Goal: Submit feedback/report problem

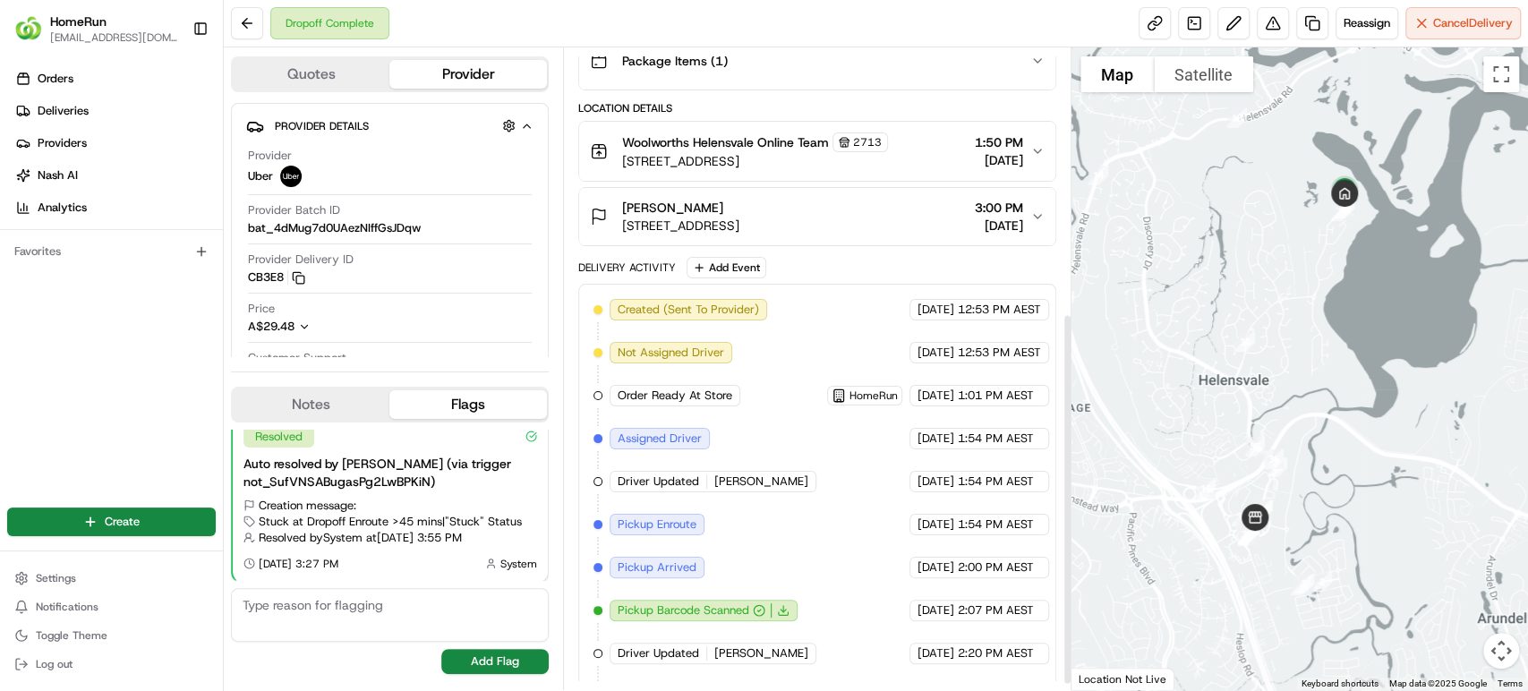
scroll to position [466, 0]
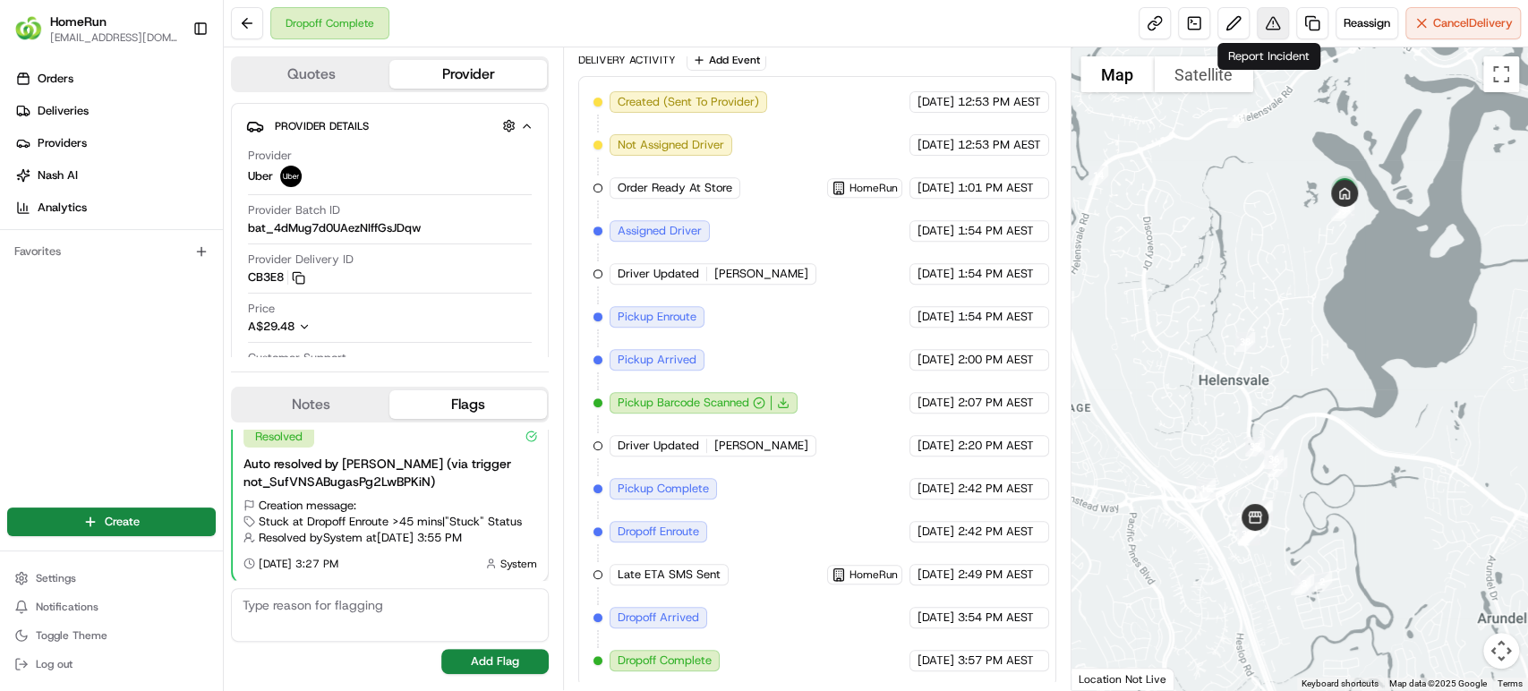
click at [1265, 20] on button at bounding box center [1273, 23] width 32 height 32
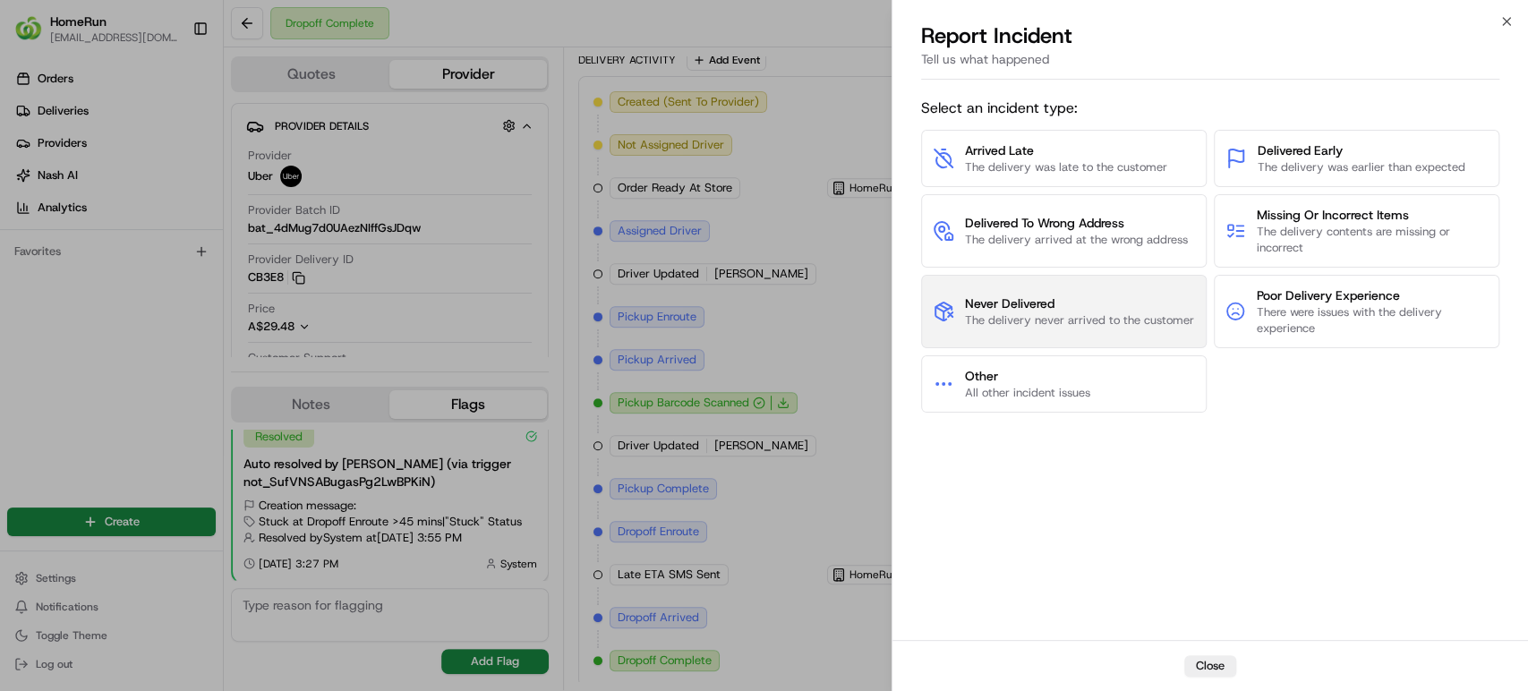
click at [1058, 310] on span "Never Delivered" at bounding box center [1079, 304] width 229 height 18
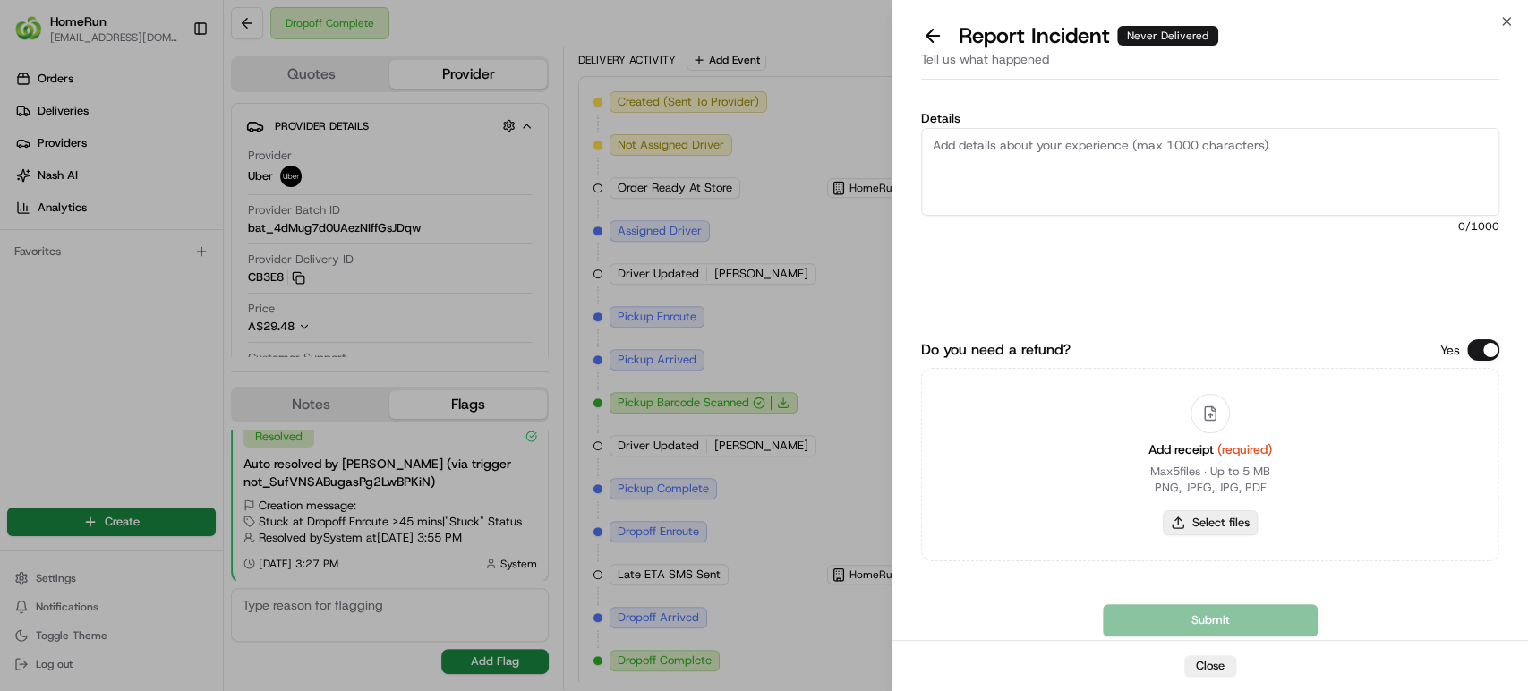
click at [1222, 513] on button "Select files" at bounding box center [1210, 522] width 95 height 25
type input "C:\fakepath\265580029.pdf"
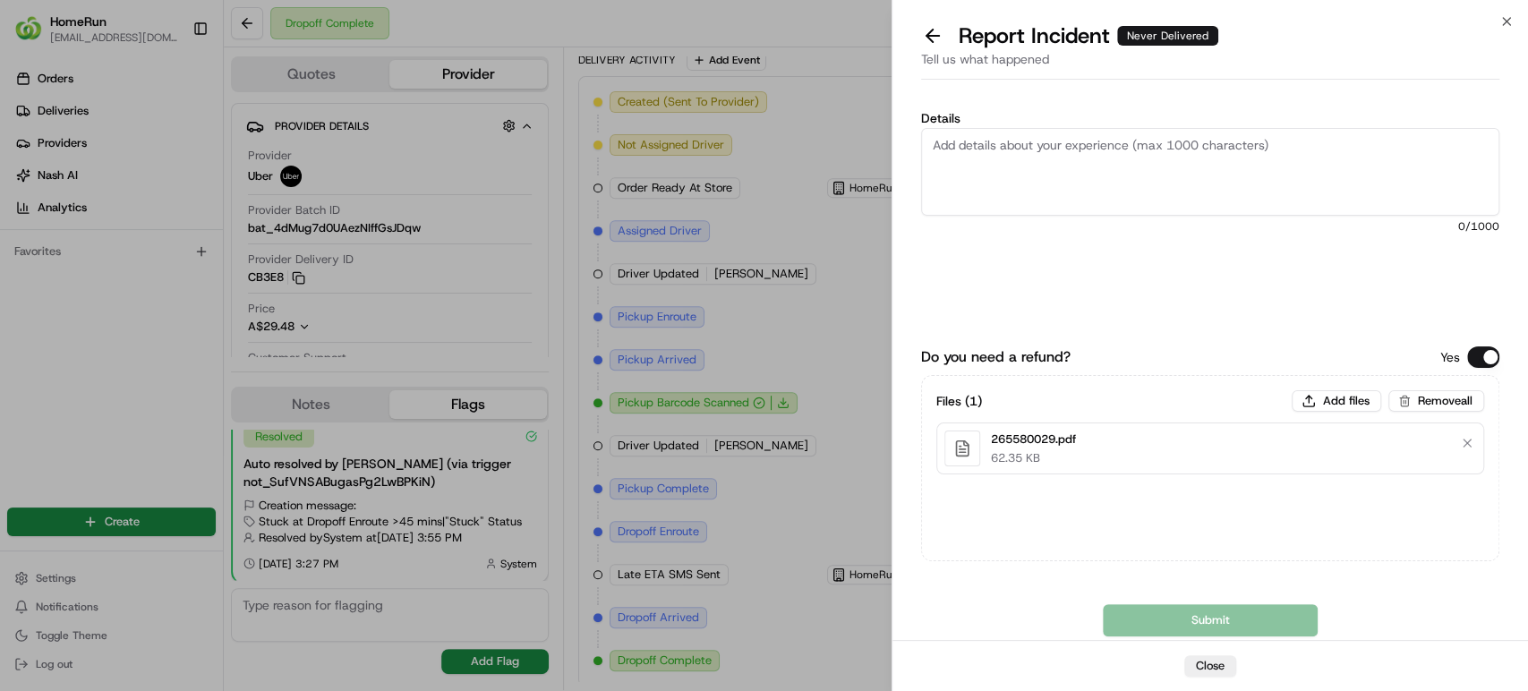
click at [977, 175] on textarea "Details" at bounding box center [1210, 172] width 578 height 88
paste textarea "Order was never delivered"
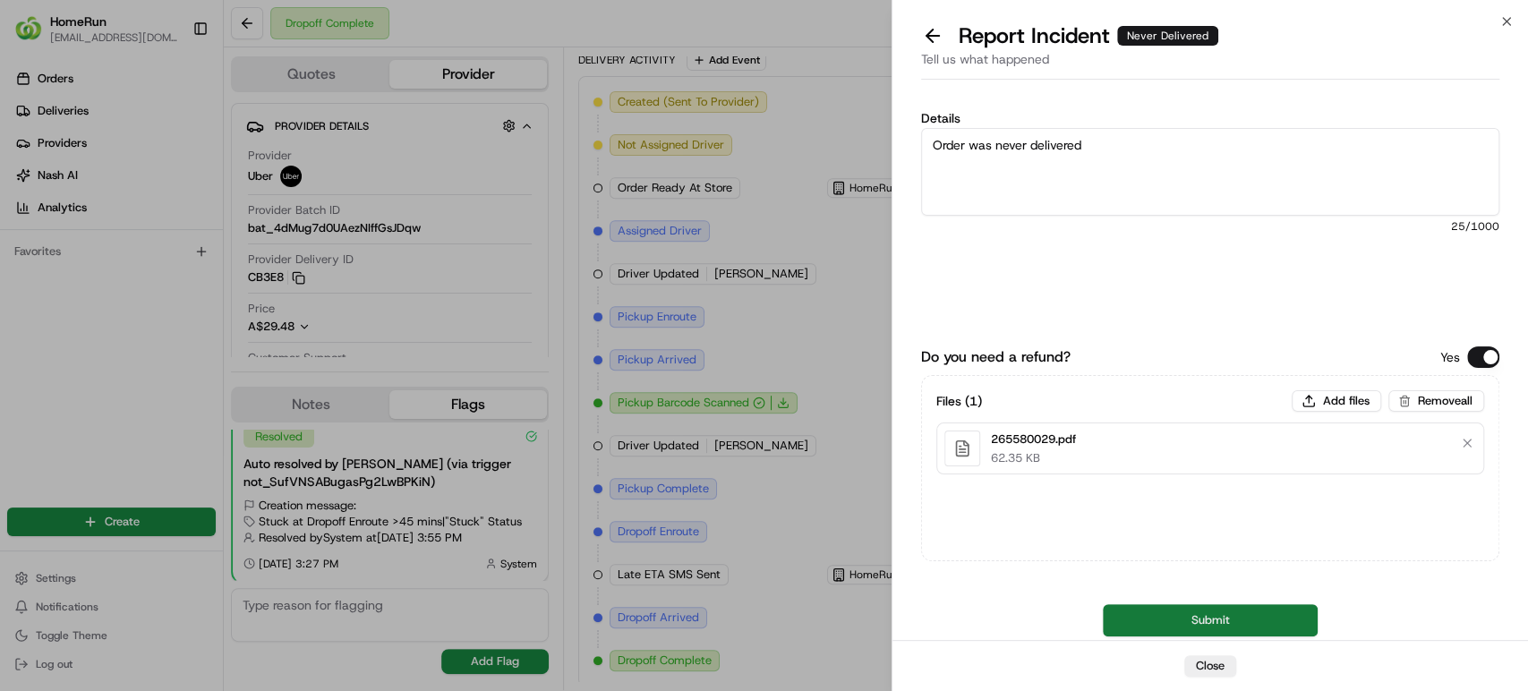
type textarea "Order was never delivered"
click at [1225, 613] on button "Submit" at bounding box center [1210, 620] width 215 height 32
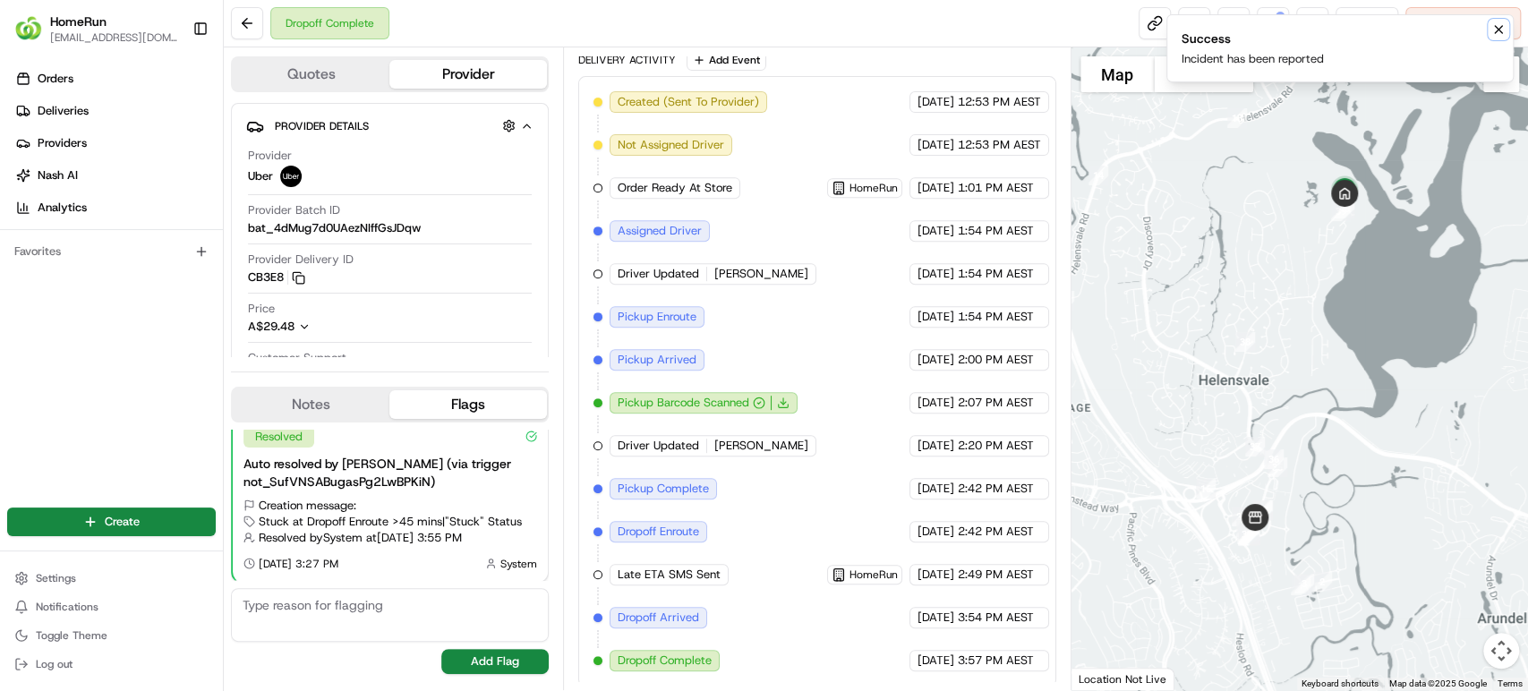
click at [1499, 26] on icon "Notifications (F8)" at bounding box center [1498, 29] width 14 height 14
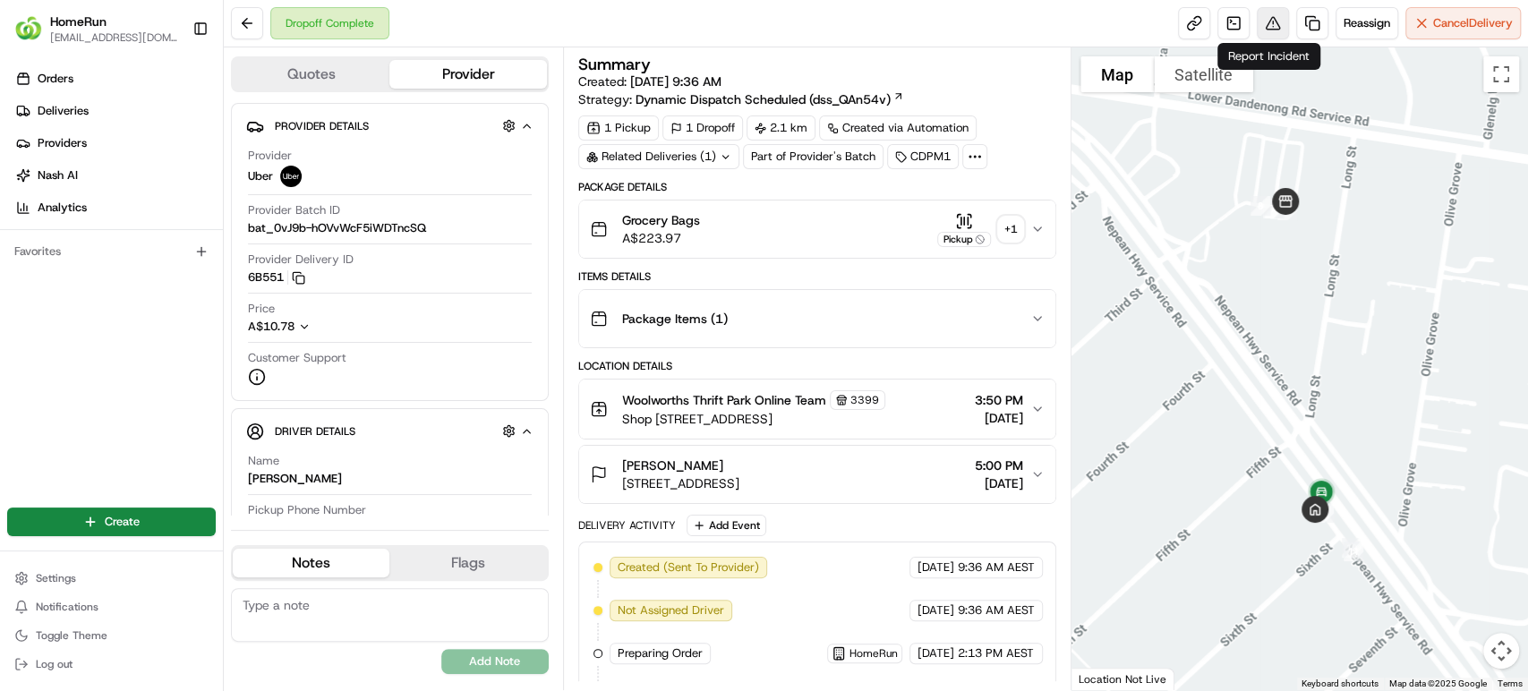
click at [1269, 22] on button at bounding box center [1273, 23] width 32 height 32
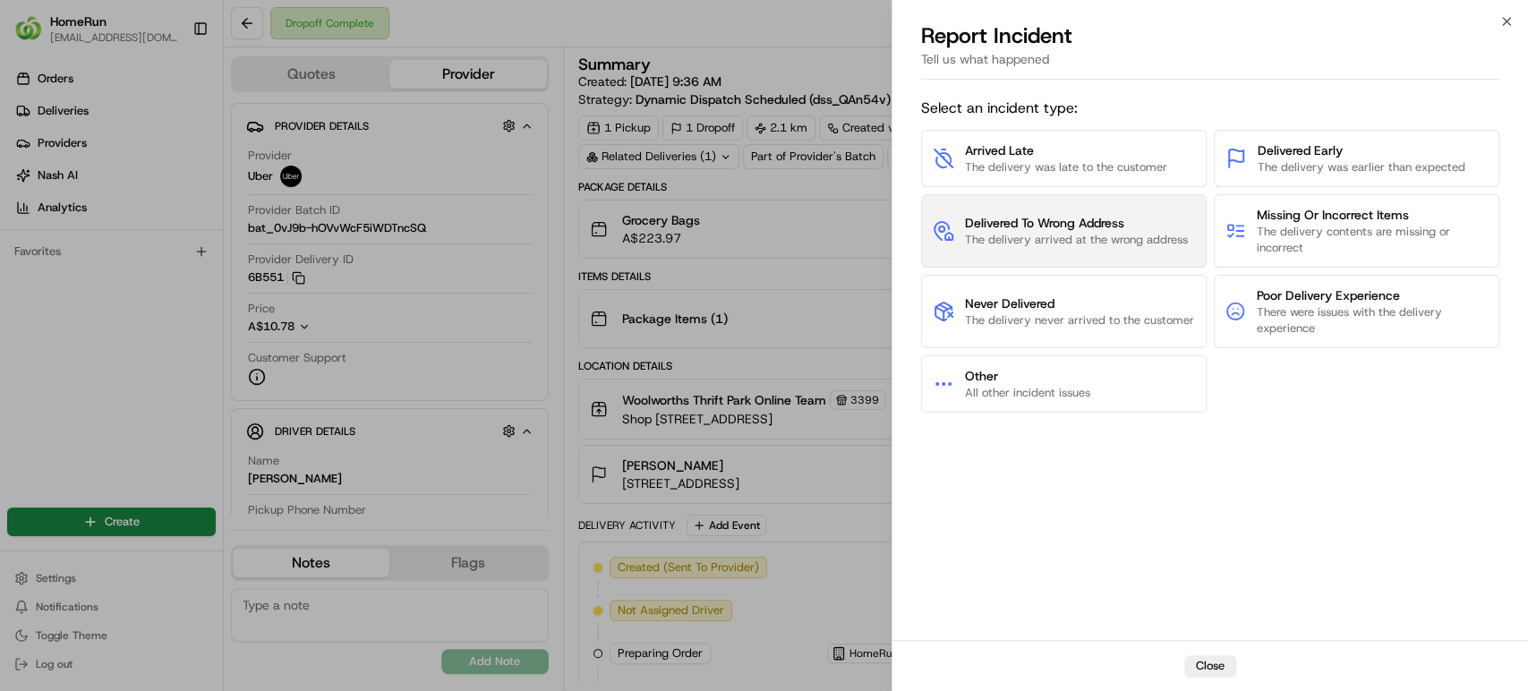
click at [1096, 233] on span "The delivery arrived at the wrong address" at bounding box center [1076, 240] width 223 height 16
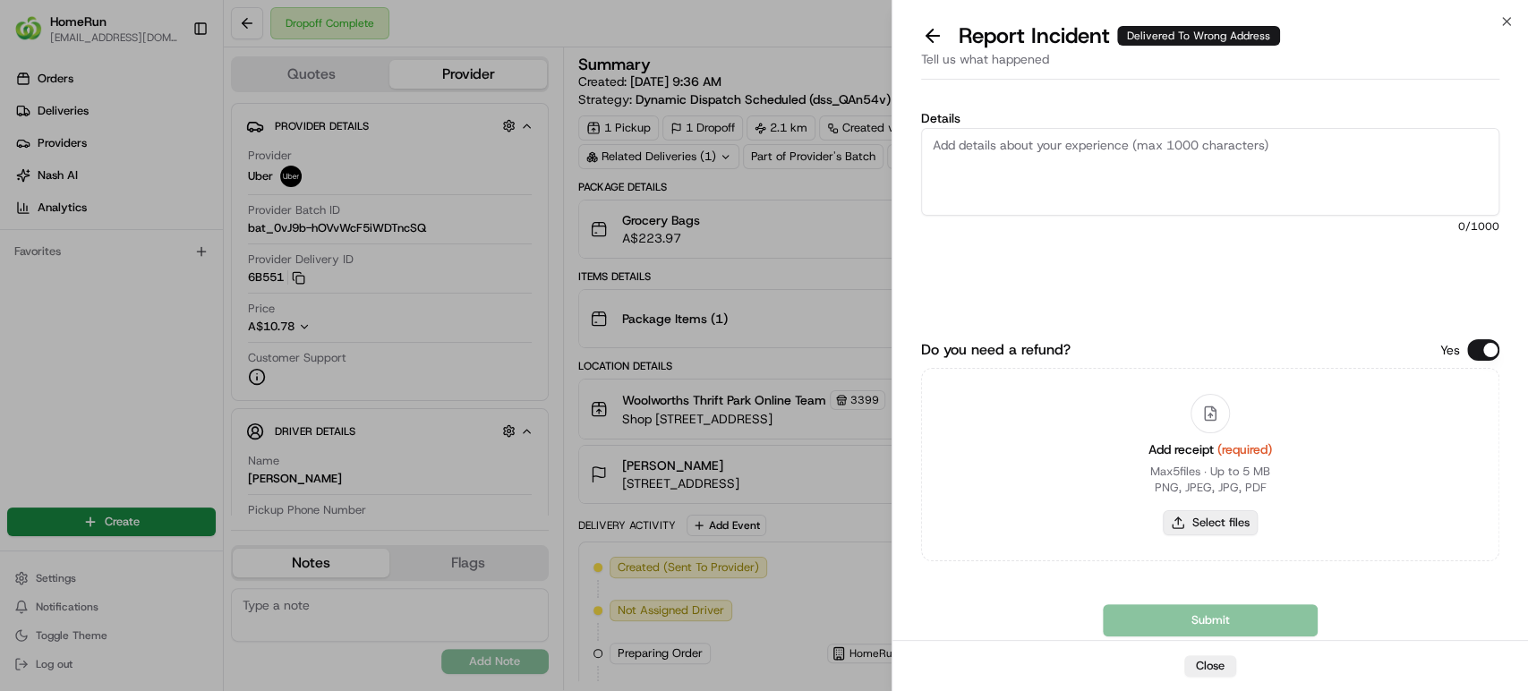
click at [1223, 528] on button "Select files" at bounding box center [1210, 522] width 95 height 25
type input "C:\fakepath\265043342.pdf"
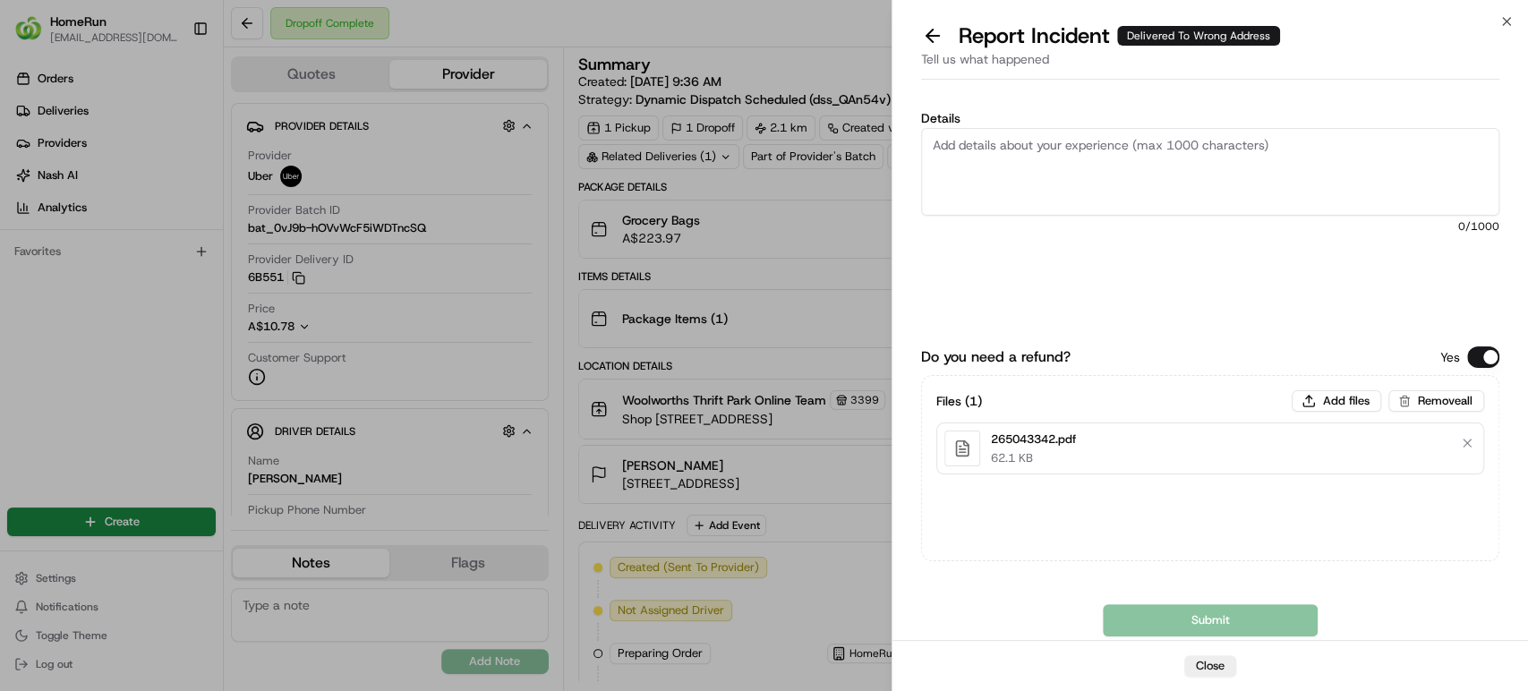
click at [1073, 163] on textarea "Details" at bounding box center [1210, 172] width 578 height 88
paste textarea "Bundled order- Incorrect bags provided"
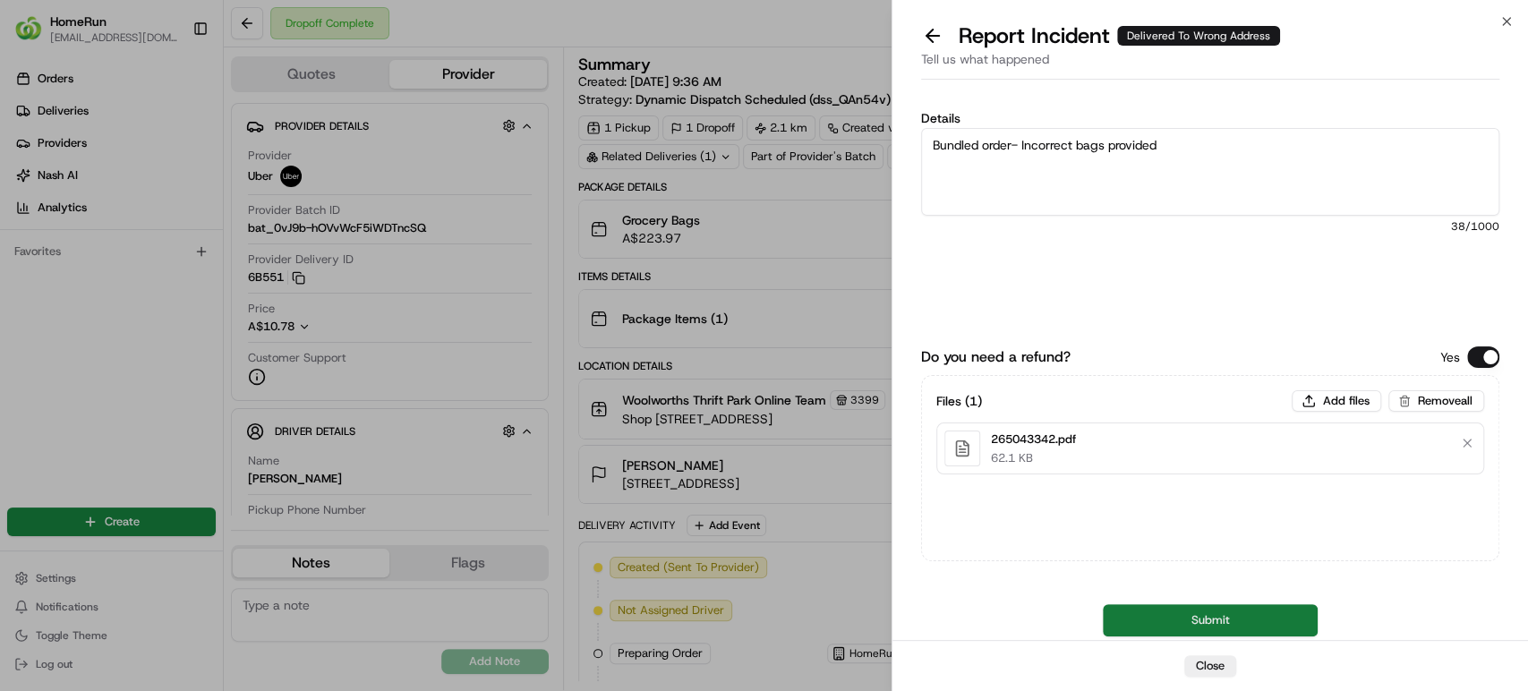
type textarea "Bundled order- Incorrect bags provided"
click at [1270, 611] on button "Submit" at bounding box center [1210, 620] width 215 height 32
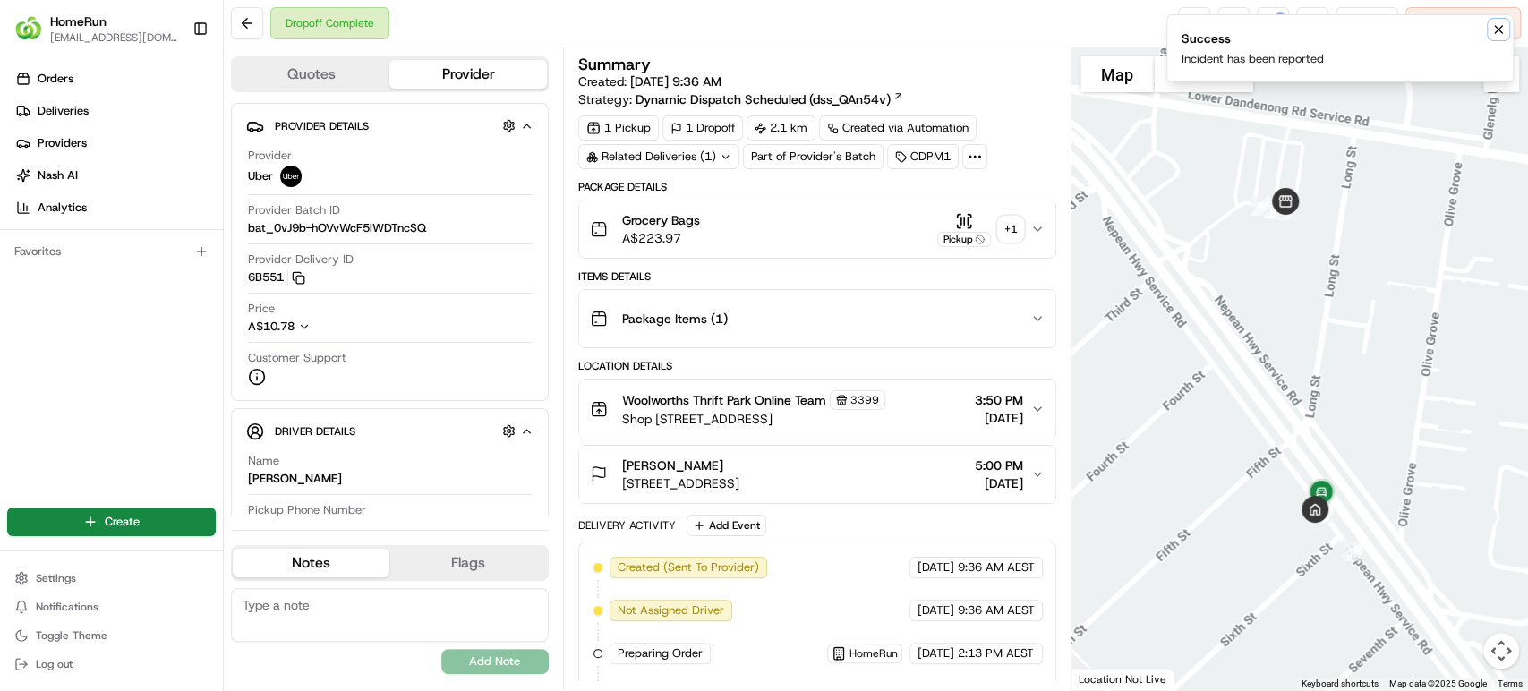
click at [1500, 32] on icon "Notifications (F8)" at bounding box center [1498, 29] width 14 height 14
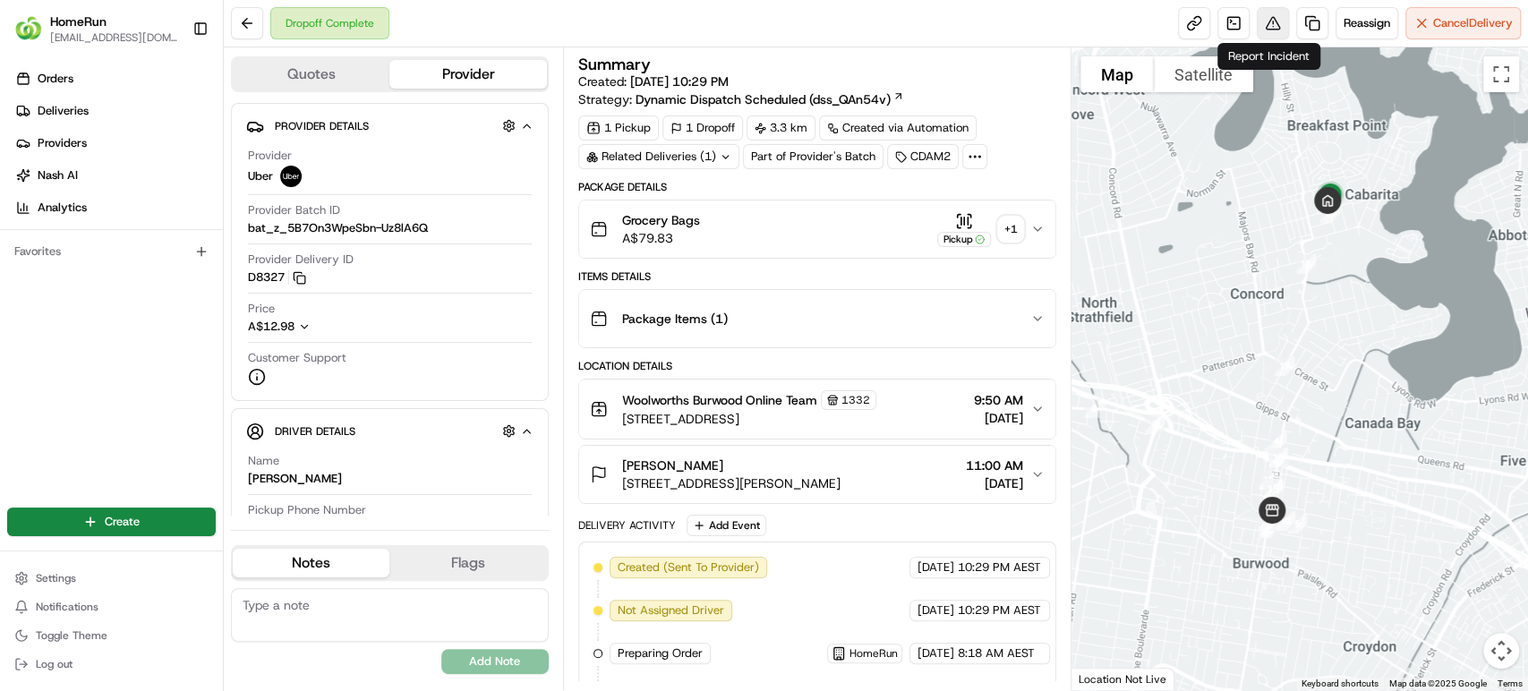
click at [1263, 19] on button at bounding box center [1273, 23] width 32 height 32
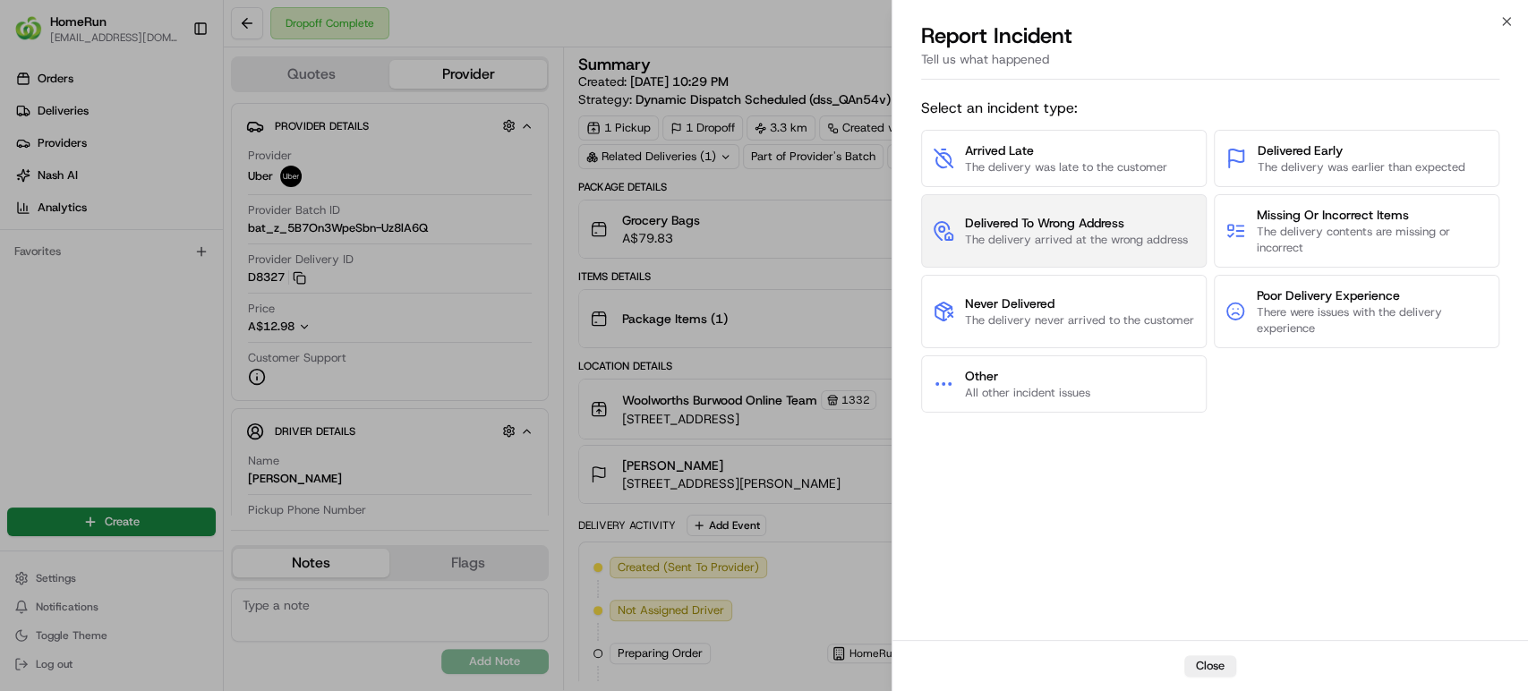
click at [1053, 222] on span "Delivered To Wrong Address" at bounding box center [1076, 223] width 223 height 18
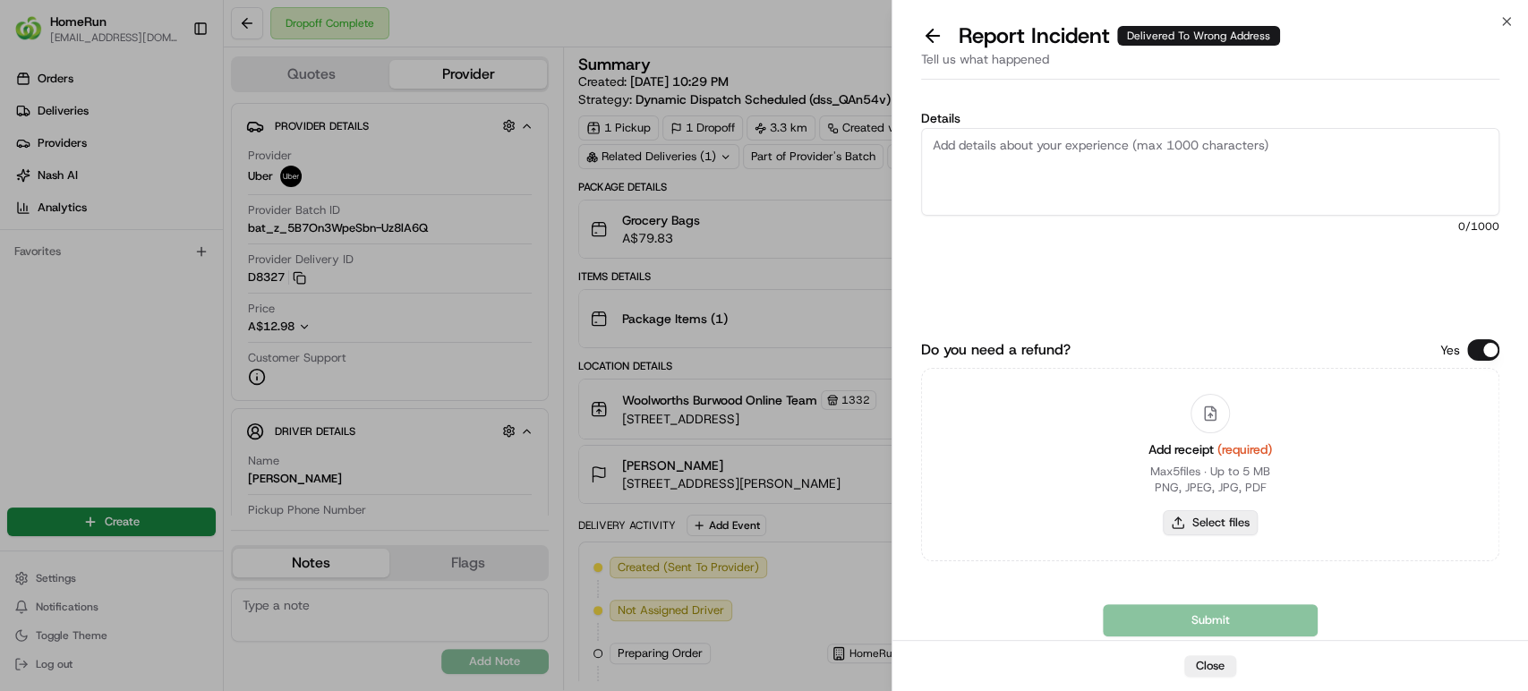
click at [1180, 522] on button "Select files" at bounding box center [1210, 522] width 95 height 25
type input "C:\fakepath\265697615.pdf"
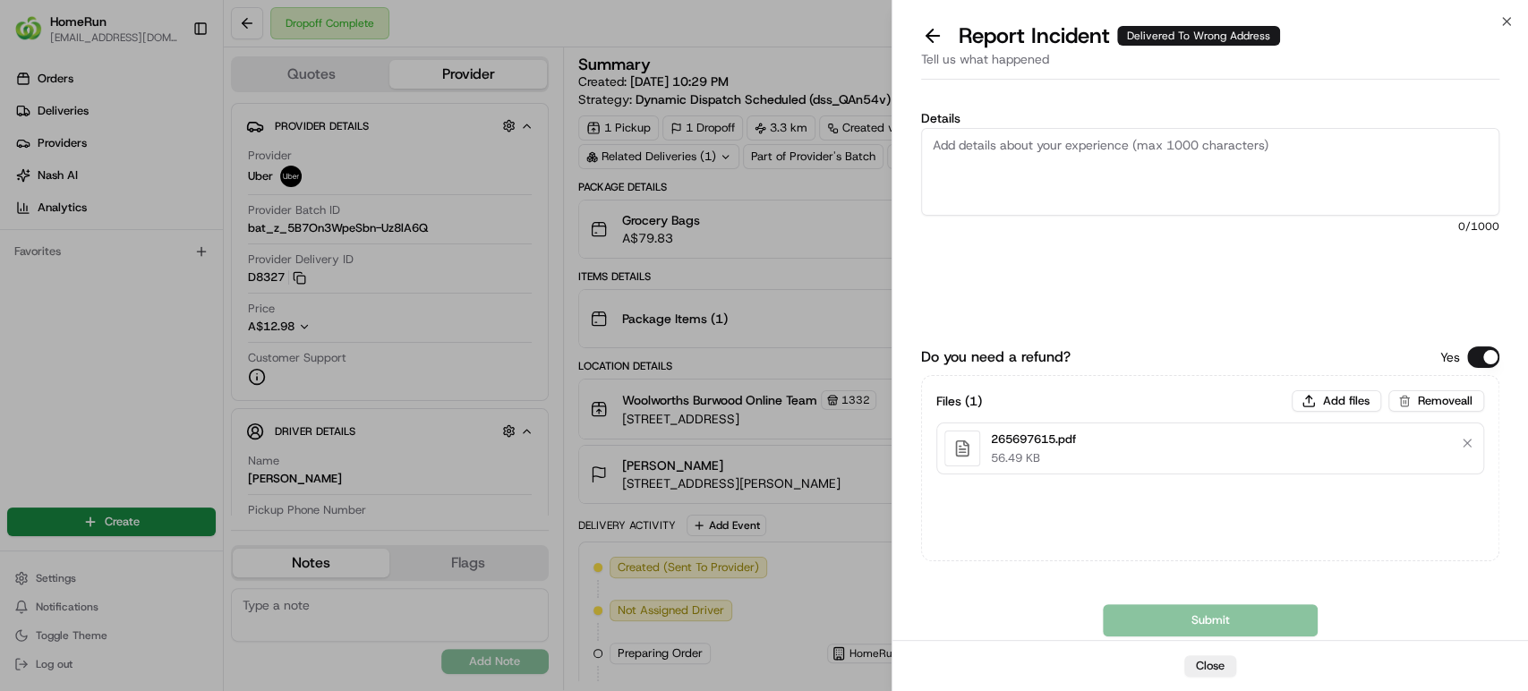
click at [1180, 156] on textarea "Details" at bounding box center [1210, 172] width 578 height 88
paste textarea "Delivered to incorrect address POD does not match previous pics."
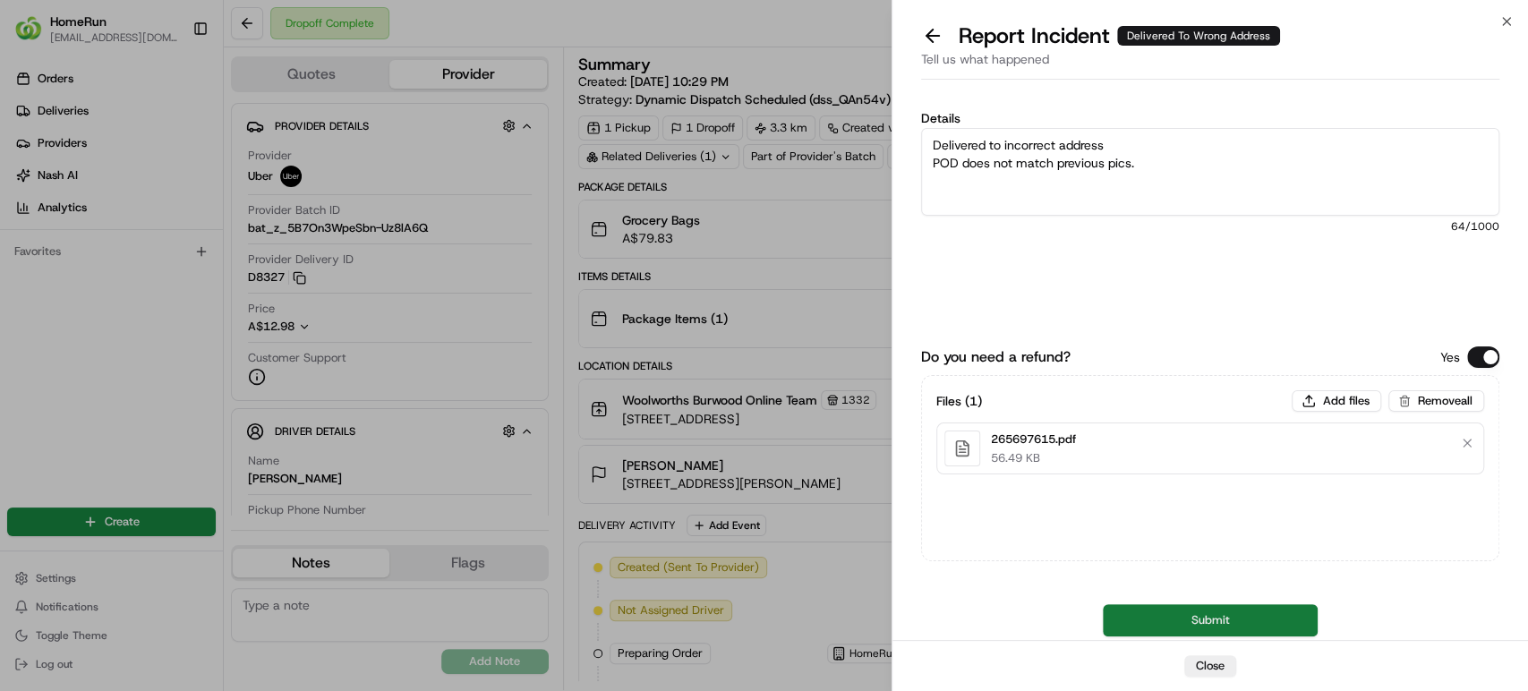
type textarea "Delivered to incorrect address POD does not match previous pics."
click at [1182, 626] on button "Submit" at bounding box center [1210, 620] width 215 height 32
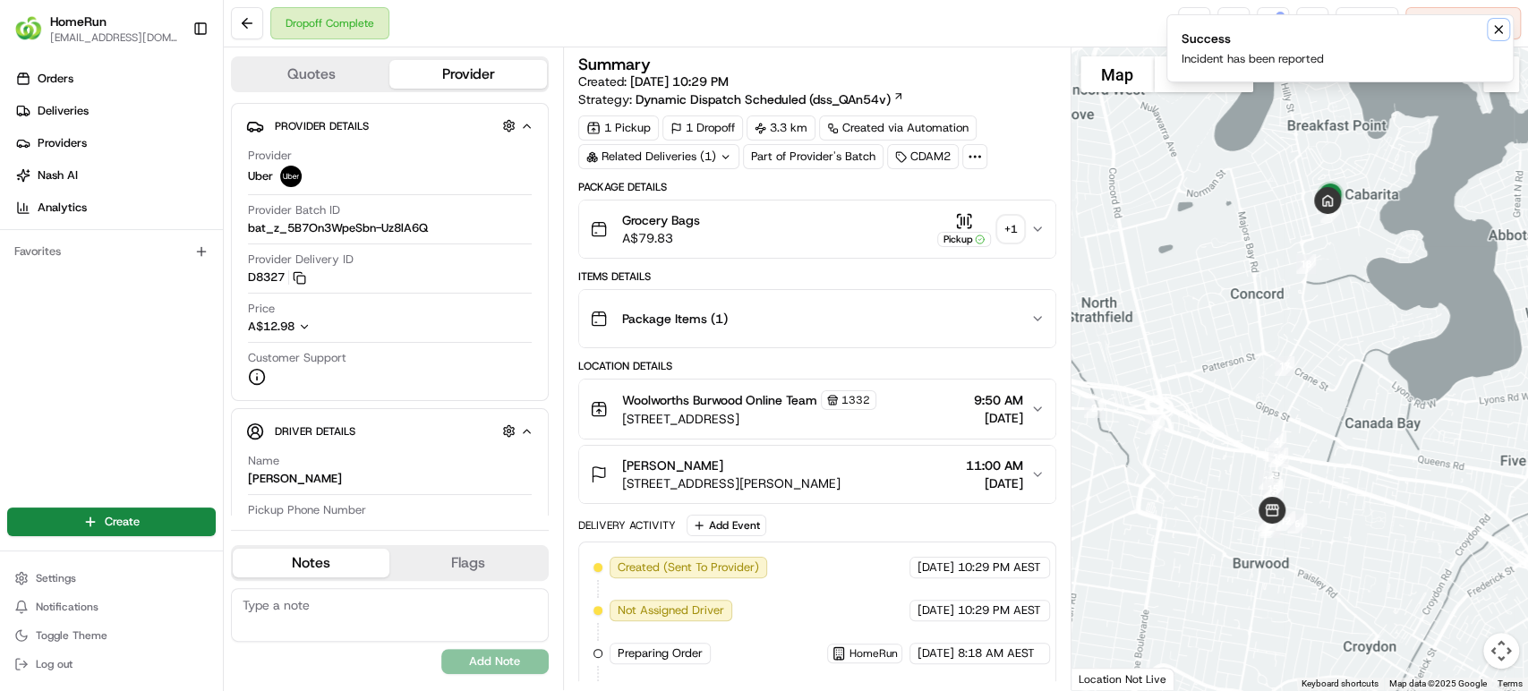
drag, startPoint x: 1492, startPoint y: 28, endPoint x: 1064, endPoint y: 5, distance: 429.4
click at [1491, 28] on icon "Notifications (F8)" at bounding box center [1498, 29] width 14 height 14
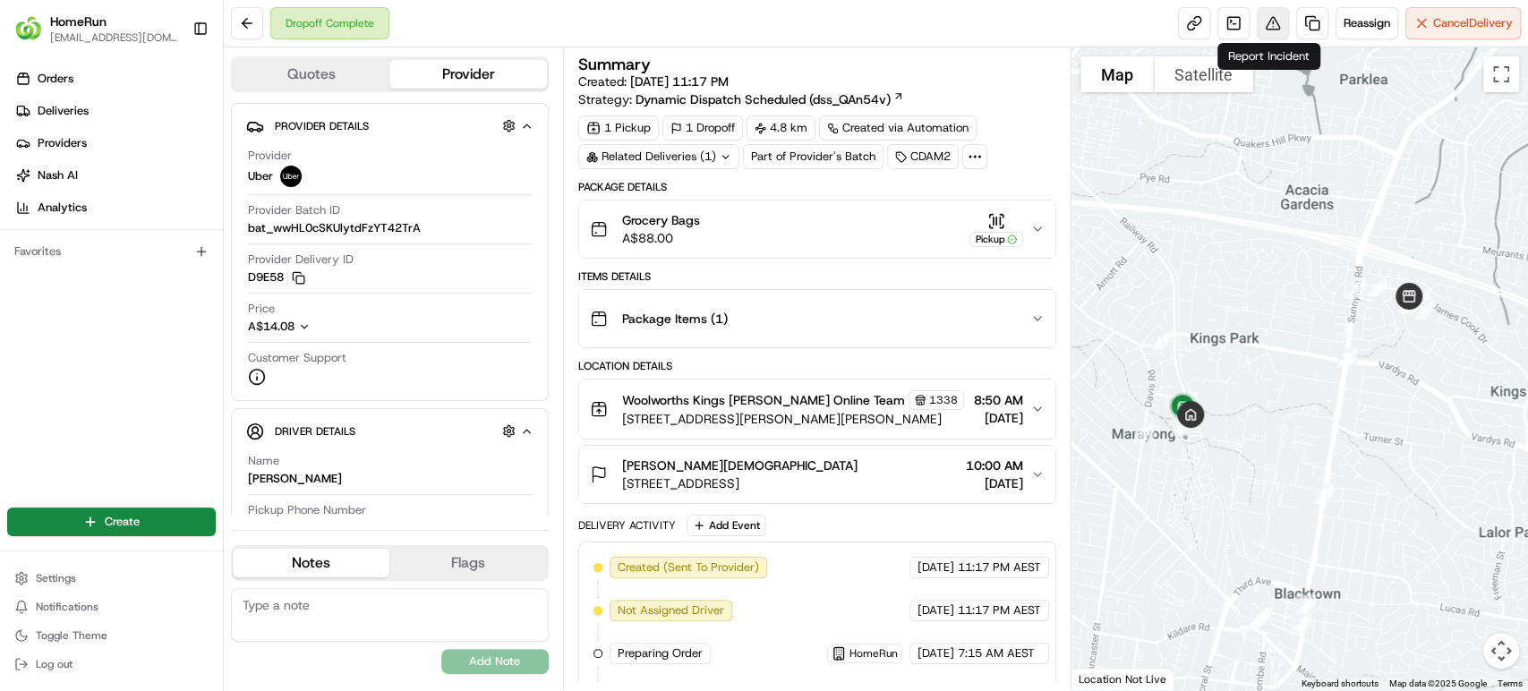
click at [1268, 21] on button at bounding box center [1273, 23] width 32 height 32
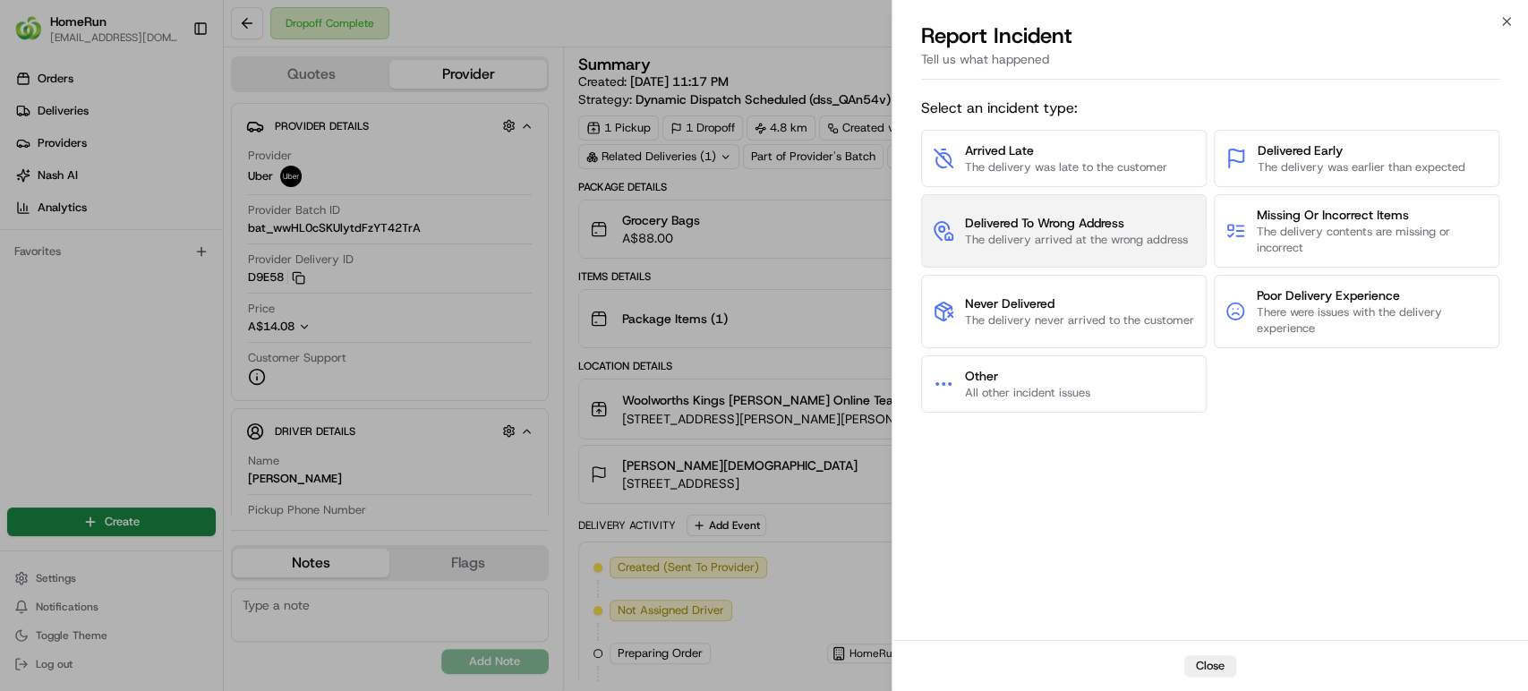
click at [1057, 243] on span "The delivery arrived at the wrong address" at bounding box center [1076, 240] width 223 height 16
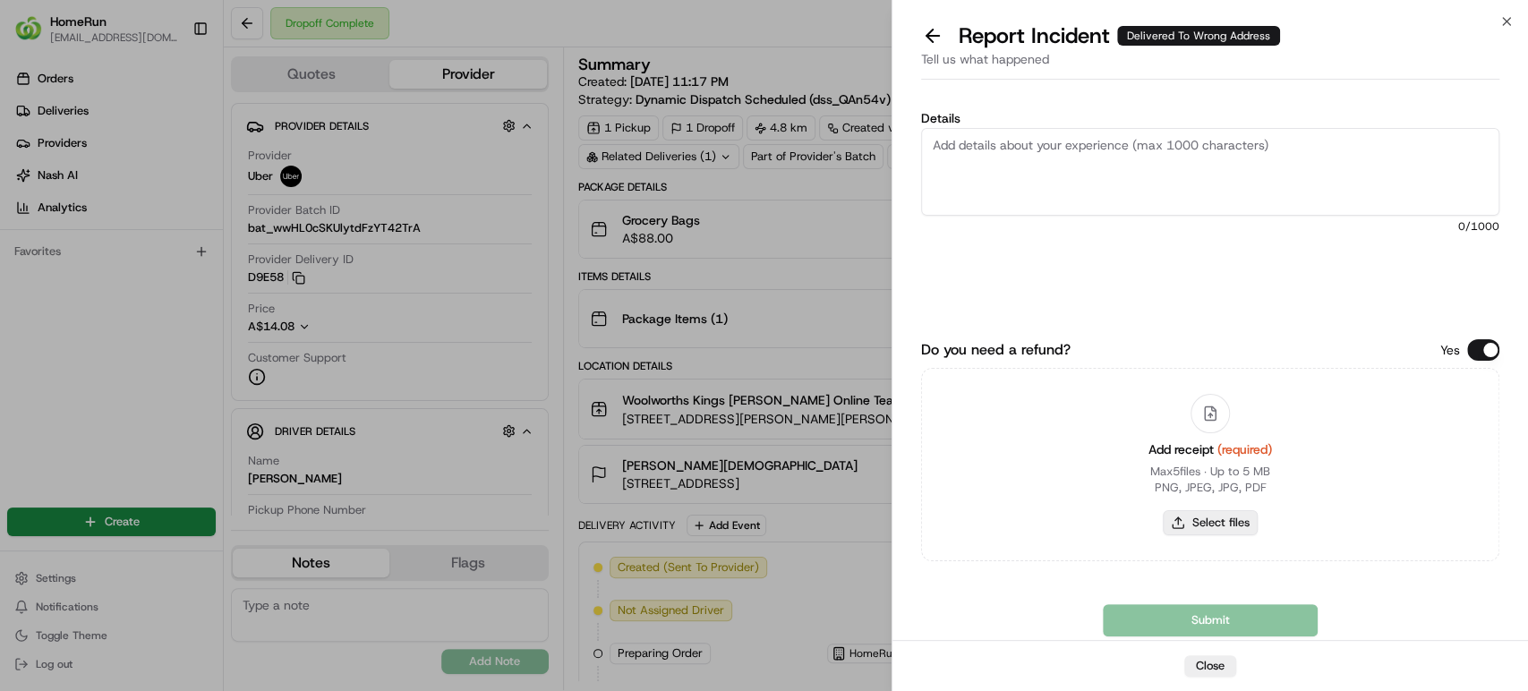
click at [1209, 524] on button "Select files" at bounding box center [1210, 522] width 95 height 25
type input "C:\fakepath\265700188.pdf"
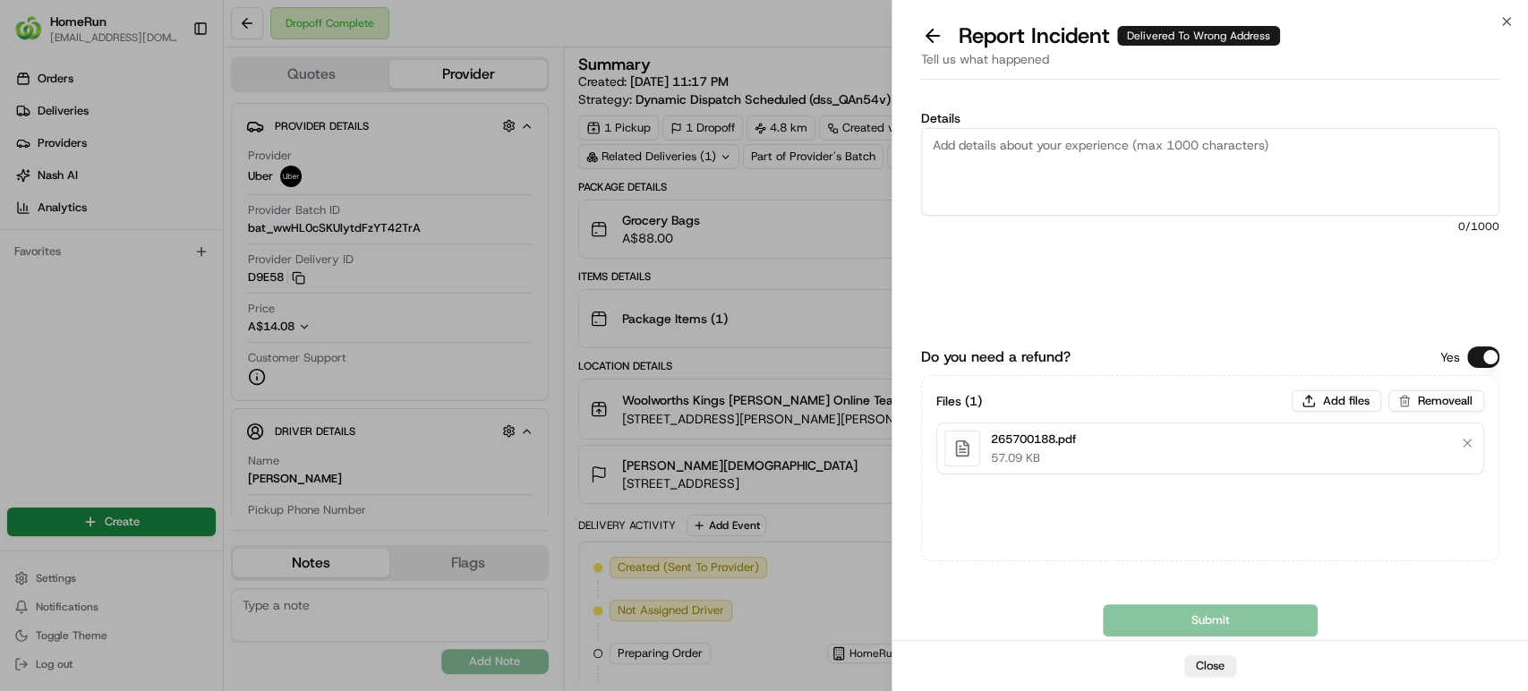
click at [1152, 167] on textarea "Details" at bounding box center [1210, 172] width 578 height 88
paste textarea "Delivered to incorrect address No POD provided"
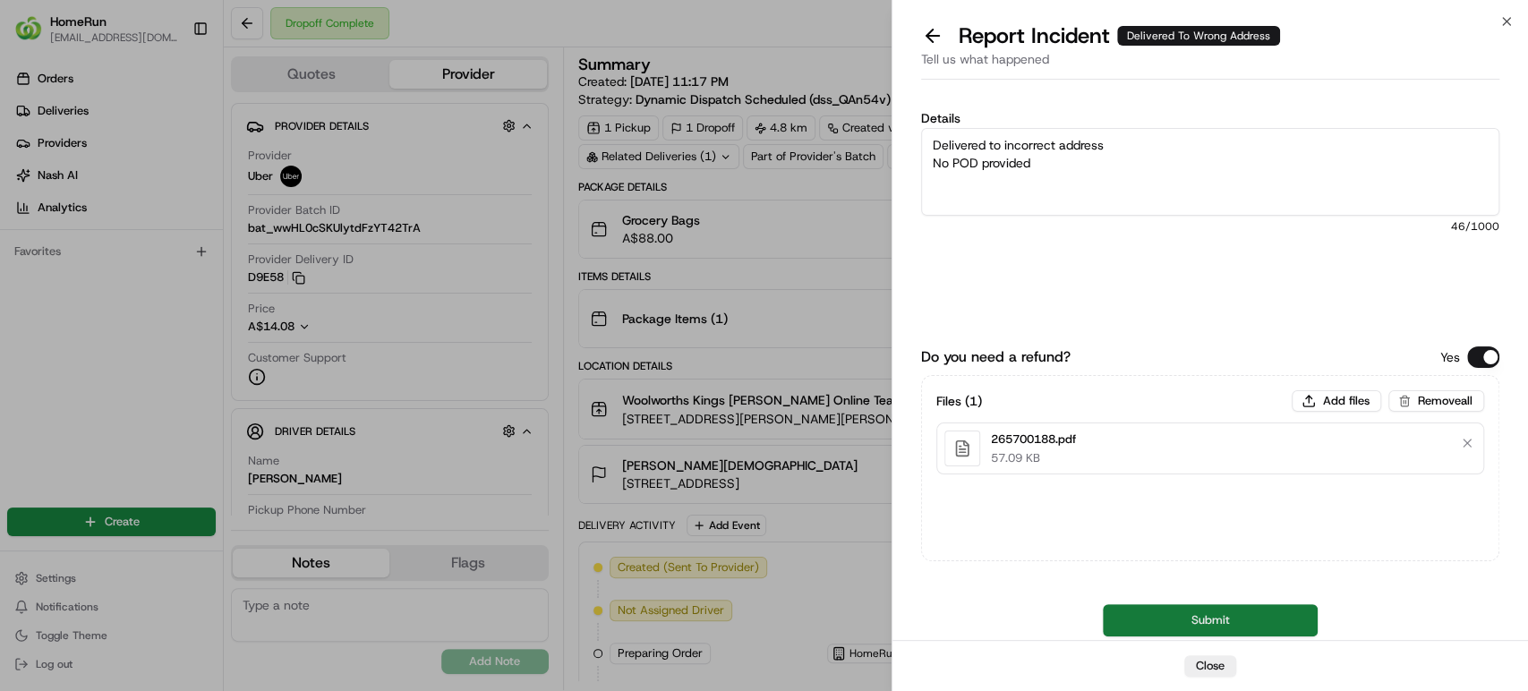
type textarea "Delivered to incorrect address No POD provided"
click at [1140, 621] on button "Submit" at bounding box center [1210, 620] width 215 height 32
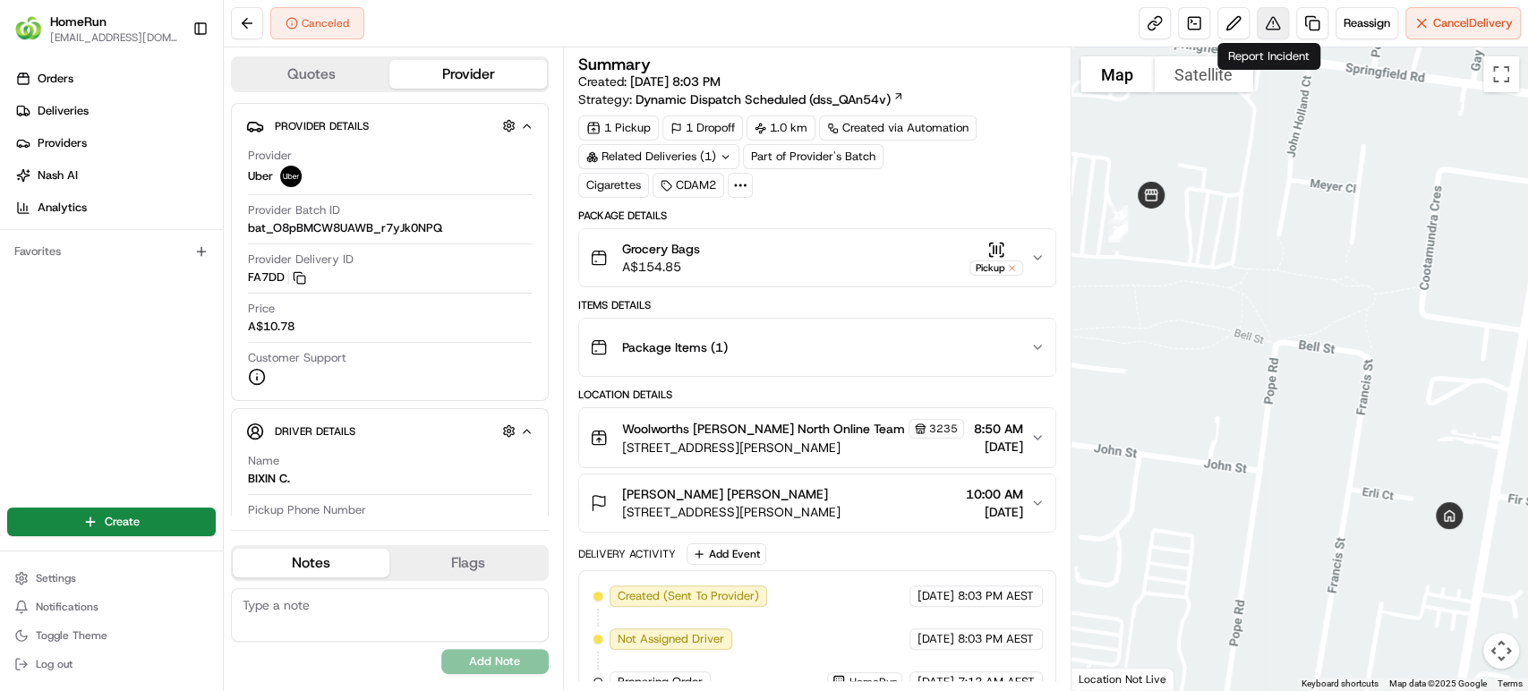
click at [1267, 21] on button at bounding box center [1273, 23] width 32 height 32
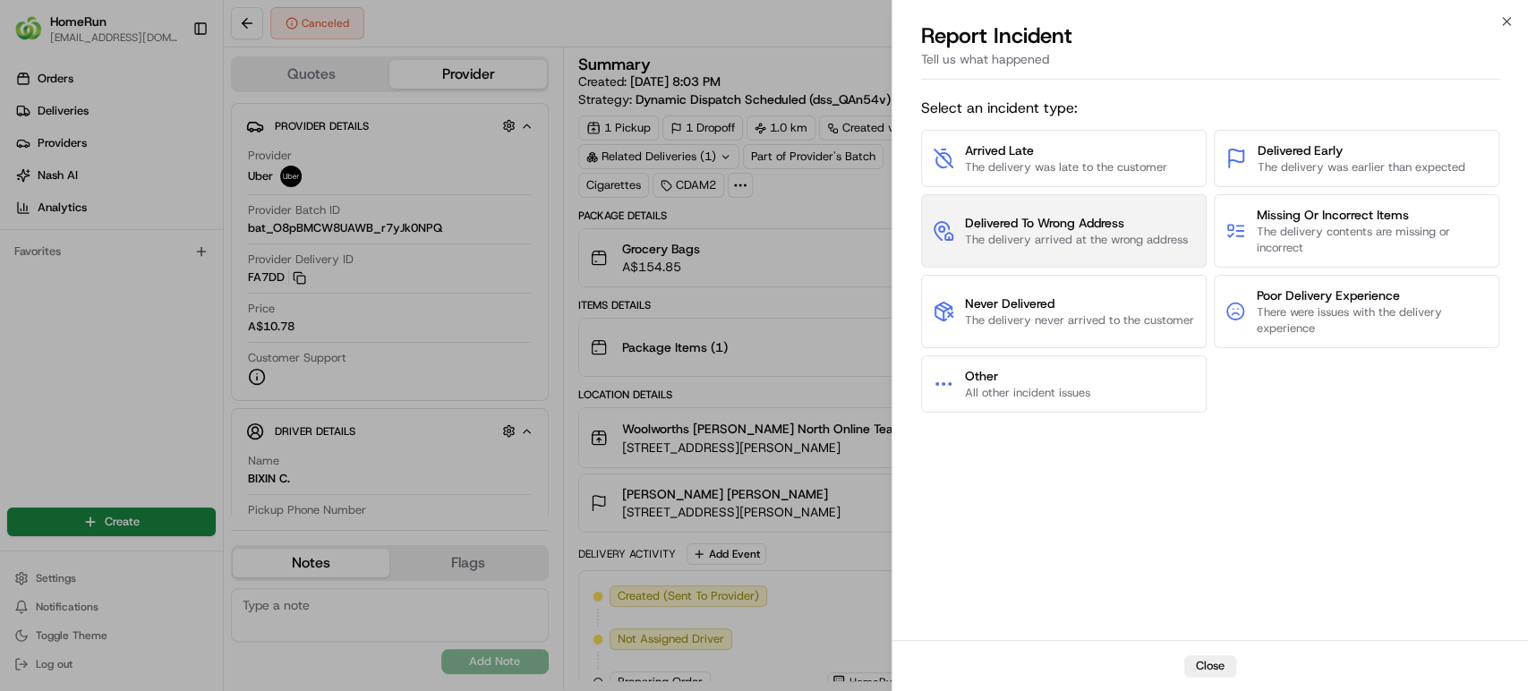
click at [1123, 207] on button "Delivered To Wrong Address The delivery arrived at the wrong address" at bounding box center [1064, 230] width 286 height 73
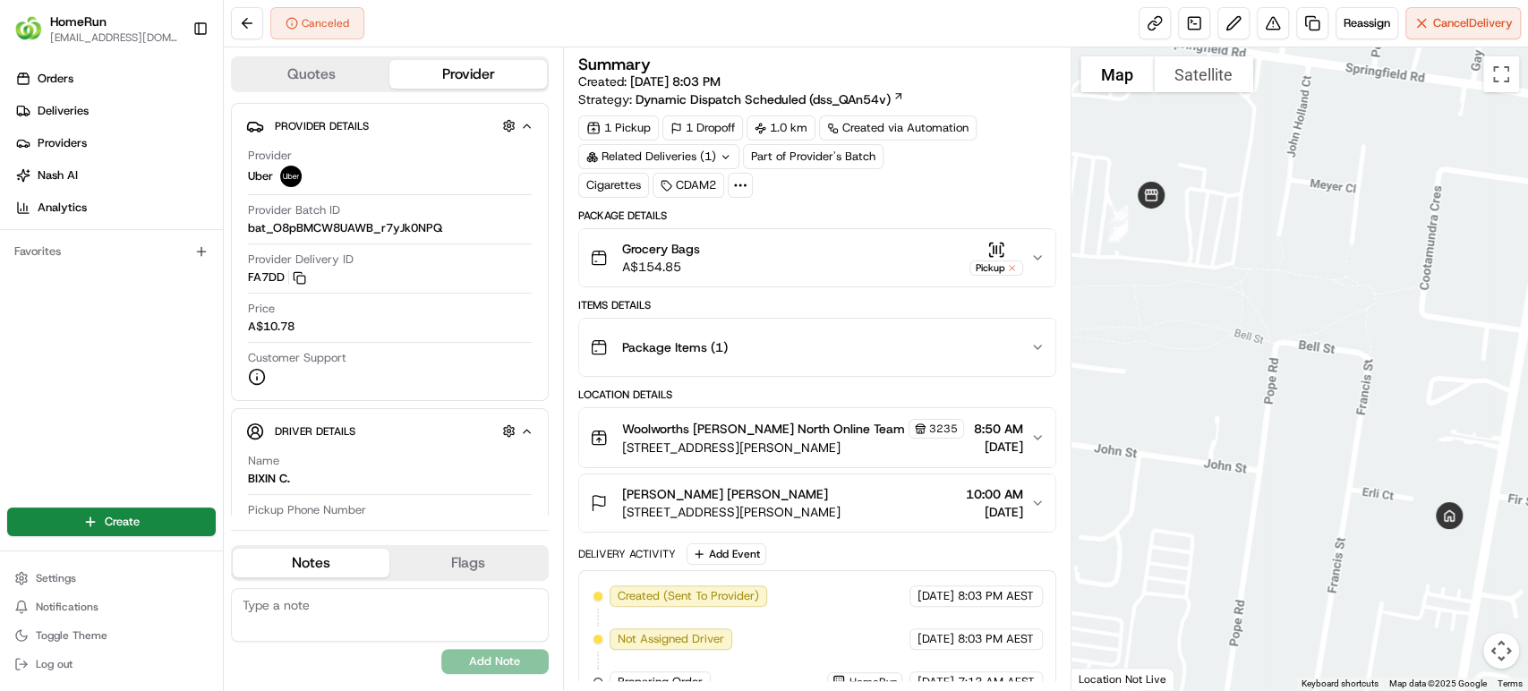
click at [1034, 256] on icon "button" at bounding box center [1037, 258] width 7 height 4
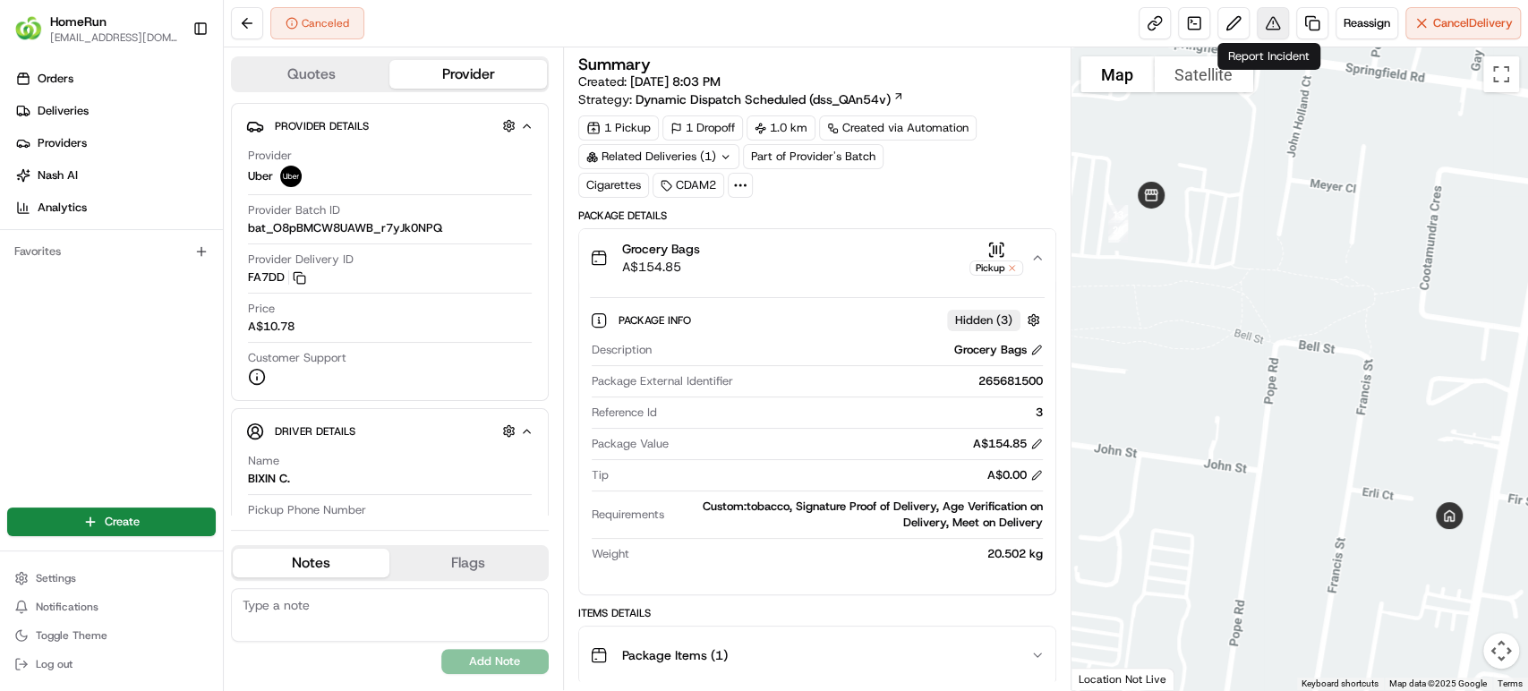
click at [1269, 20] on button at bounding box center [1273, 23] width 32 height 32
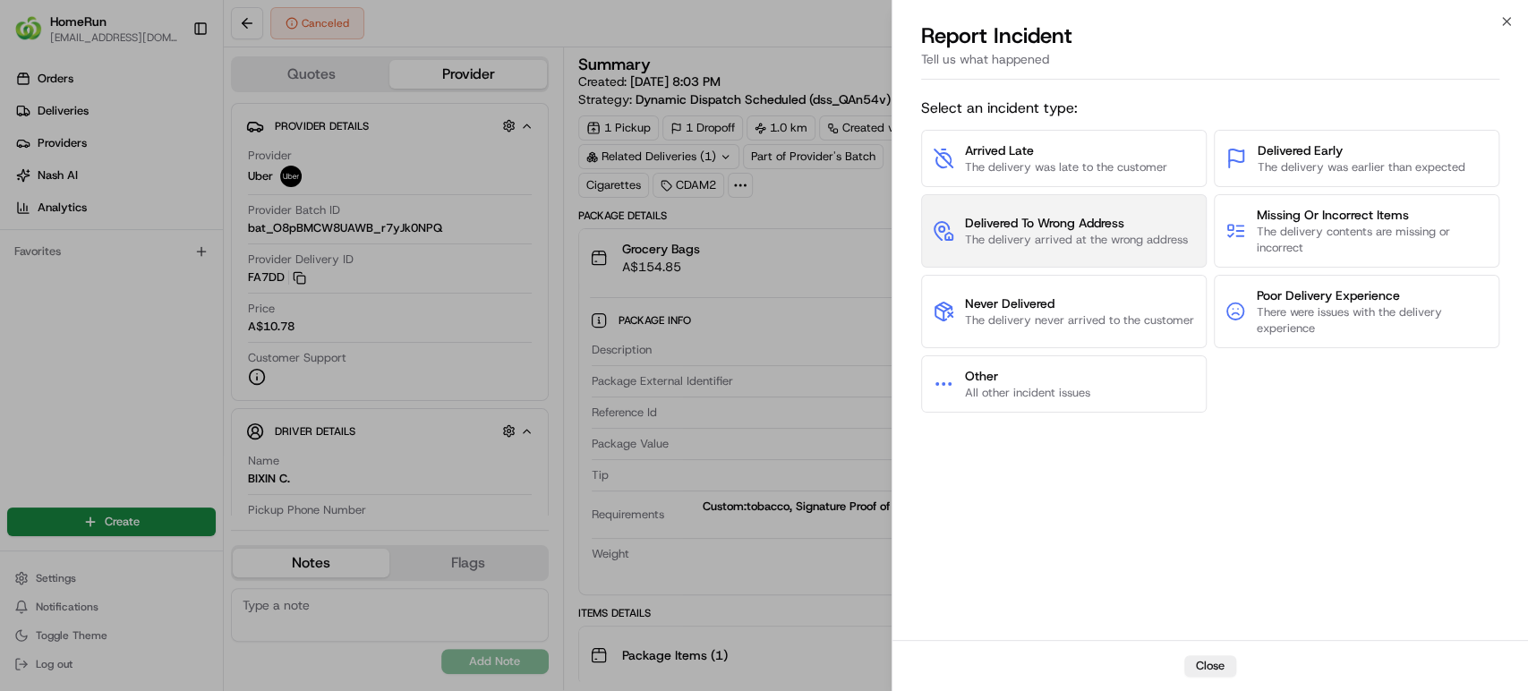
click at [1118, 247] on span "The delivery arrived at the wrong address" at bounding box center [1076, 240] width 223 height 16
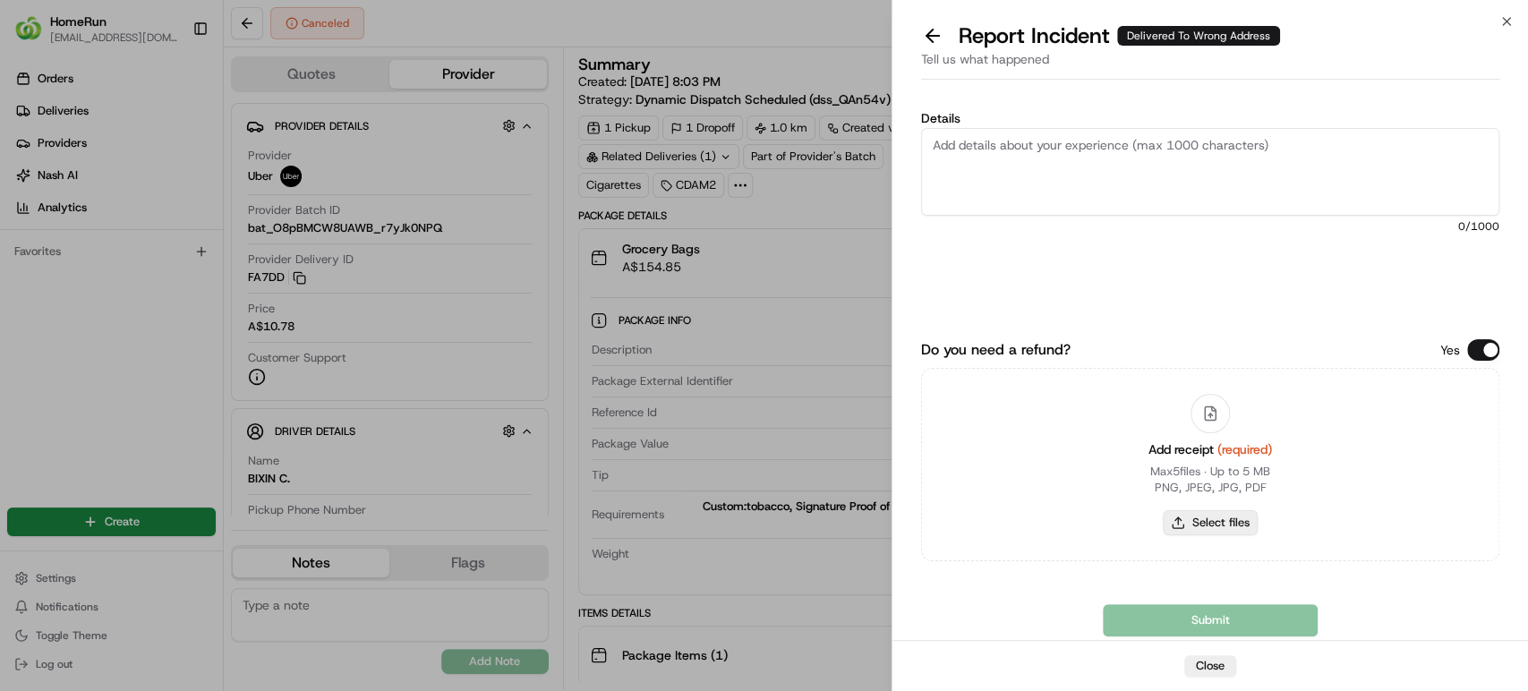
click at [1222, 520] on button "Select files" at bounding box center [1210, 522] width 95 height 25
type input "C:\fakepath\265681500.pdf"
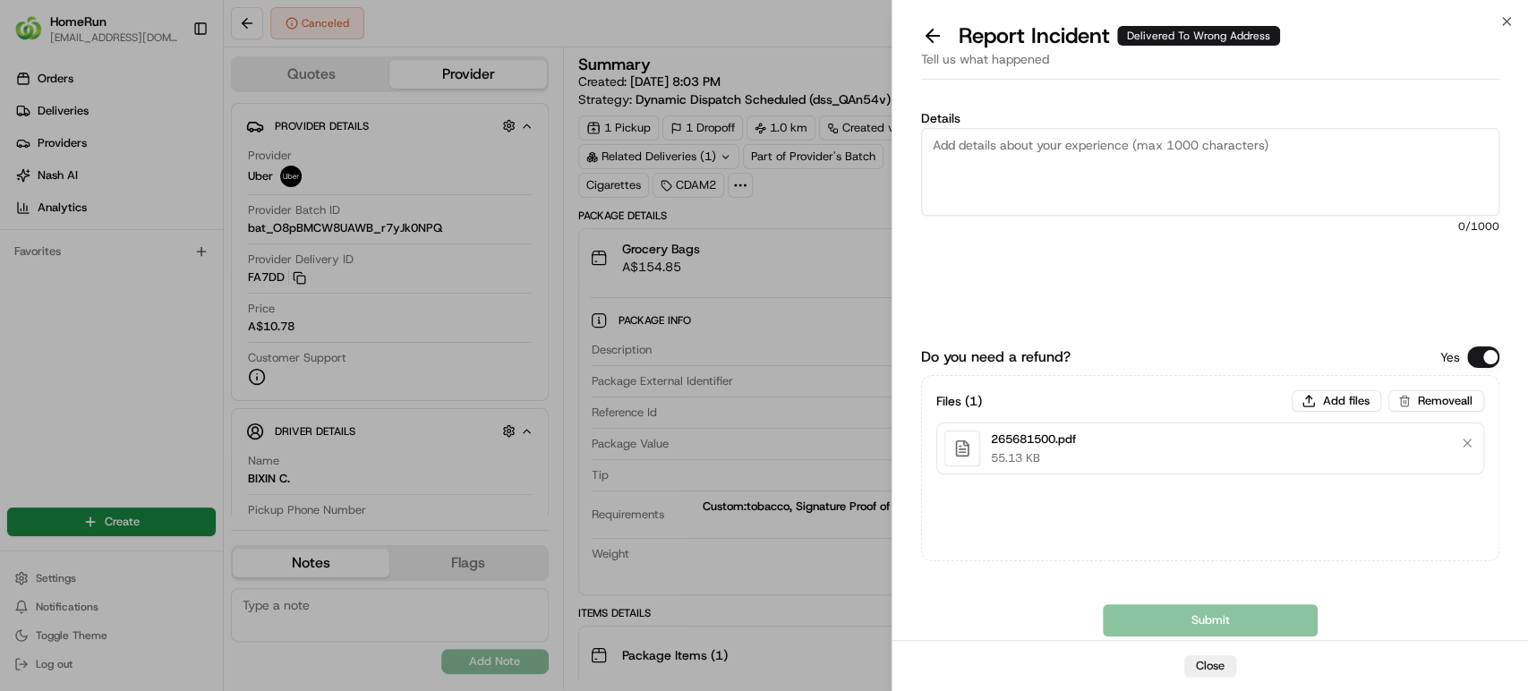
click at [1107, 167] on textarea "Details" at bounding box center [1210, 172] width 578 height 88
paste textarea "Delivered to incorrect address No POD provided"
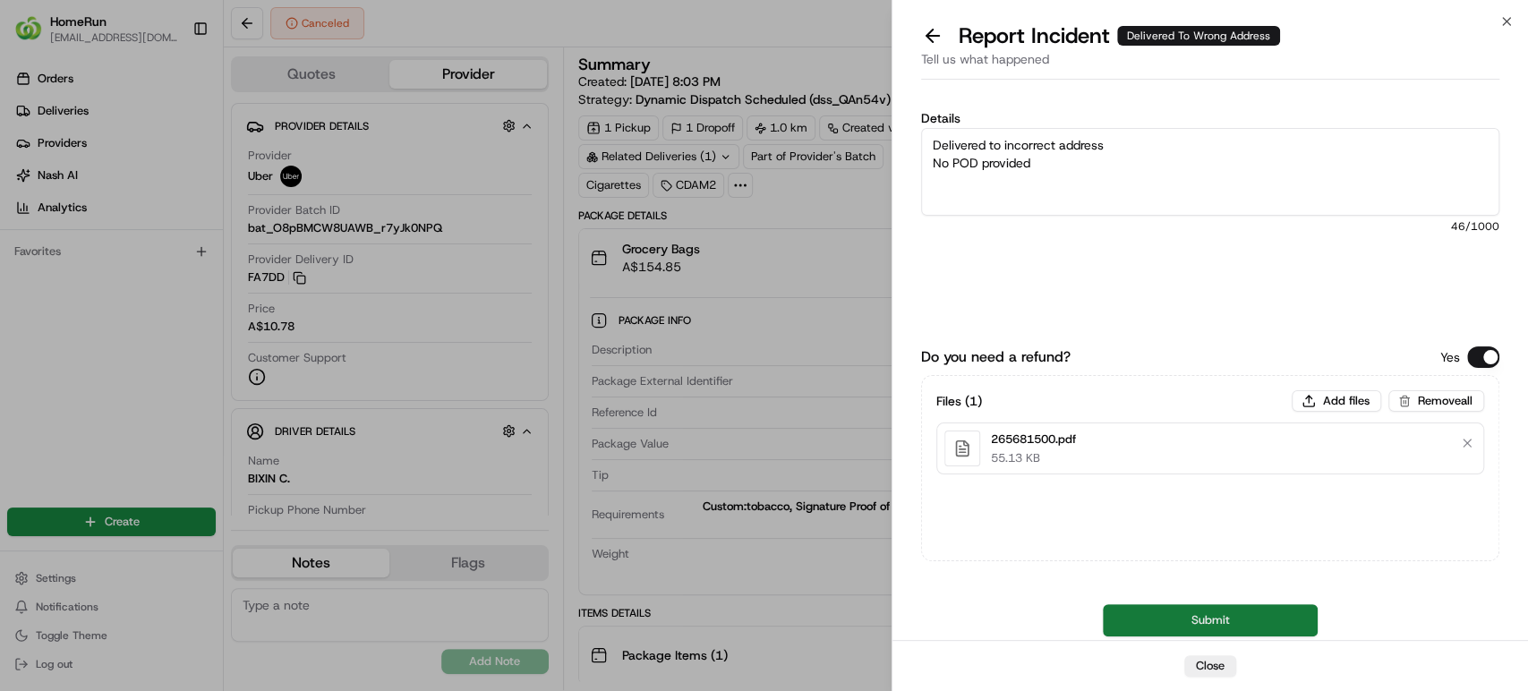
type textarea "Delivered to incorrect address No POD provided"
click at [1280, 618] on button "Submit" at bounding box center [1210, 620] width 215 height 32
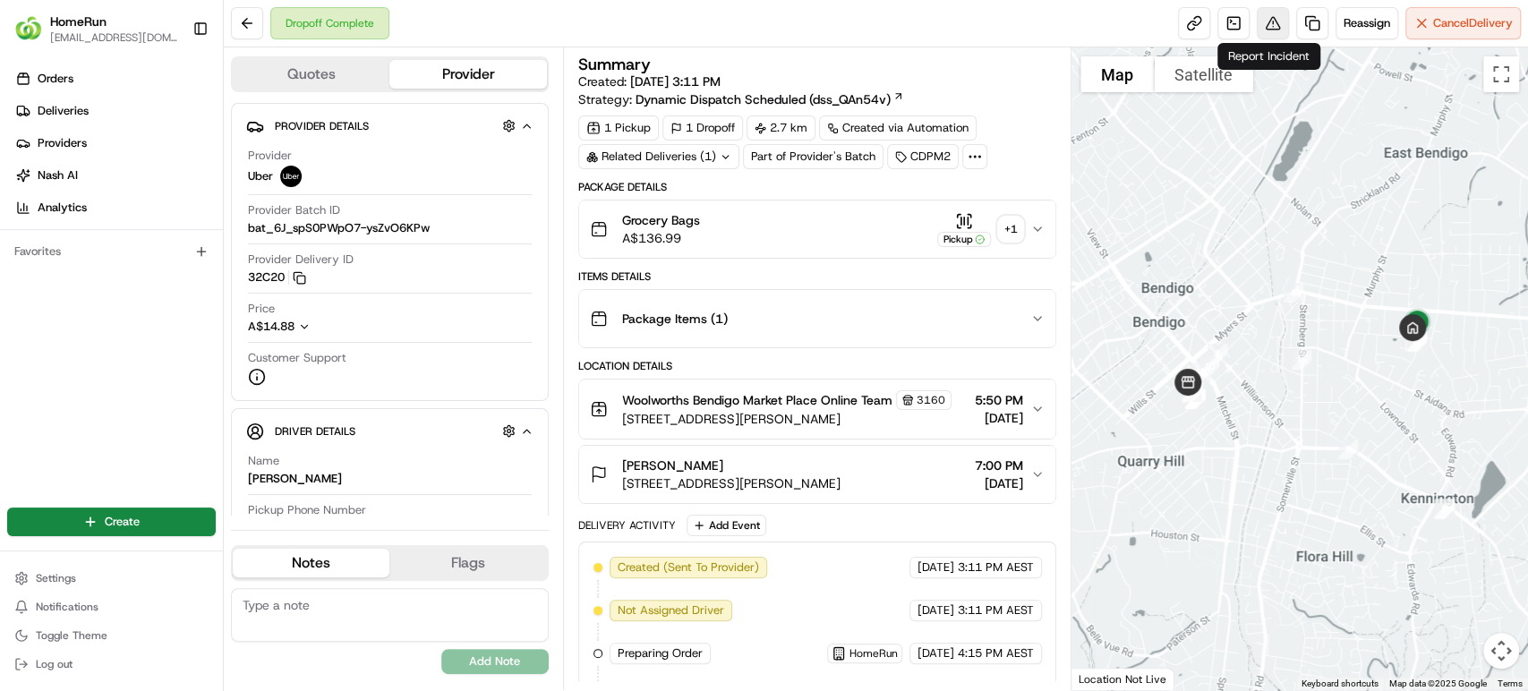
click at [1268, 26] on button at bounding box center [1273, 23] width 32 height 32
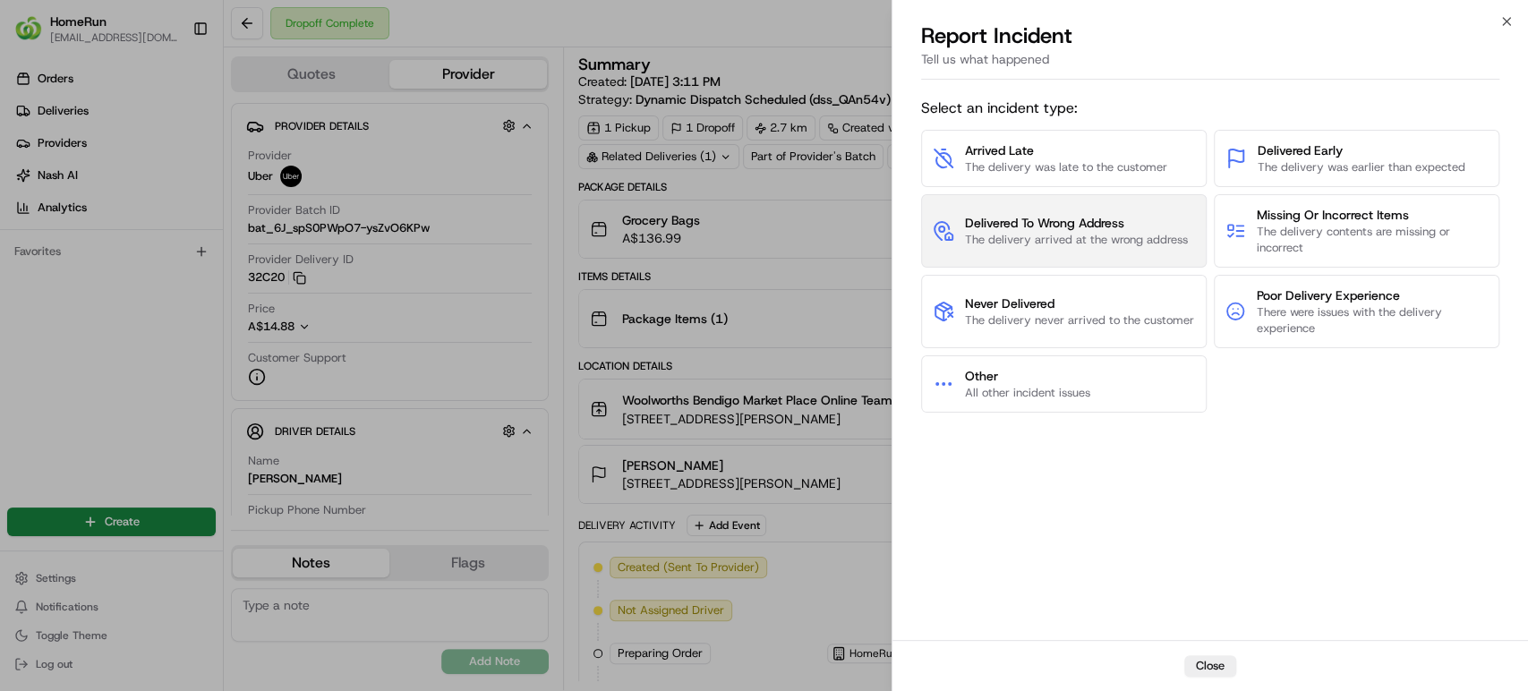
click at [1142, 220] on span "Delivered To Wrong Address" at bounding box center [1076, 223] width 223 height 18
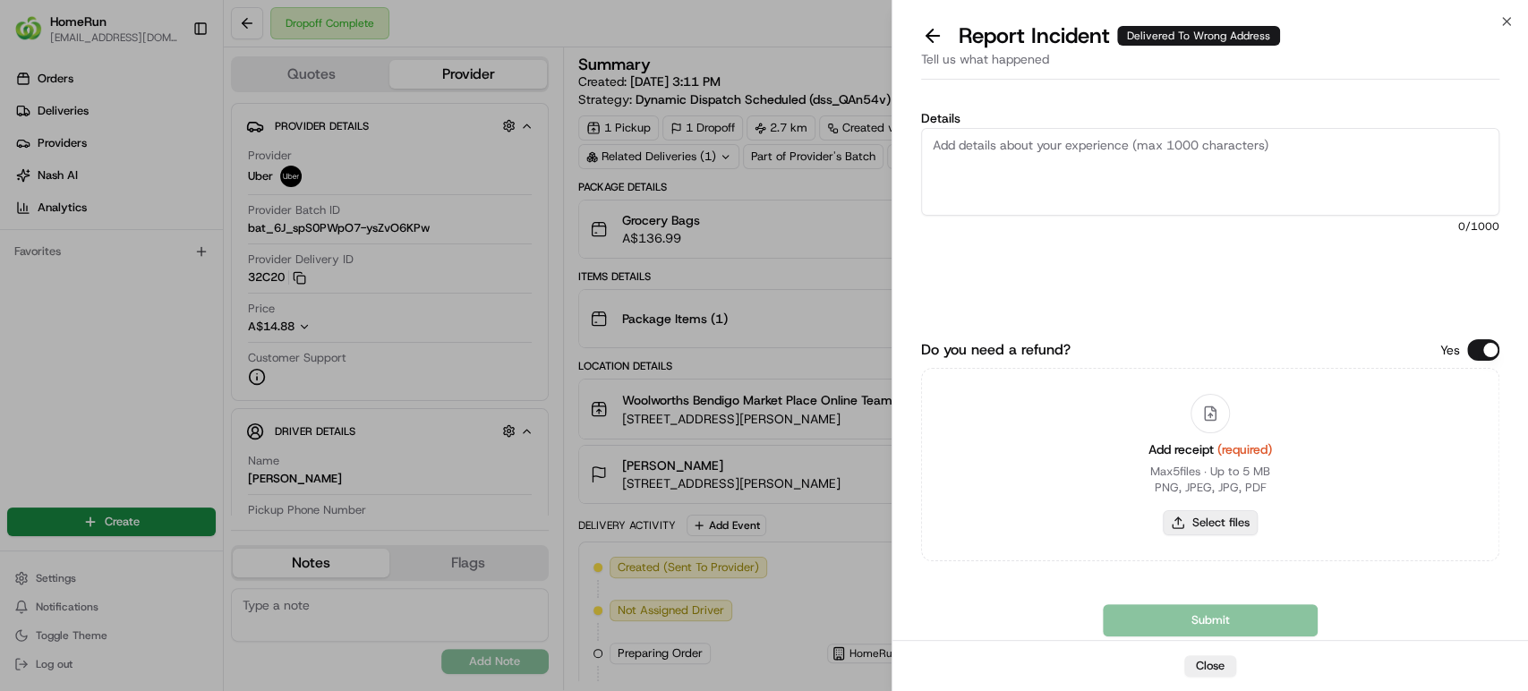
click at [1189, 512] on button "Select files" at bounding box center [1210, 522] width 95 height 25
type input "C:\fakepath\265635618.pdf"
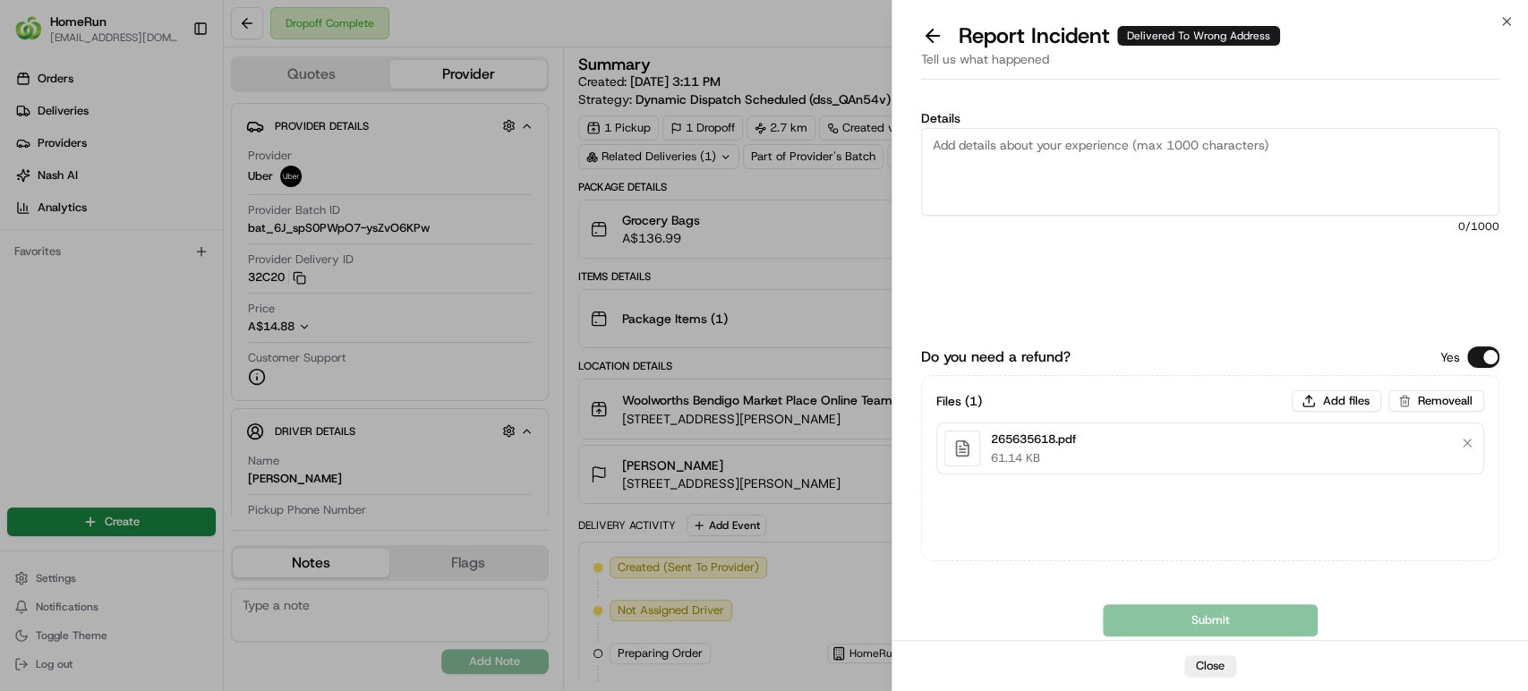
click at [1046, 182] on textarea "Details" at bounding box center [1210, 172] width 578 height 88
paste textarea "Delivered to incorrect address POD does not match previous pics."
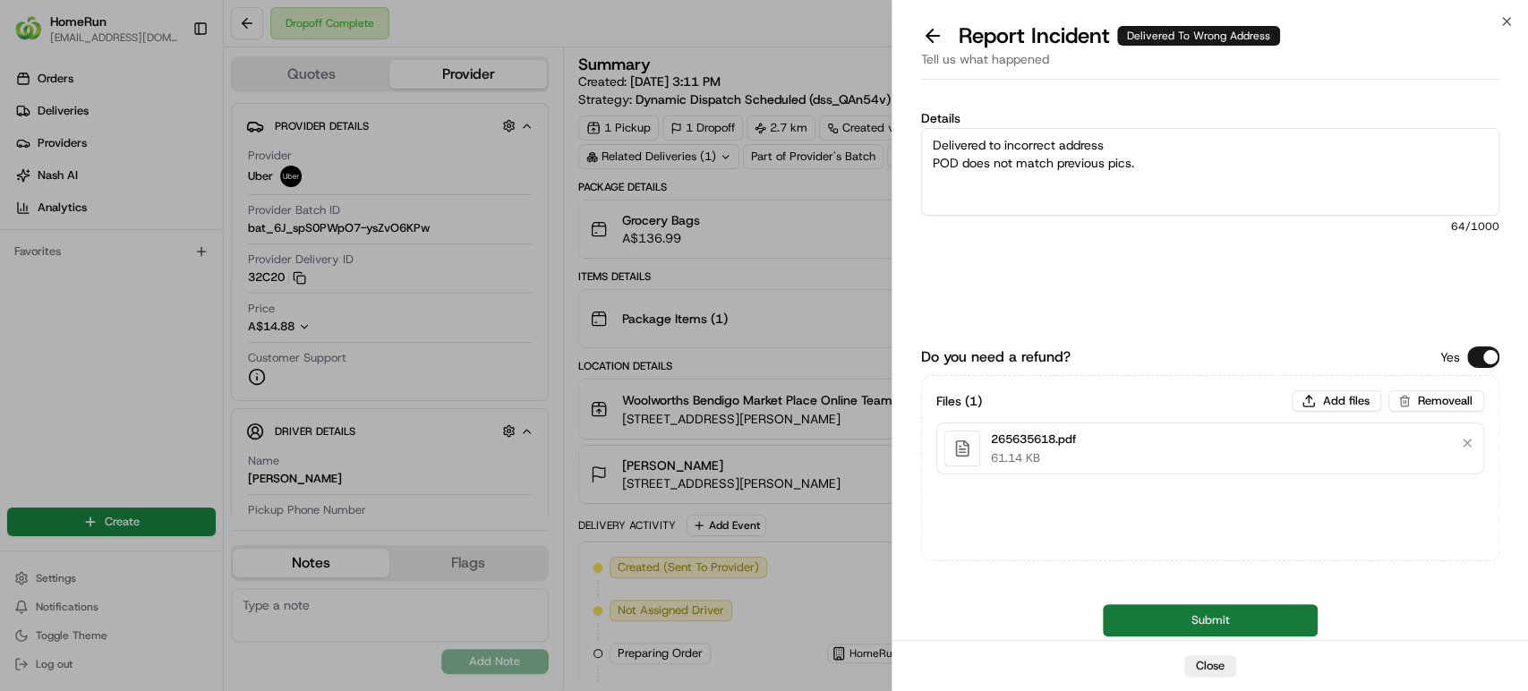
type textarea "Delivered to incorrect address POD does not match previous pics."
click at [1176, 621] on button "Submit" at bounding box center [1210, 620] width 215 height 32
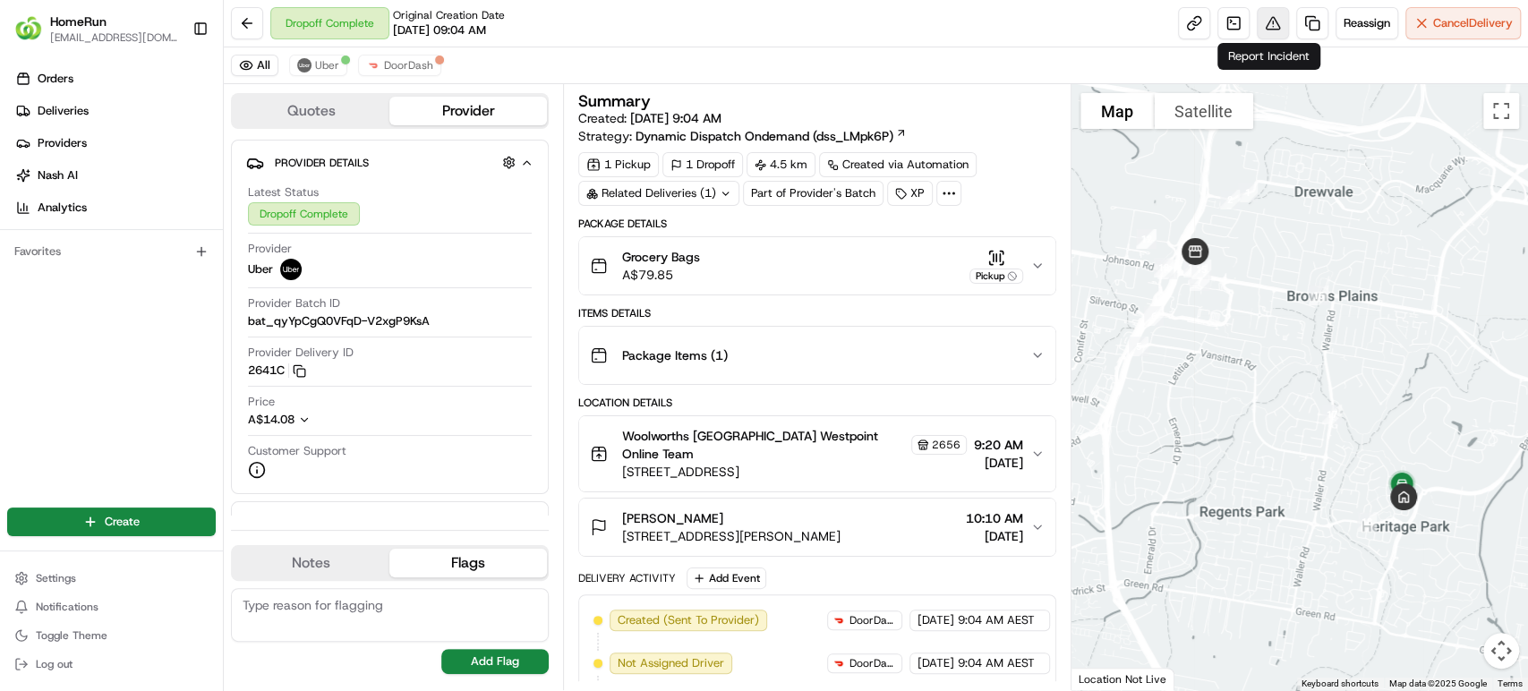
click at [1265, 21] on button at bounding box center [1273, 23] width 32 height 32
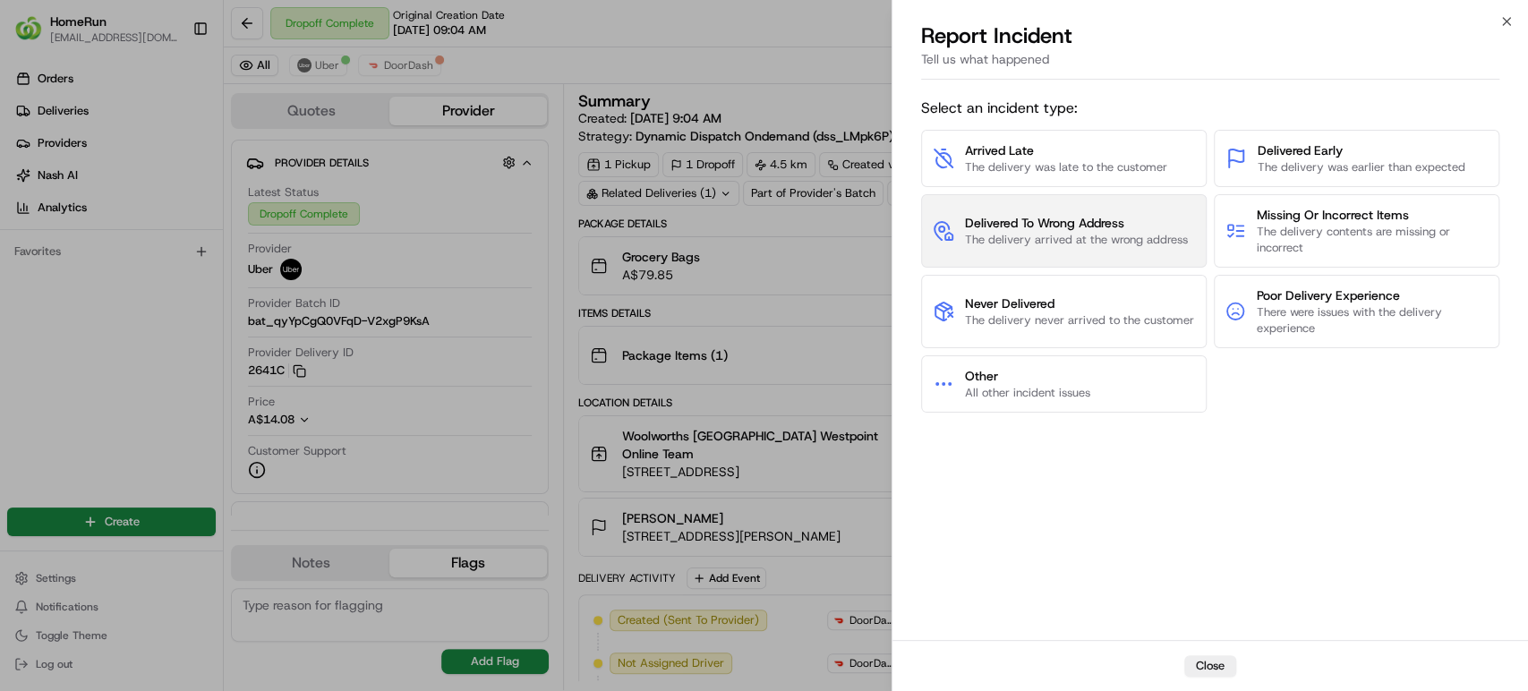
click at [1053, 226] on span "Delivered To Wrong Address" at bounding box center [1076, 223] width 223 height 18
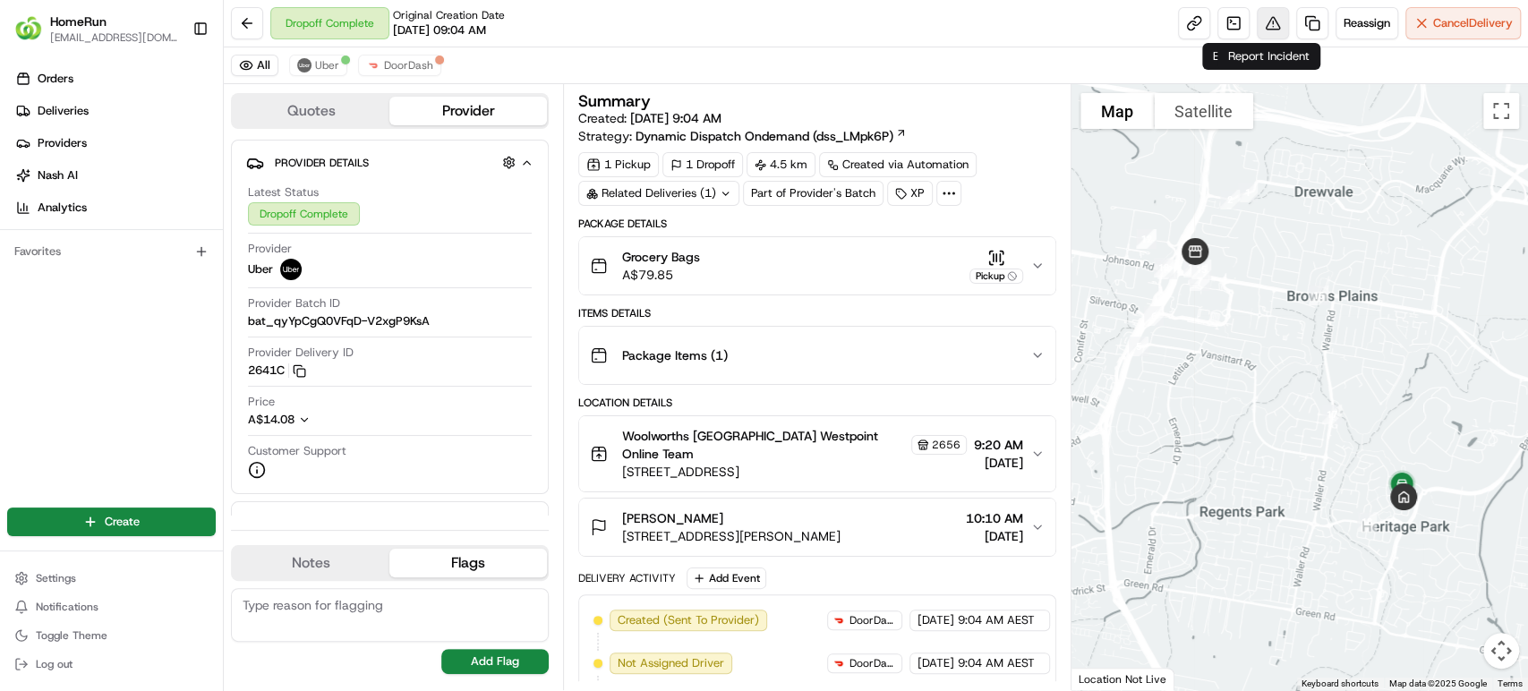
click at [1267, 16] on button at bounding box center [1273, 23] width 32 height 32
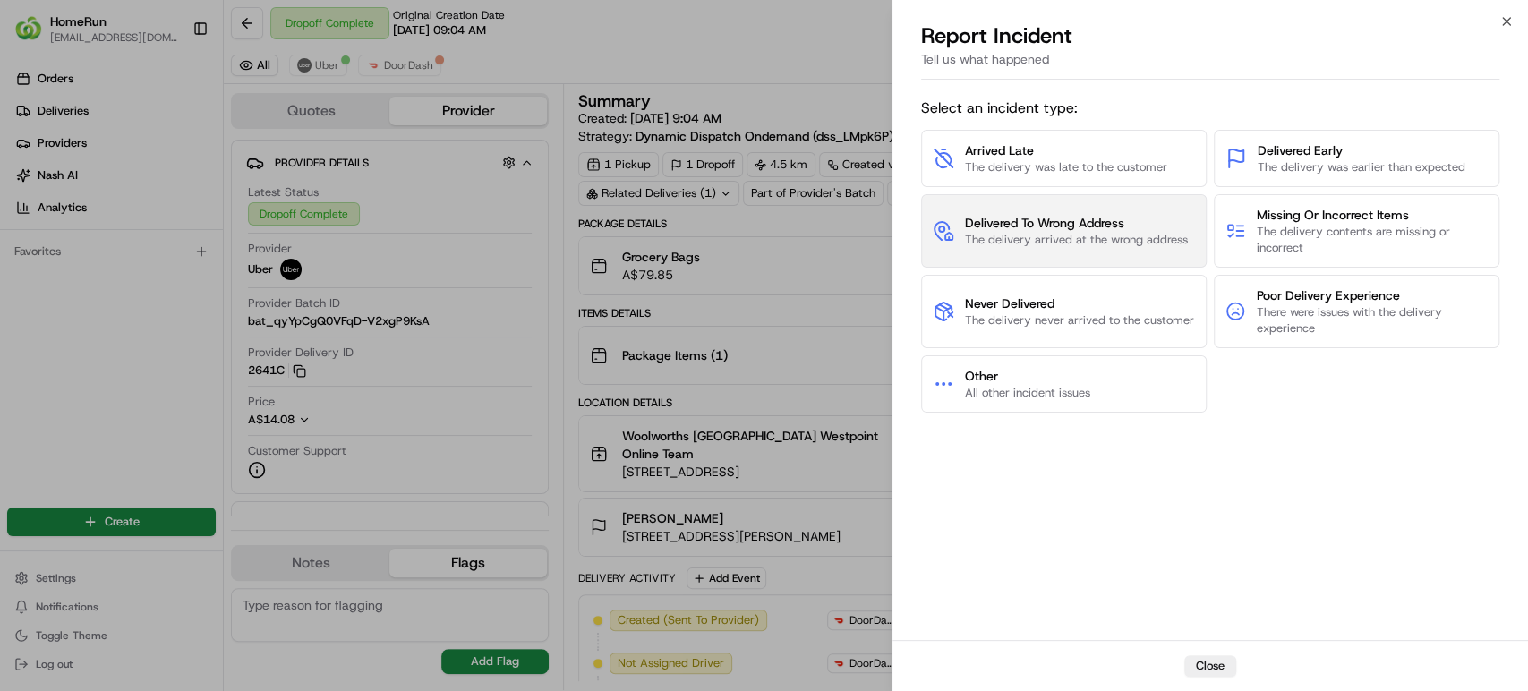
click at [1132, 200] on button "Delivered To Wrong Address The delivery arrived at the wrong address" at bounding box center [1064, 230] width 286 height 73
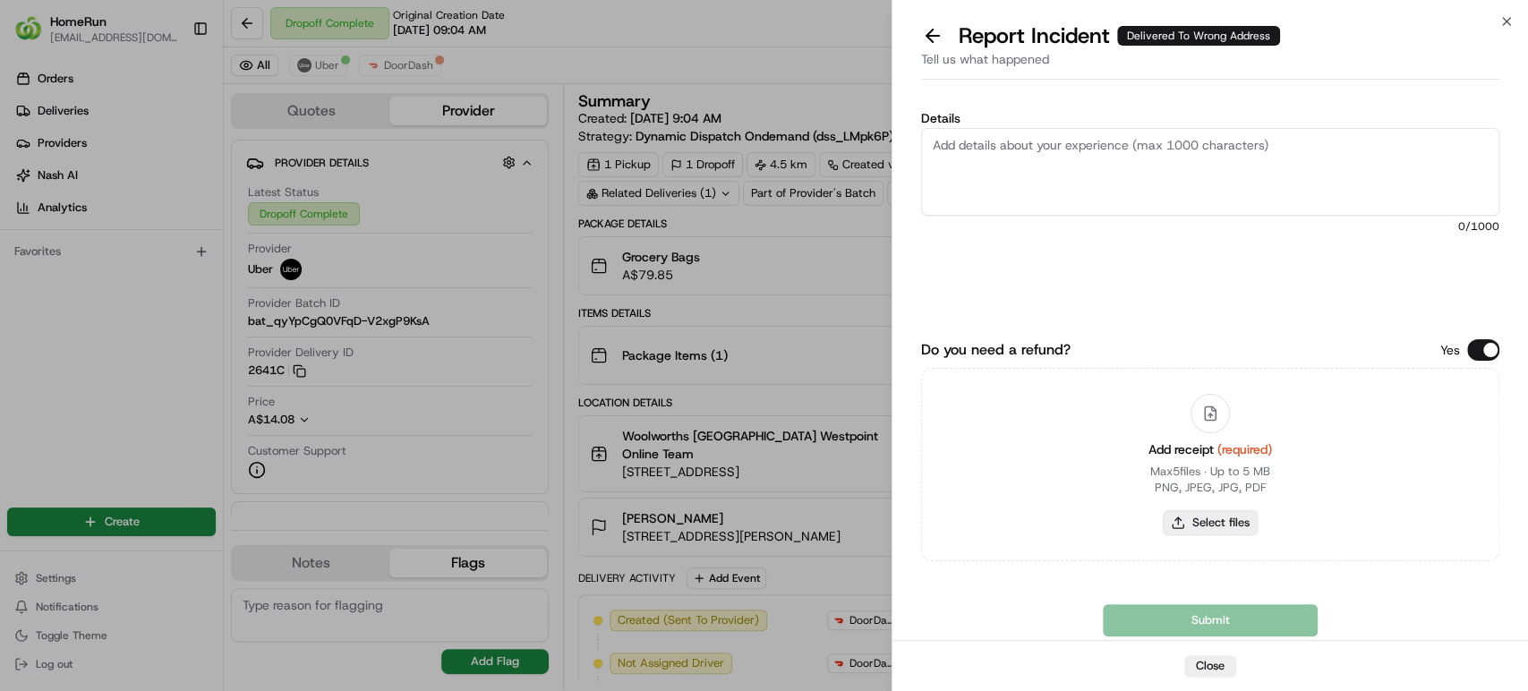
click at [1226, 528] on button "Select files" at bounding box center [1210, 522] width 95 height 25
type input "C:\fakepath\265395475.pdf"
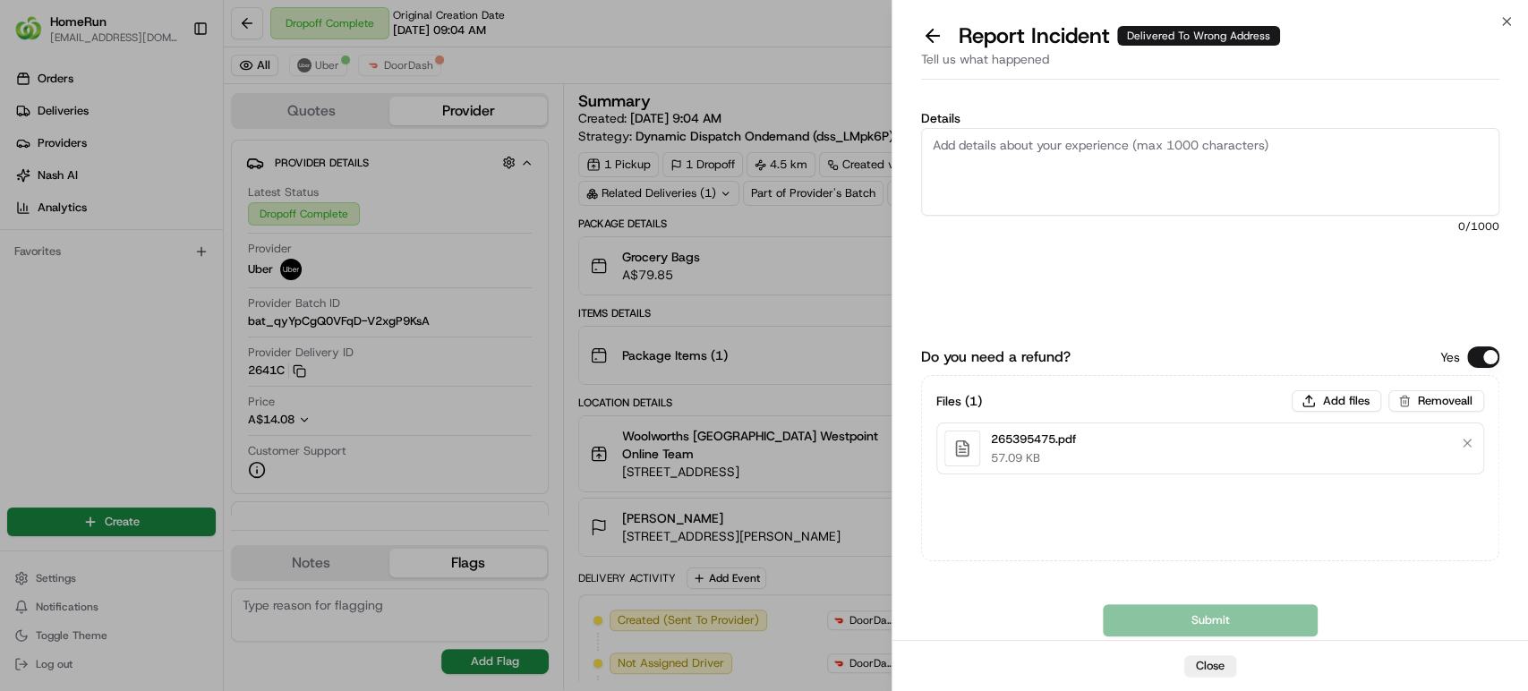
click at [1110, 164] on textarea "Details" at bounding box center [1210, 172] width 578 height 88
paste textarea "Delivered to incorrect address No POD provided"
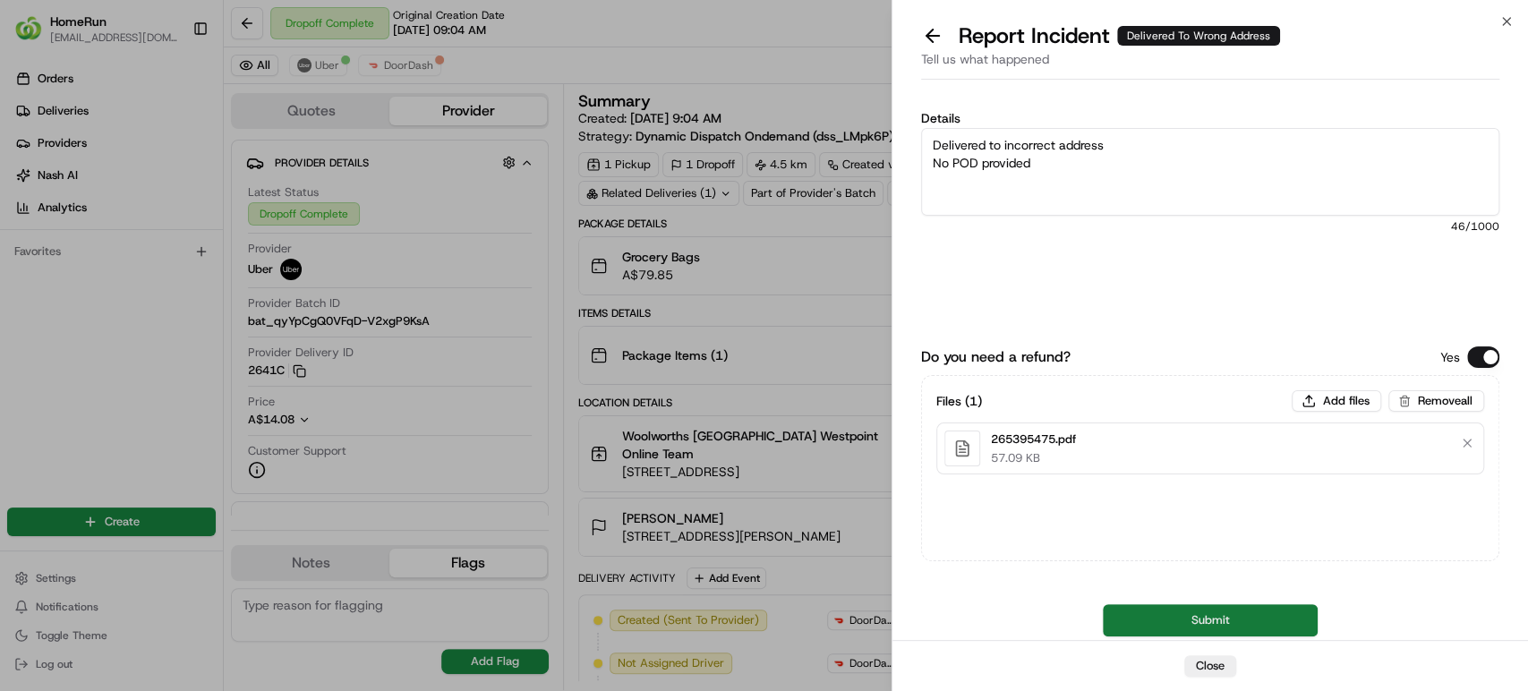
type textarea "Delivered to incorrect address No POD provided"
click at [1194, 618] on button "Submit" at bounding box center [1210, 620] width 215 height 32
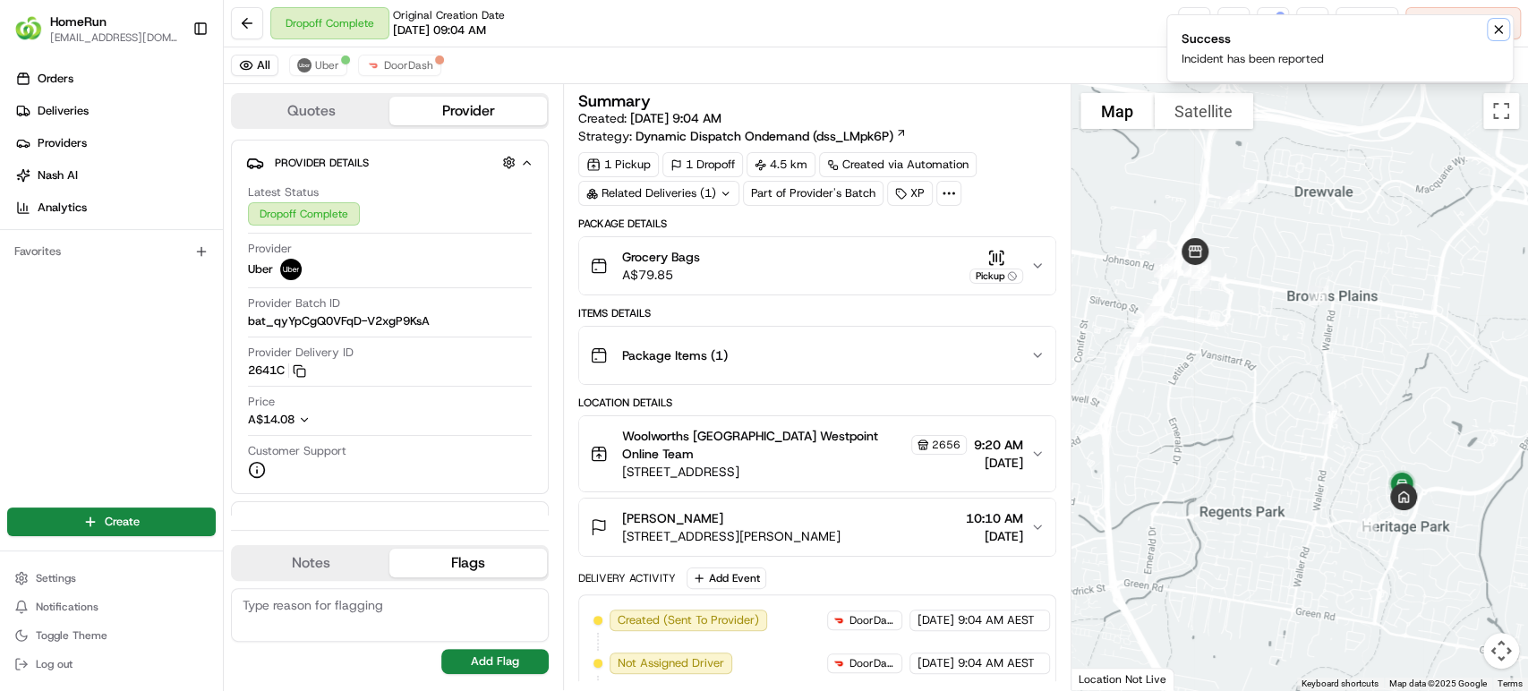
click at [1497, 30] on icon "Notifications (F8)" at bounding box center [1498, 29] width 7 height 7
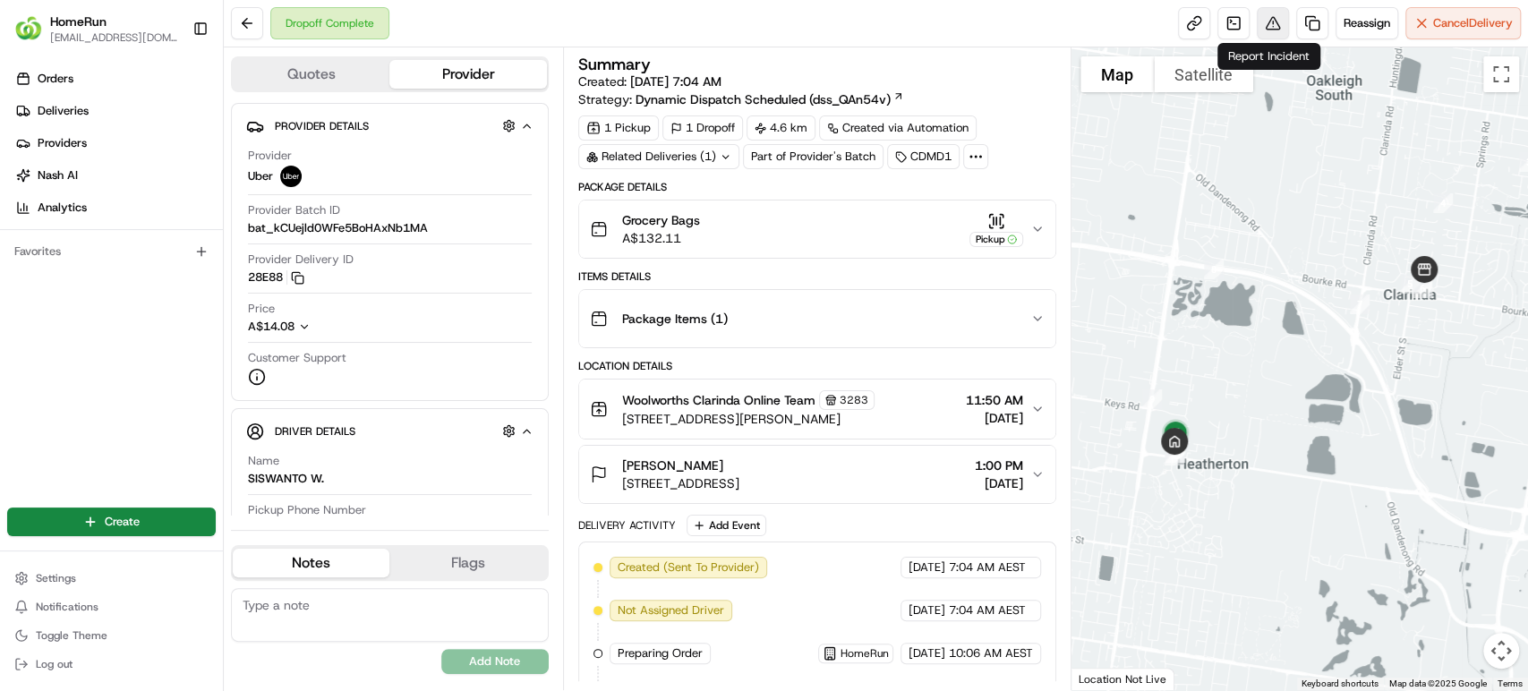
click at [1270, 25] on button at bounding box center [1273, 23] width 32 height 32
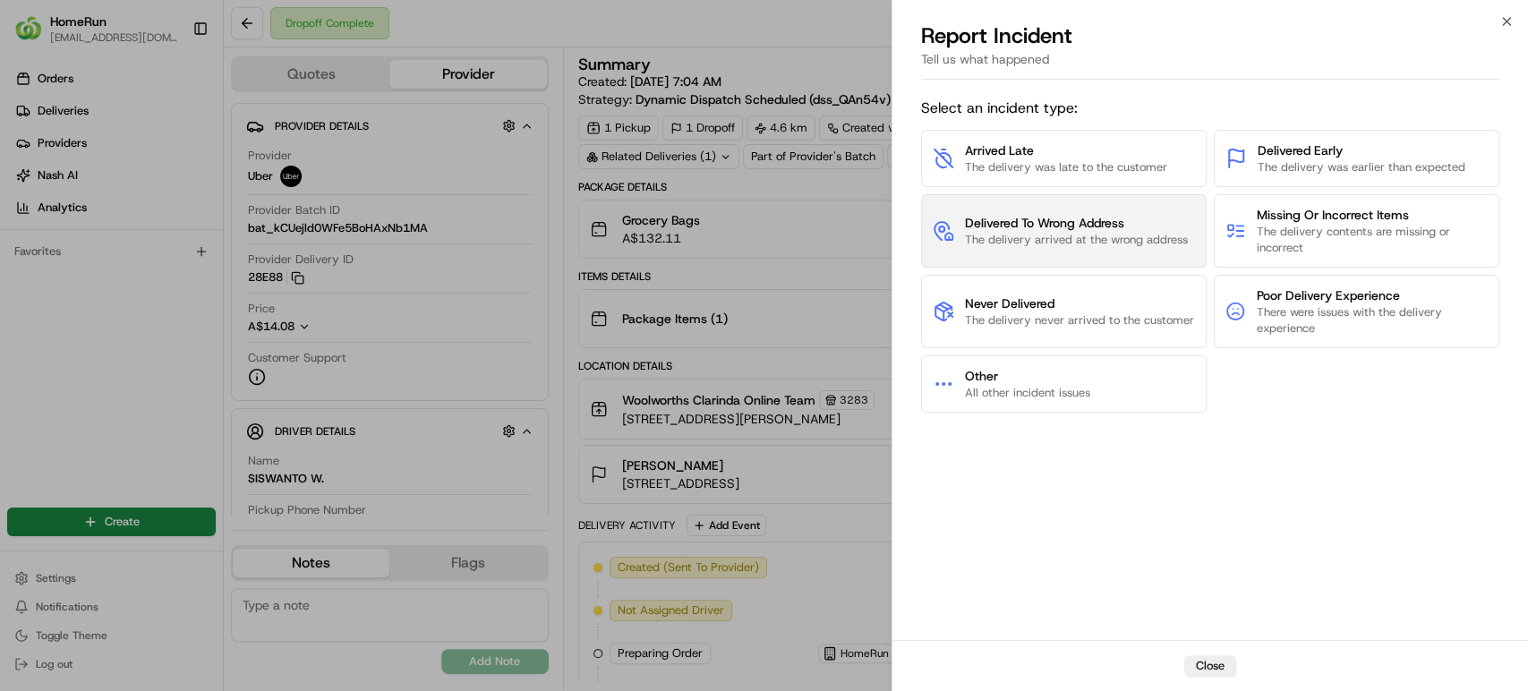
click at [1109, 230] on span "Delivered To Wrong Address" at bounding box center [1076, 223] width 223 height 18
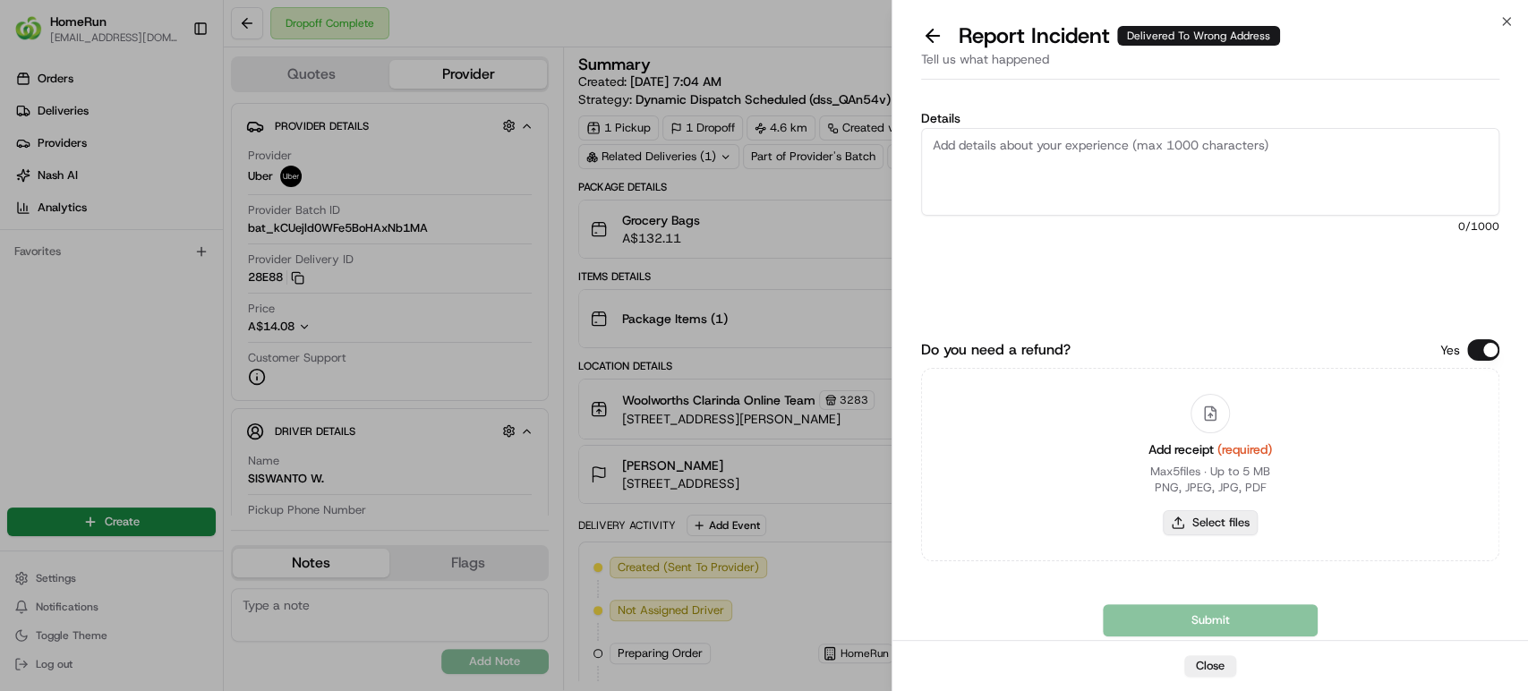
click at [1223, 524] on button "Select files" at bounding box center [1210, 522] width 95 height 25
type input "C:\fakepath\265426439.pdf"
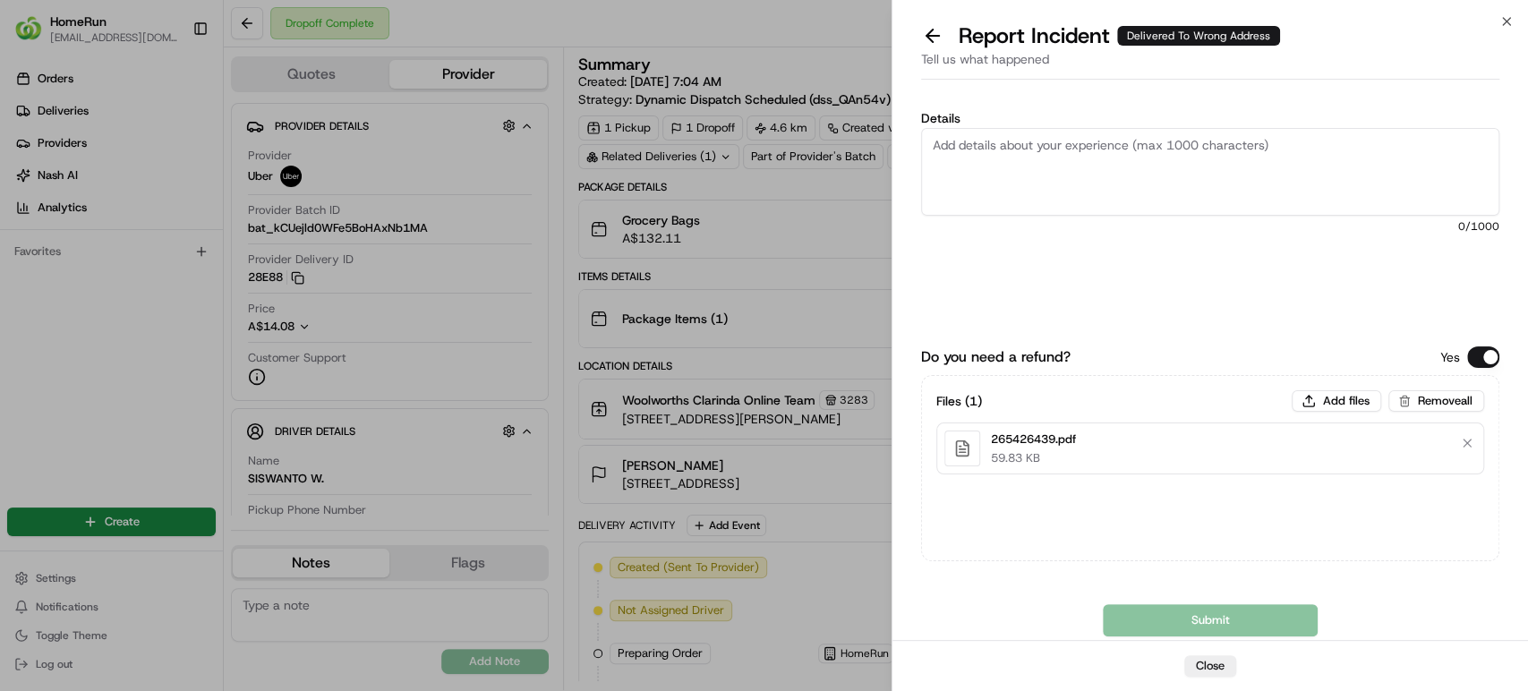
click at [1053, 153] on textarea "Details" at bounding box center [1210, 172] width 578 height 88
paste textarea "Delivered to incorrect address No POD provided"
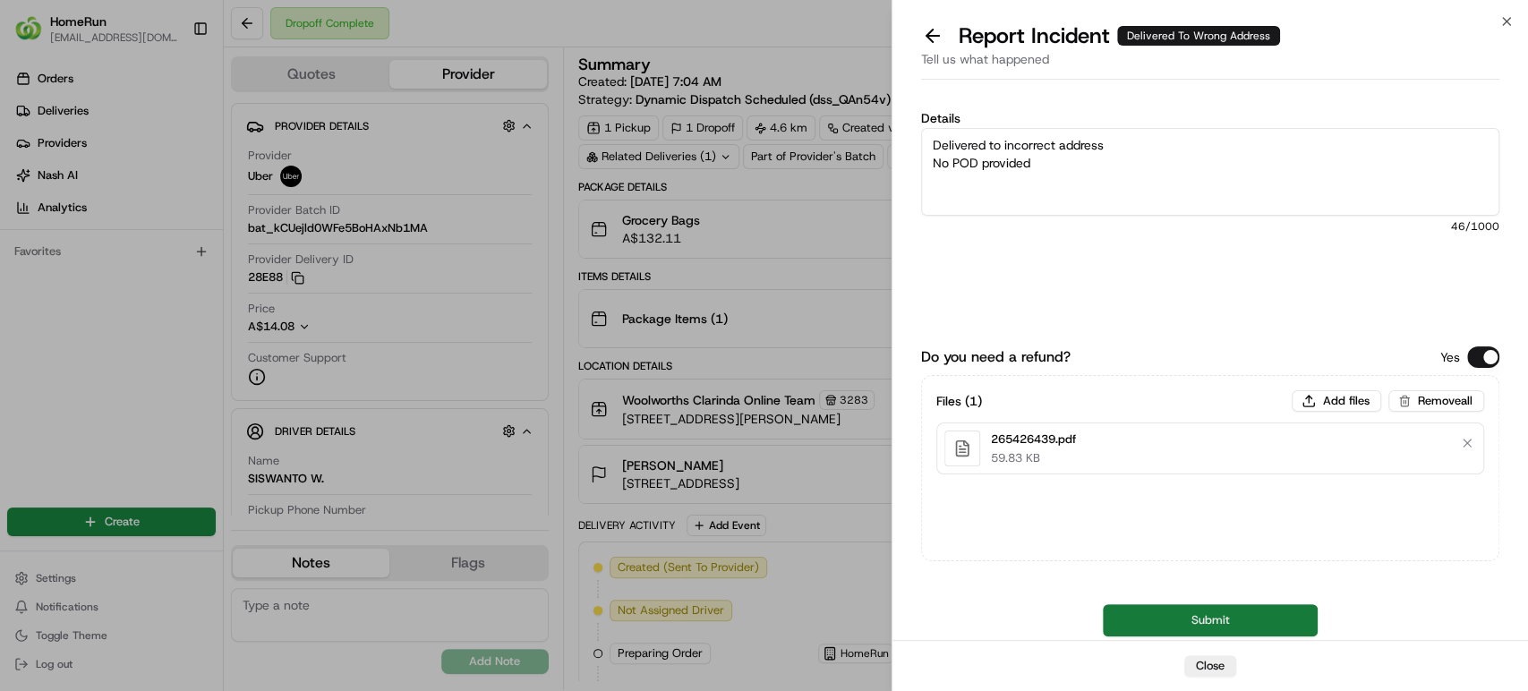
type textarea "Delivered to incorrect address No POD provided"
click at [1175, 624] on button "Submit" at bounding box center [1210, 620] width 215 height 32
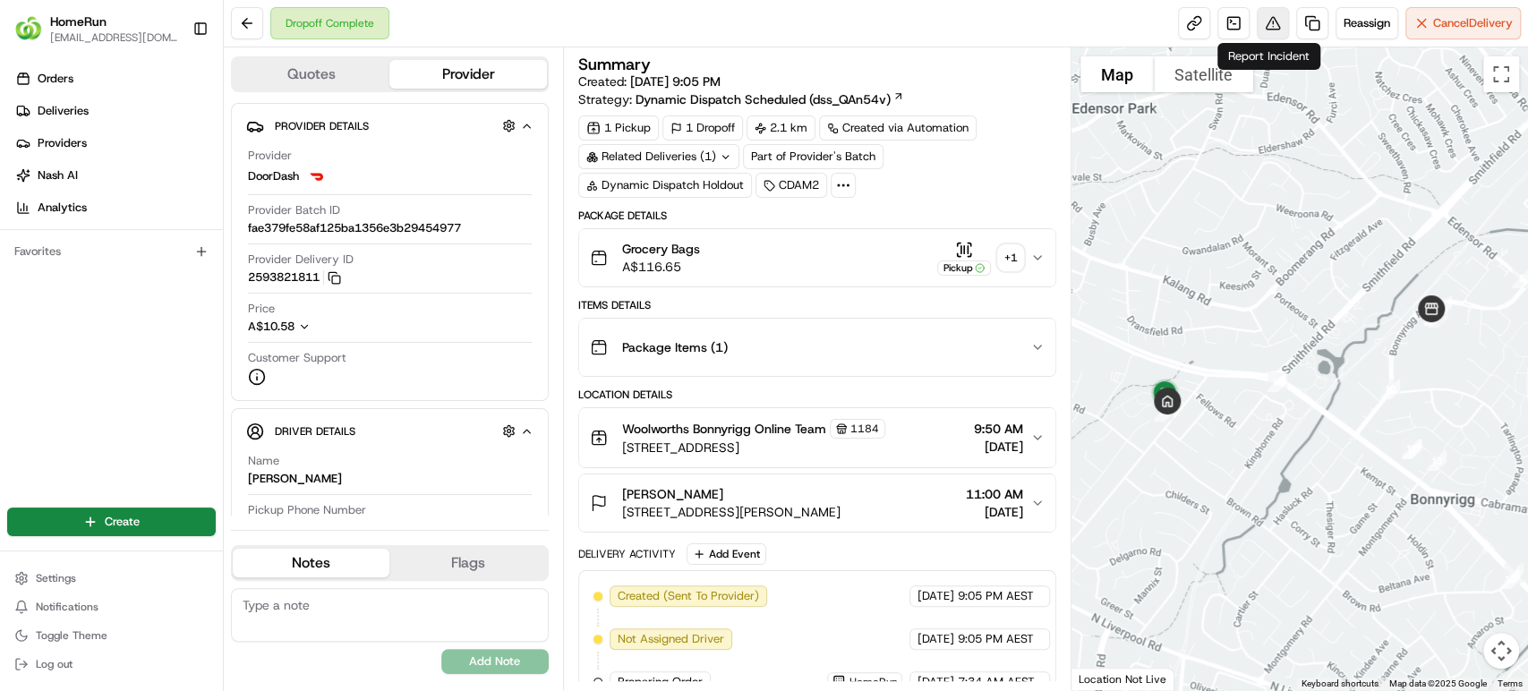
click at [1266, 21] on button at bounding box center [1273, 23] width 32 height 32
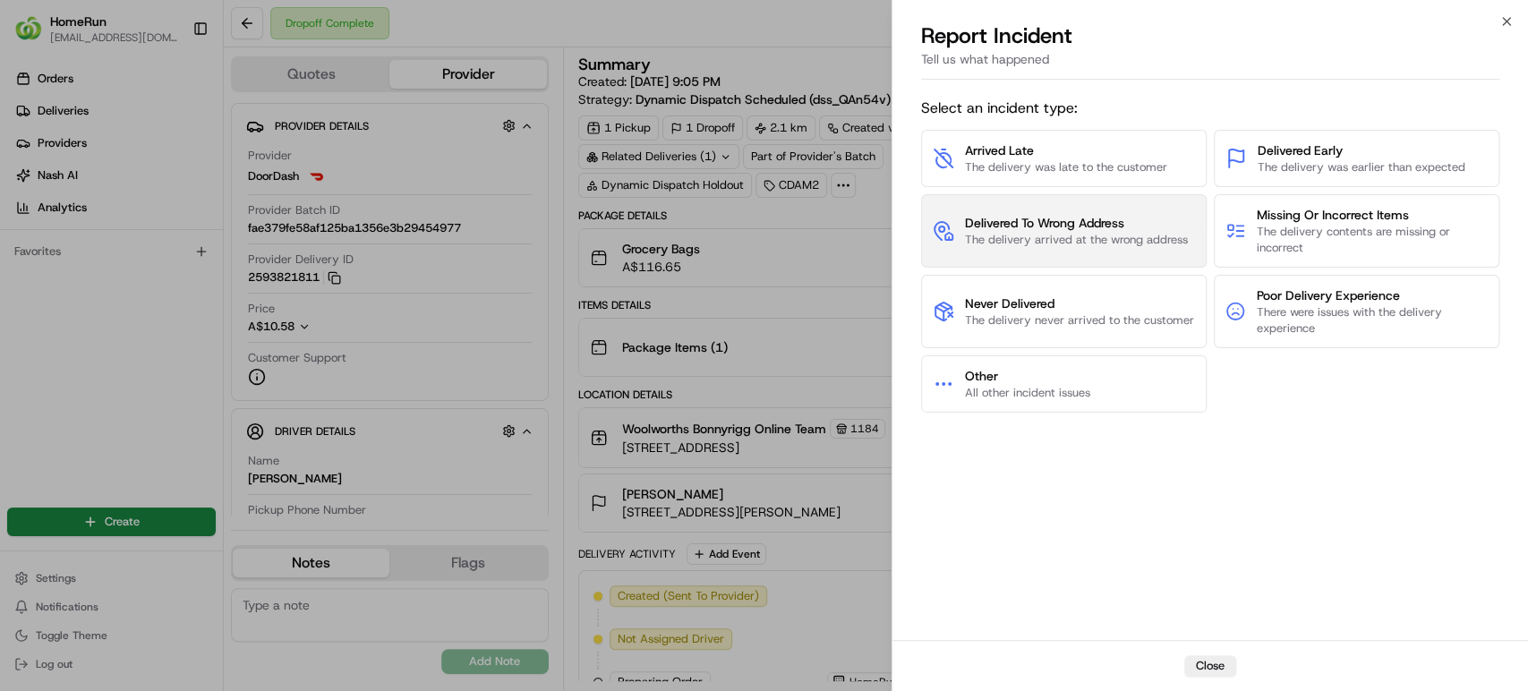
click at [1120, 226] on span "Delivered To Wrong Address" at bounding box center [1076, 223] width 223 height 18
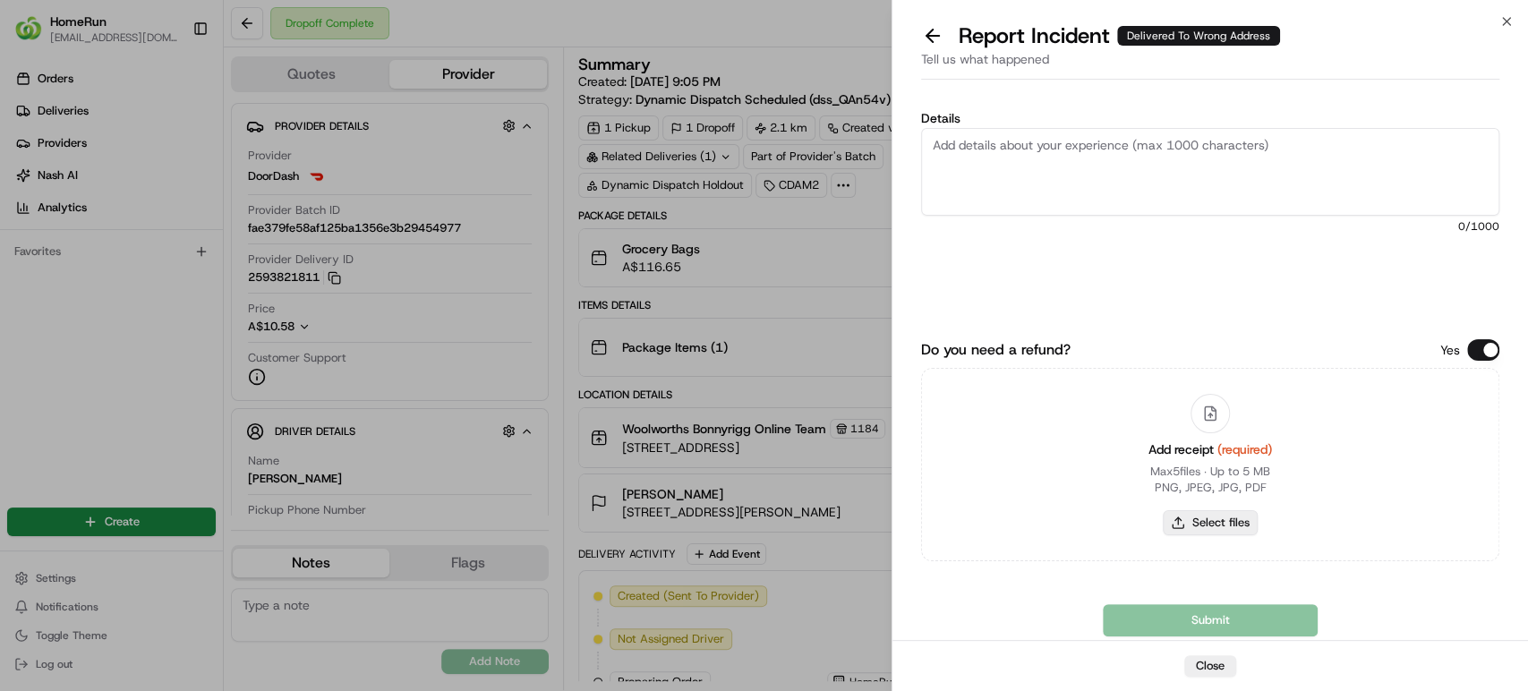
click at [1225, 529] on button "Select files" at bounding box center [1210, 522] width 95 height 25
type input "C:\fakepath\265539509.pdf"
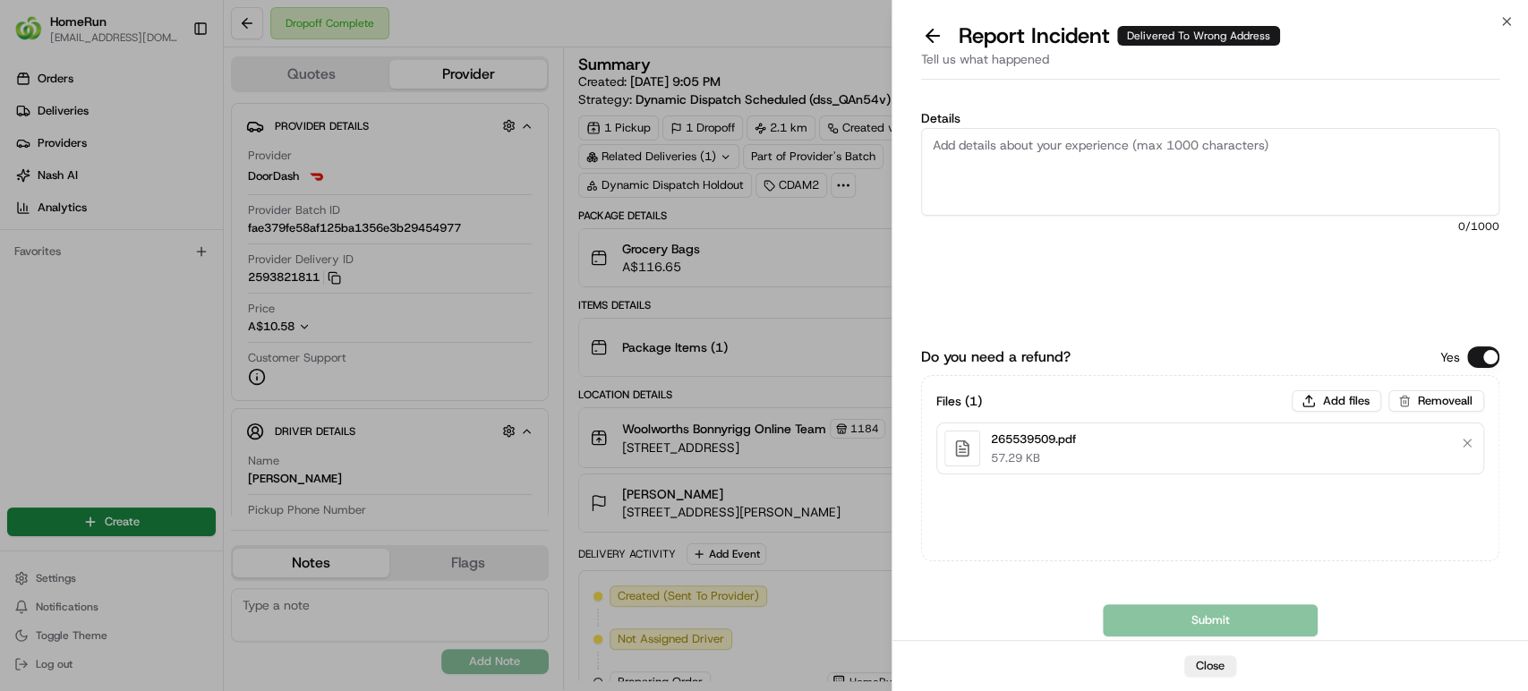
click at [1046, 167] on textarea "Details" at bounding box center [1210, 172] width 578 height 88
paste textarea "Delivered to incorrect address POD does not match previous pics."
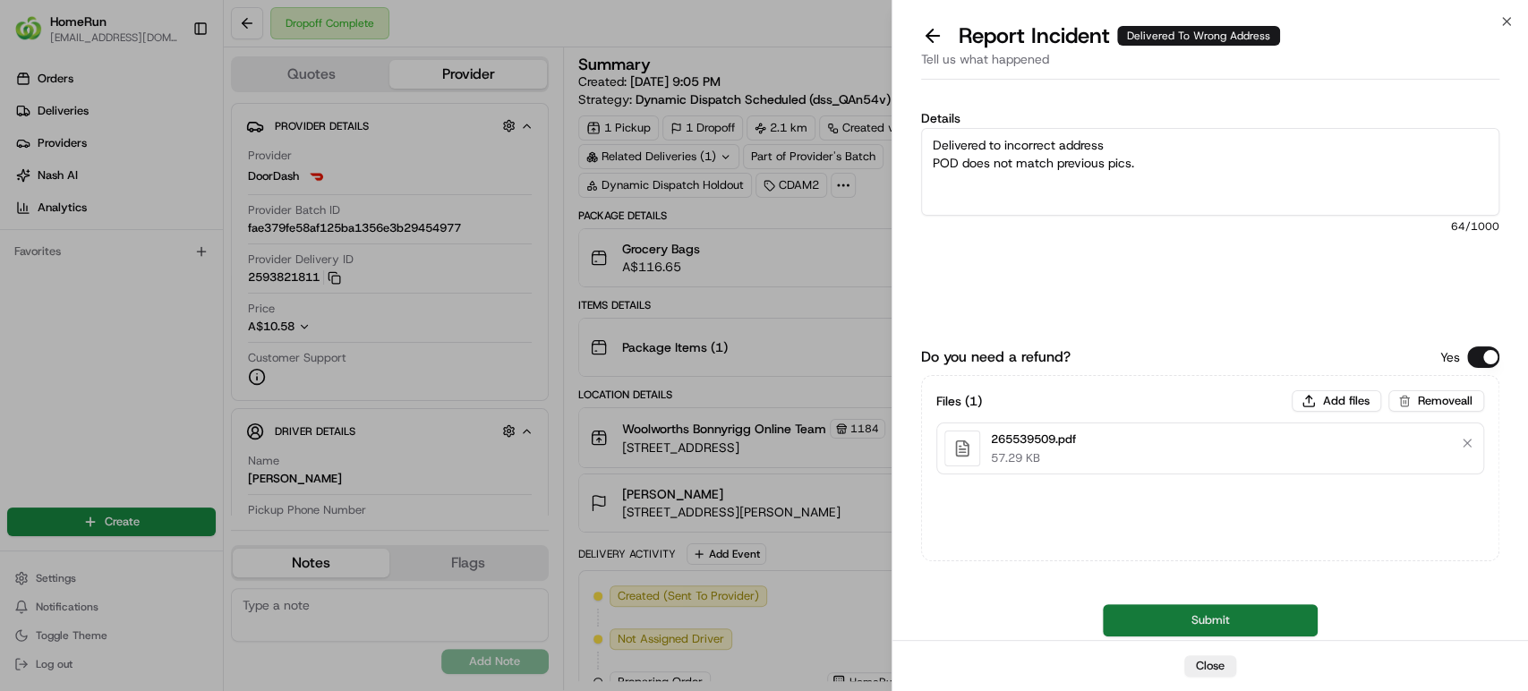
type textarea "Delivered to incorrect address POD does not match previous pics."
click at [1245, 613] on button "Submit" at bounding box center [1210, 620] width 215 height 32
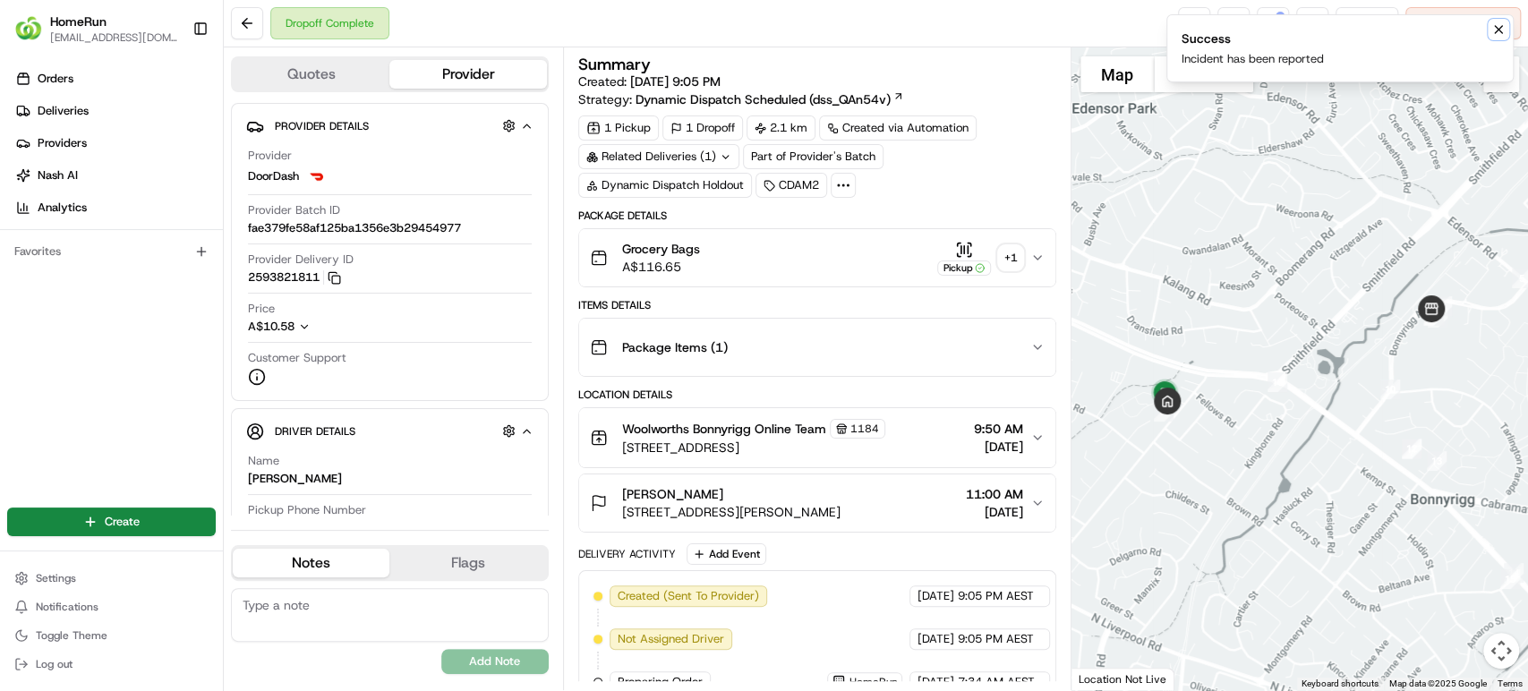
click at [1493, 20] on button "Notifications (F8)" at bounding box center [1498, 29] width 21 height 21
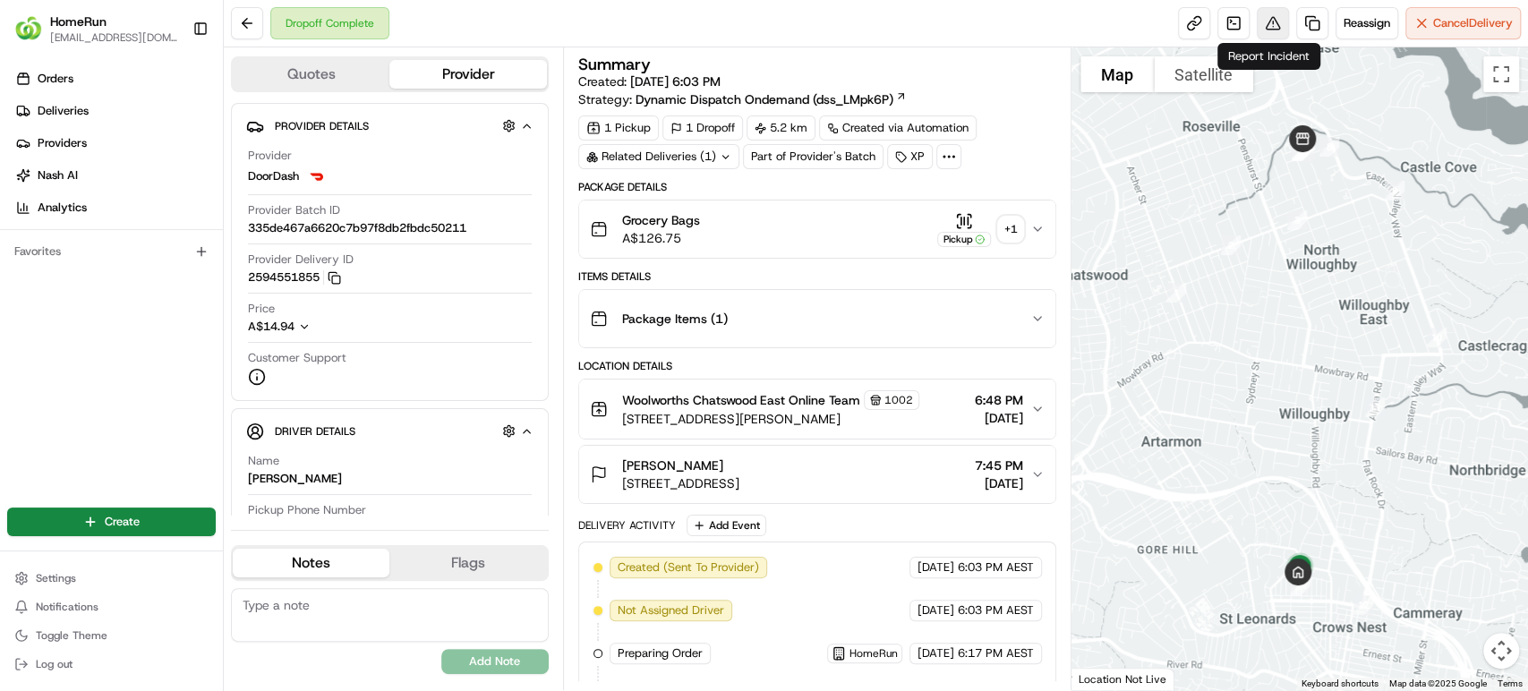
click at [1265, 21] on button at bounding box center [1273, 23] width 32 height 32
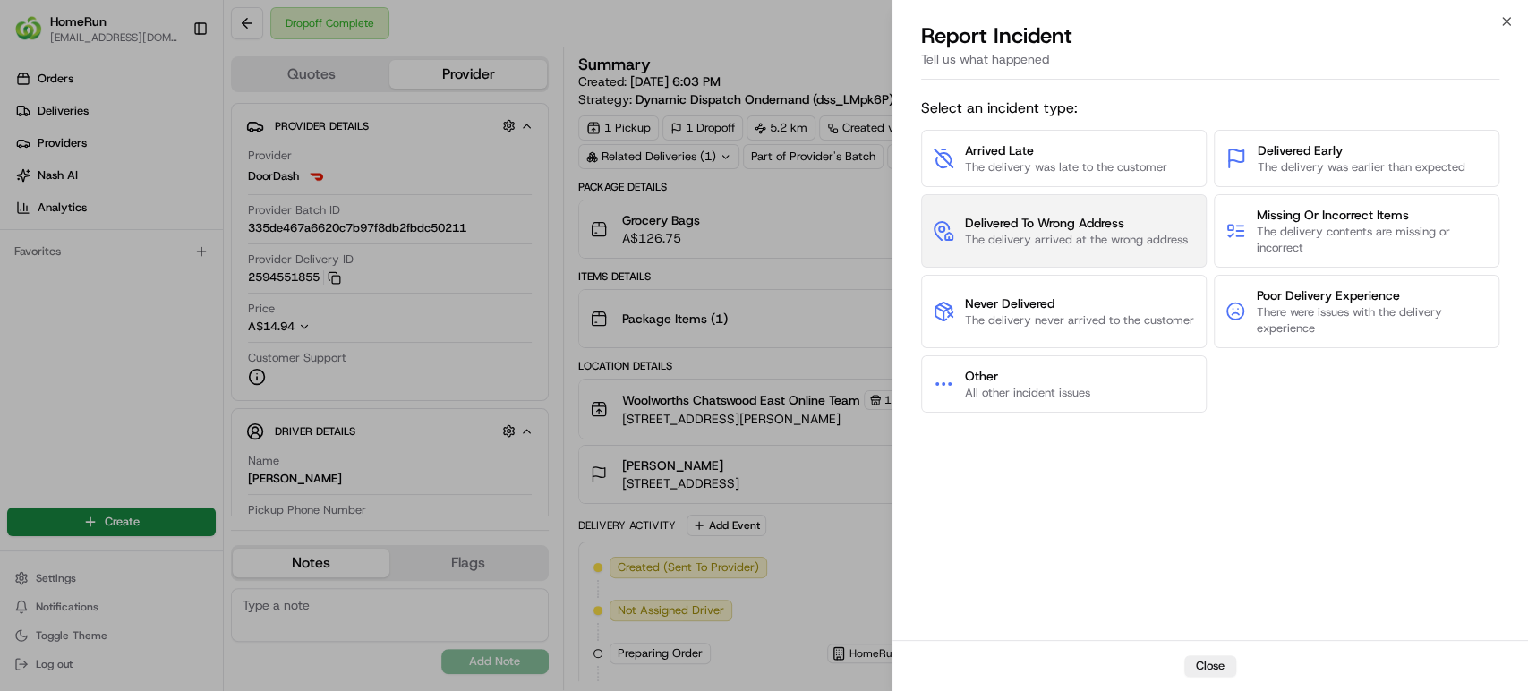
click at [1089, 258] on button "Delivered To Wrong Address The delivery arrived at the wrong address" at bounding box center [1064, 230] width 286 height 73
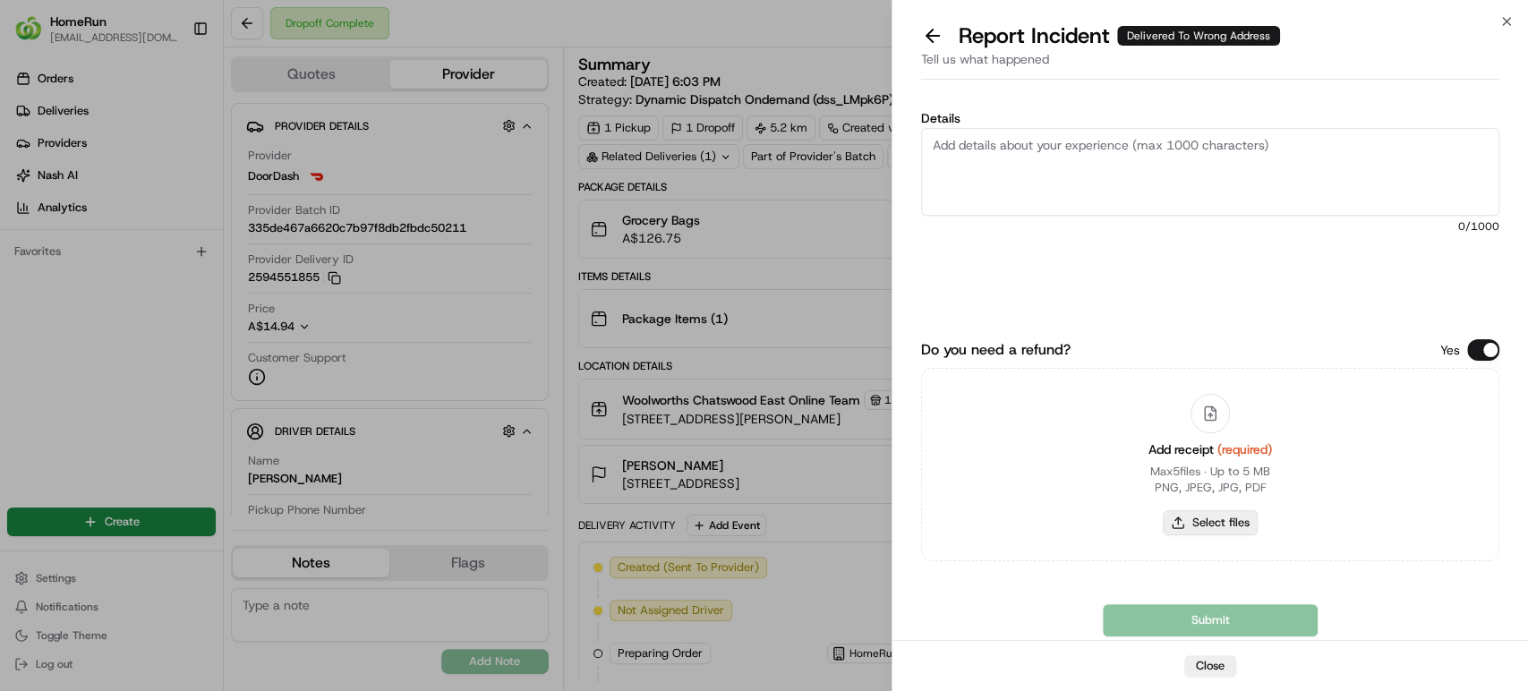
click at [1215, 526] on button "Select files" at bounding box center [1210, 522] width 95 height 25
type input "C:\fakepath\265539509.pdf"
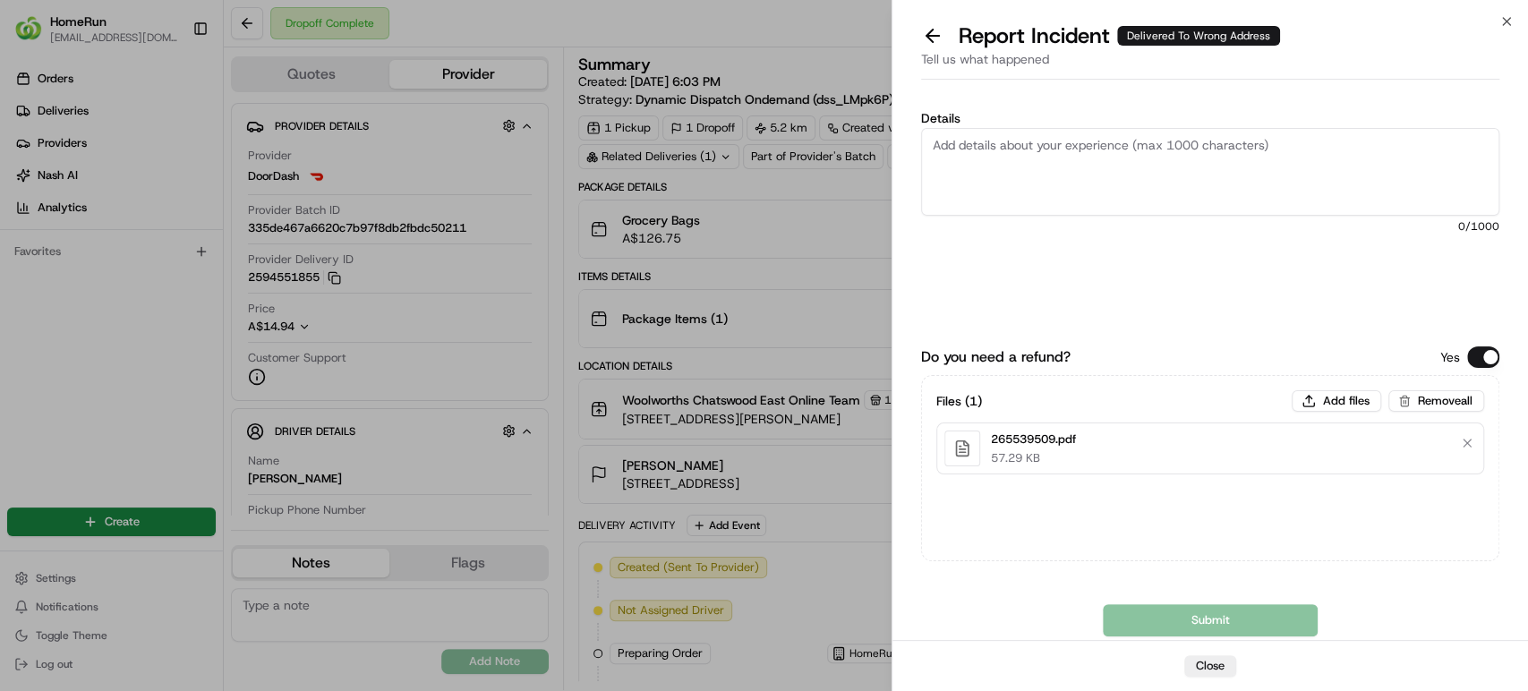
click at [1064, 154] on textarea "Details" at bounding box center [1210, 172] width 578 height 88
paste textarea "Delivered to incorrect address POD does not match previous pics."
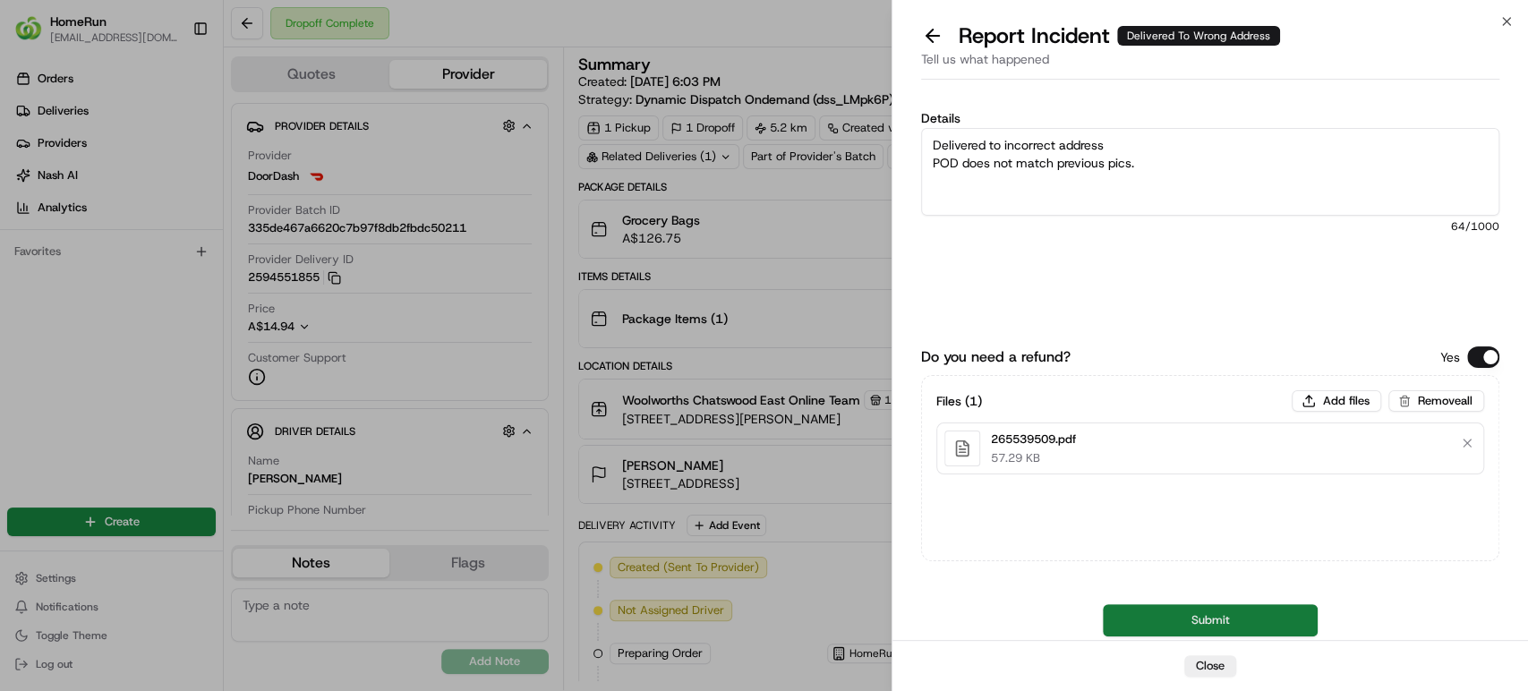
type textarea "Delivered to incorrect address POD does not match previous pics."
click at [1172, 616] on button "Submit" at bounding box center [1210, 620] width 215 height 32
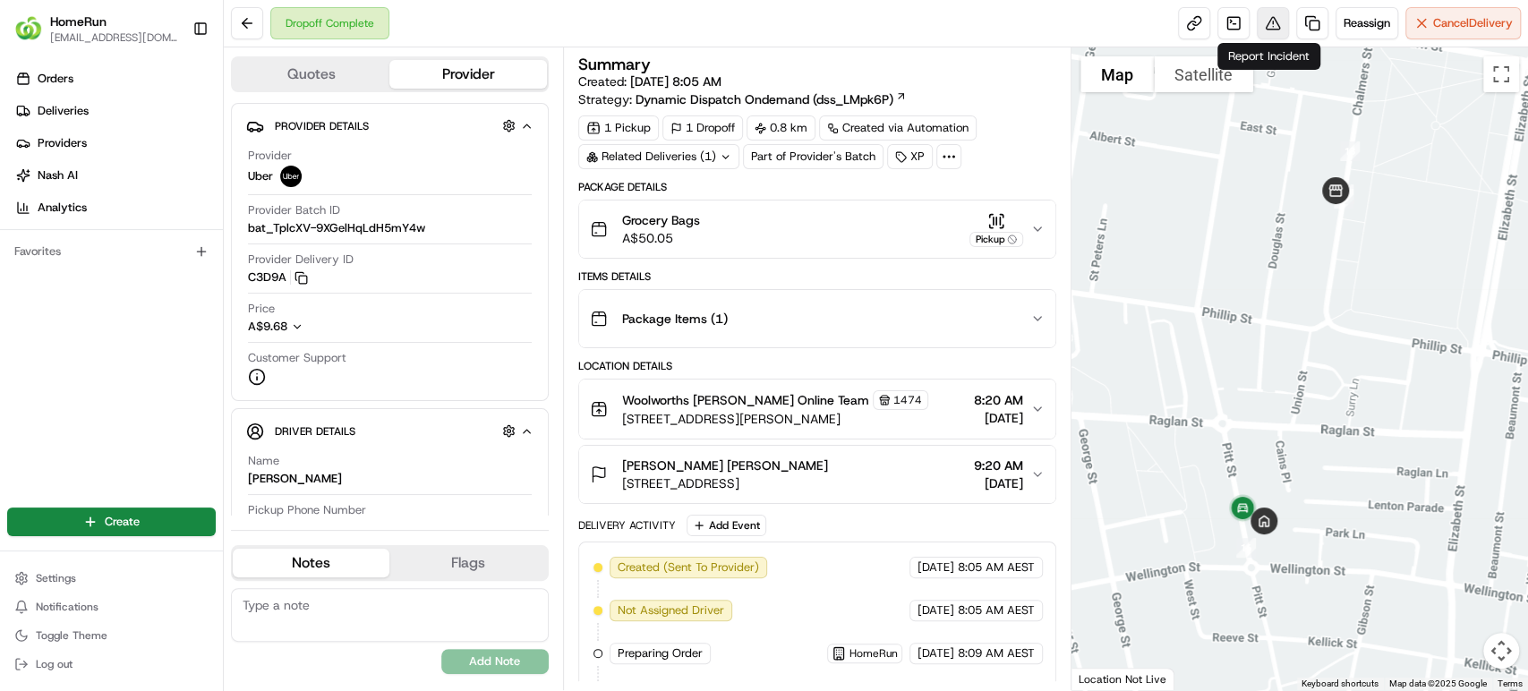
click at [1272, 21] on button at bounding box center [1273, 23] width 32 height 32
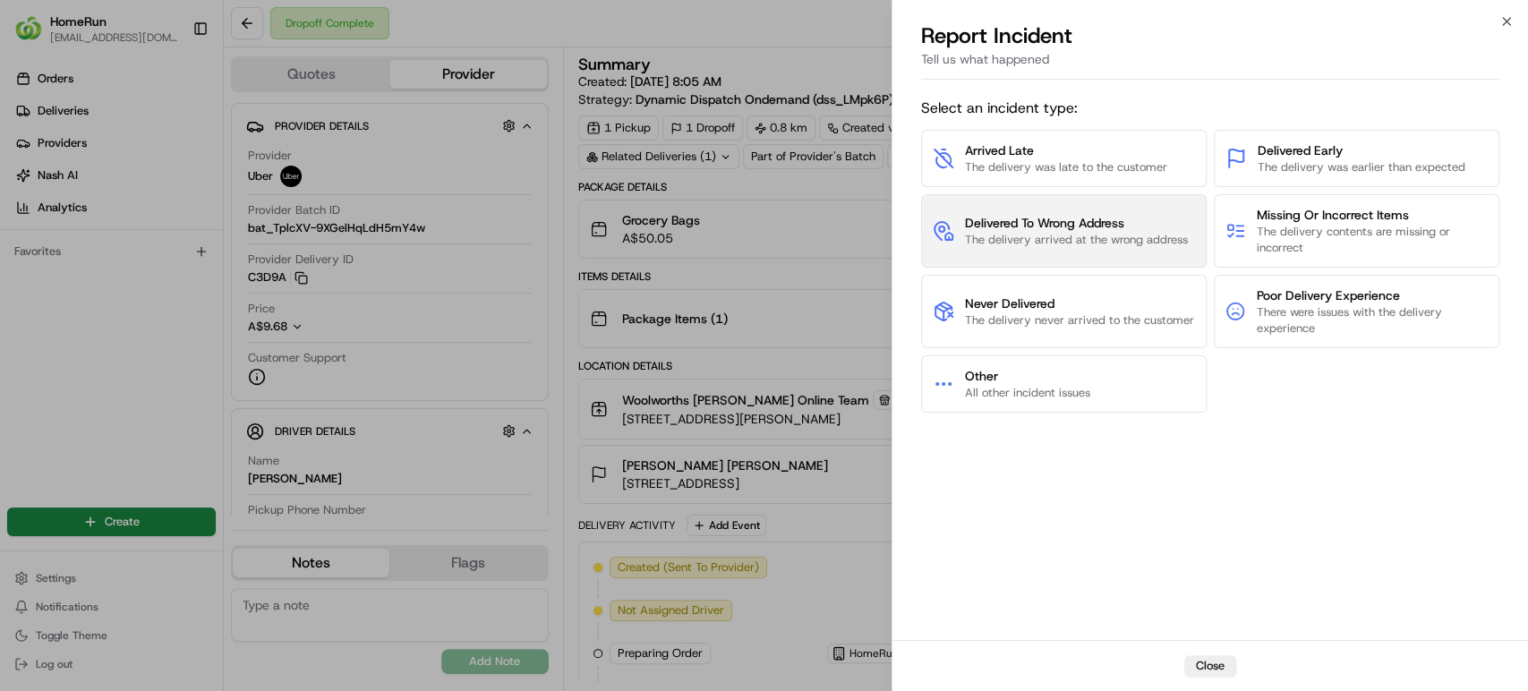
click at [1144, 220] on span "Delivered To Wrong Address" at bounding box center [1076, 223] width 223 height 18
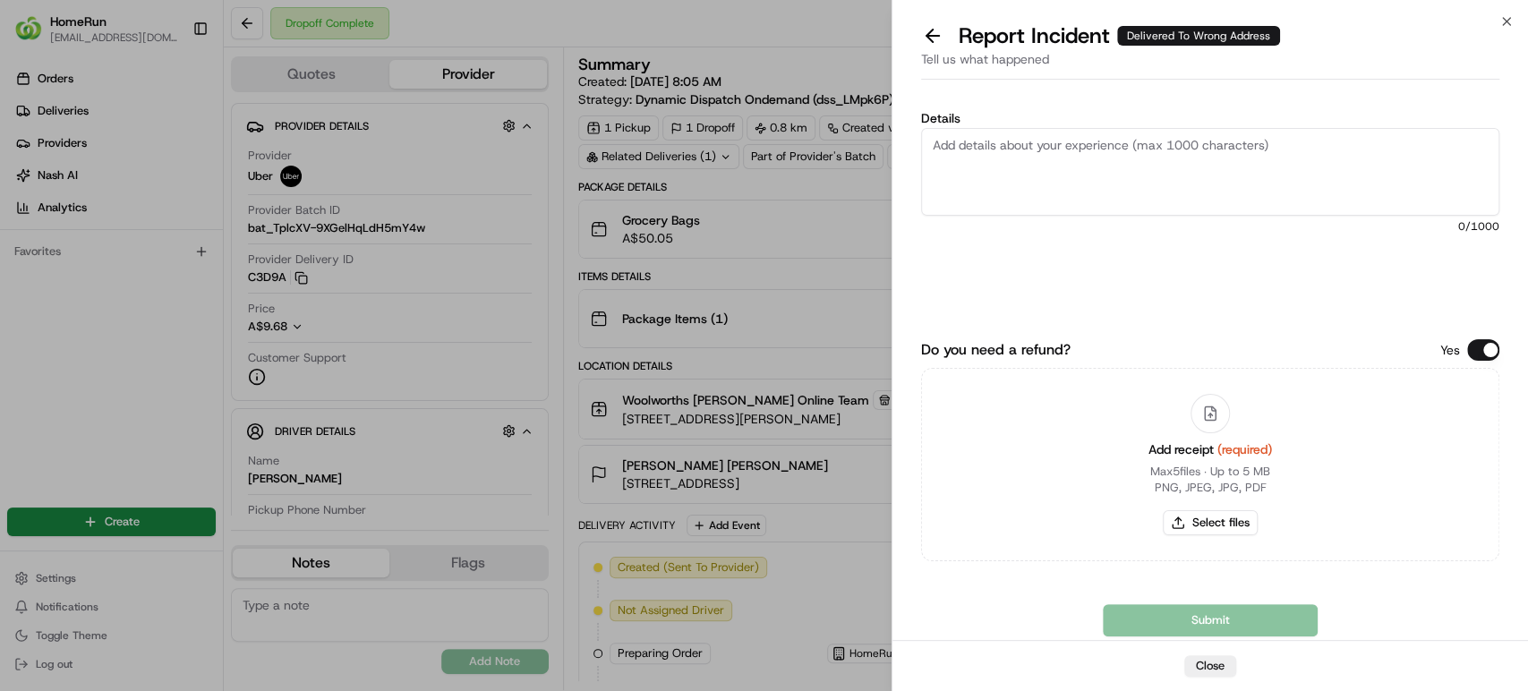
click at [999, 154] on textarea "Details" at bounding box center [1210, 172] width 578 height 88
paste textarea "he driver left her groceries at a bus stop instead of delivering them to her mo…"
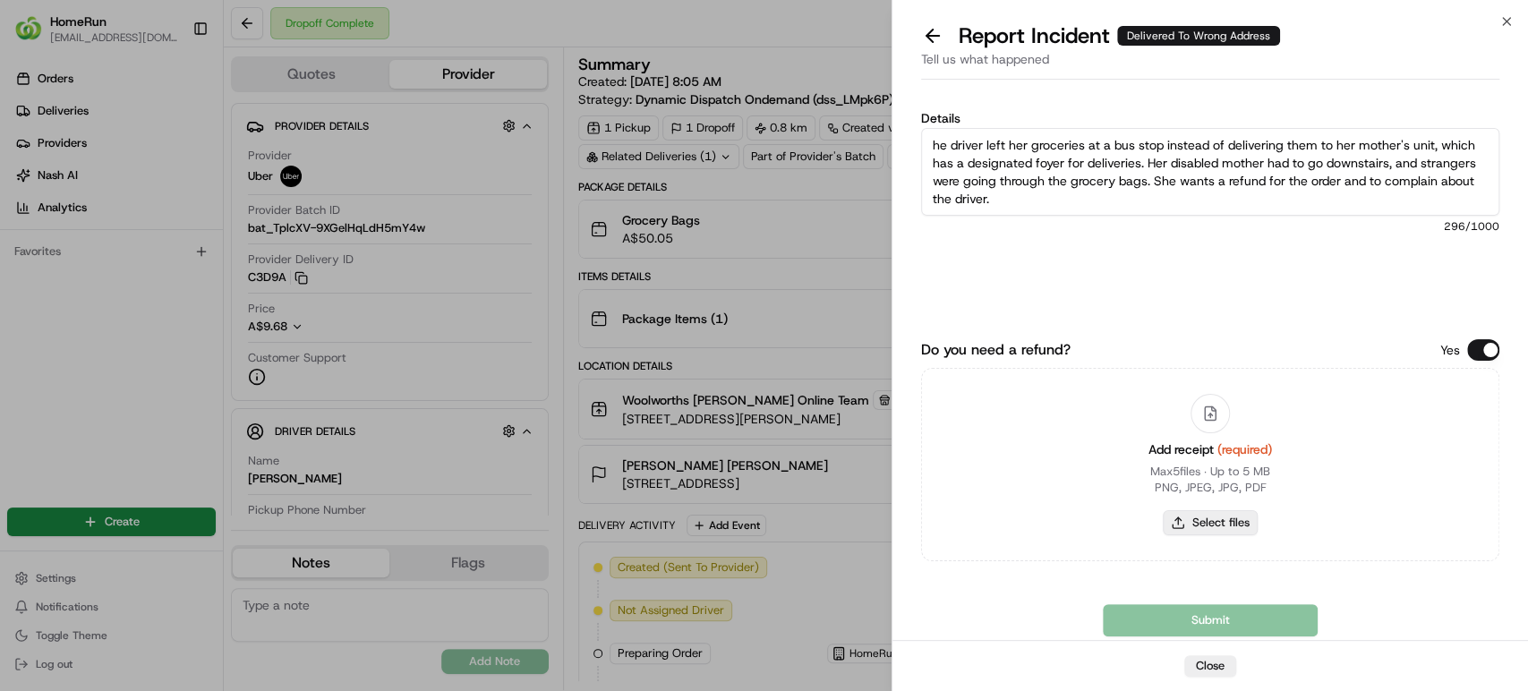
type textarea "he driver left her groceries at a bus stop instead of delivering them to her mo…"
click at [1213, 530] on button "Select files" at bounding box center [1210, 522] width 95 height 25
type input "C:\fakepath\265061555.pdf"
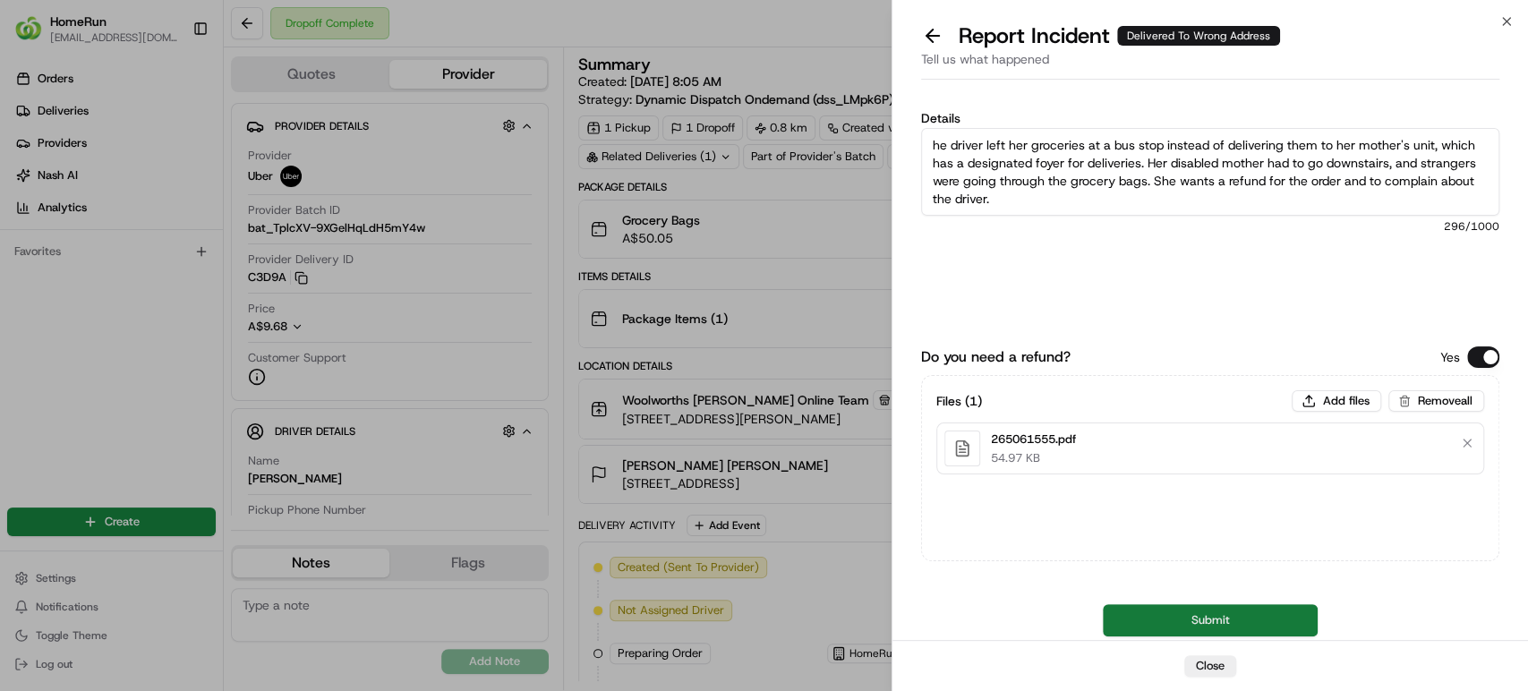
click at [1282, 612] on button "Submit" at bounding box center [1210, 620] width 215 height 32
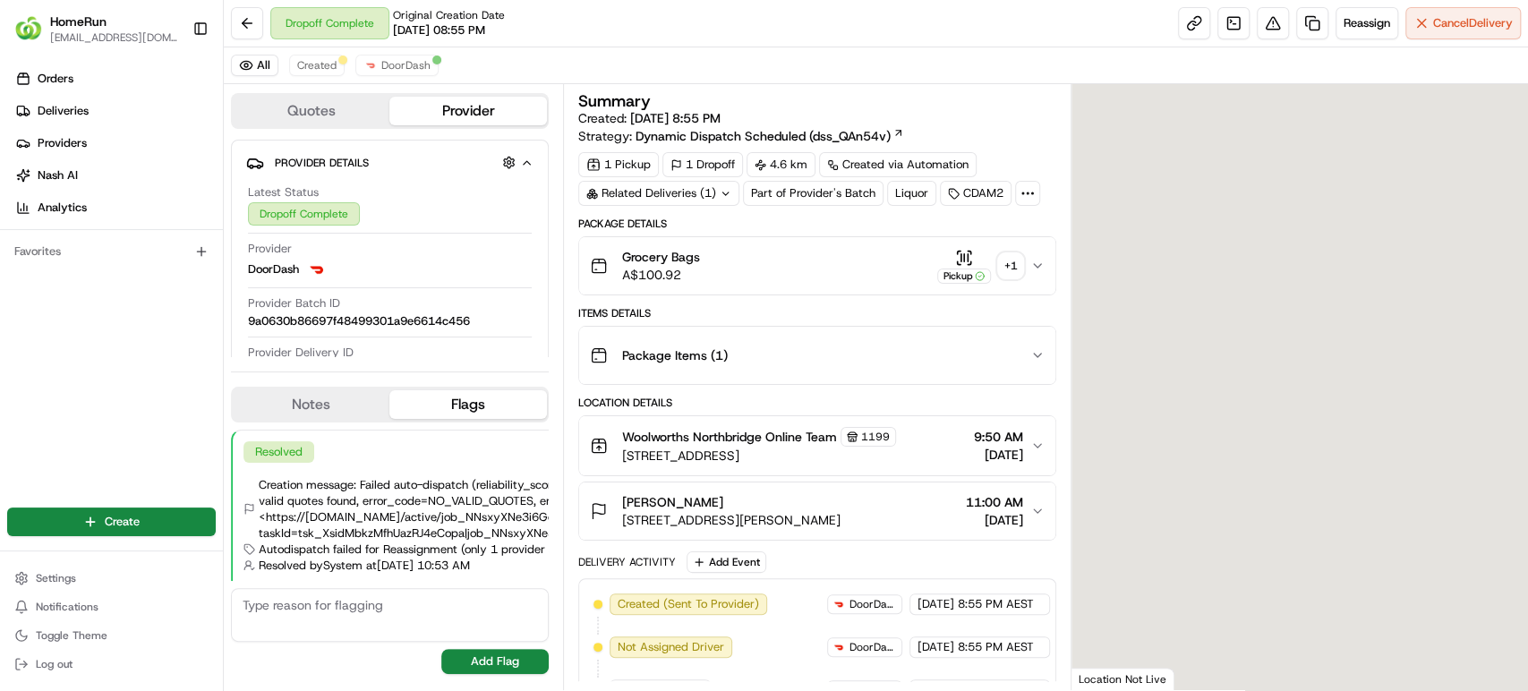
scroll to position [29, 0]
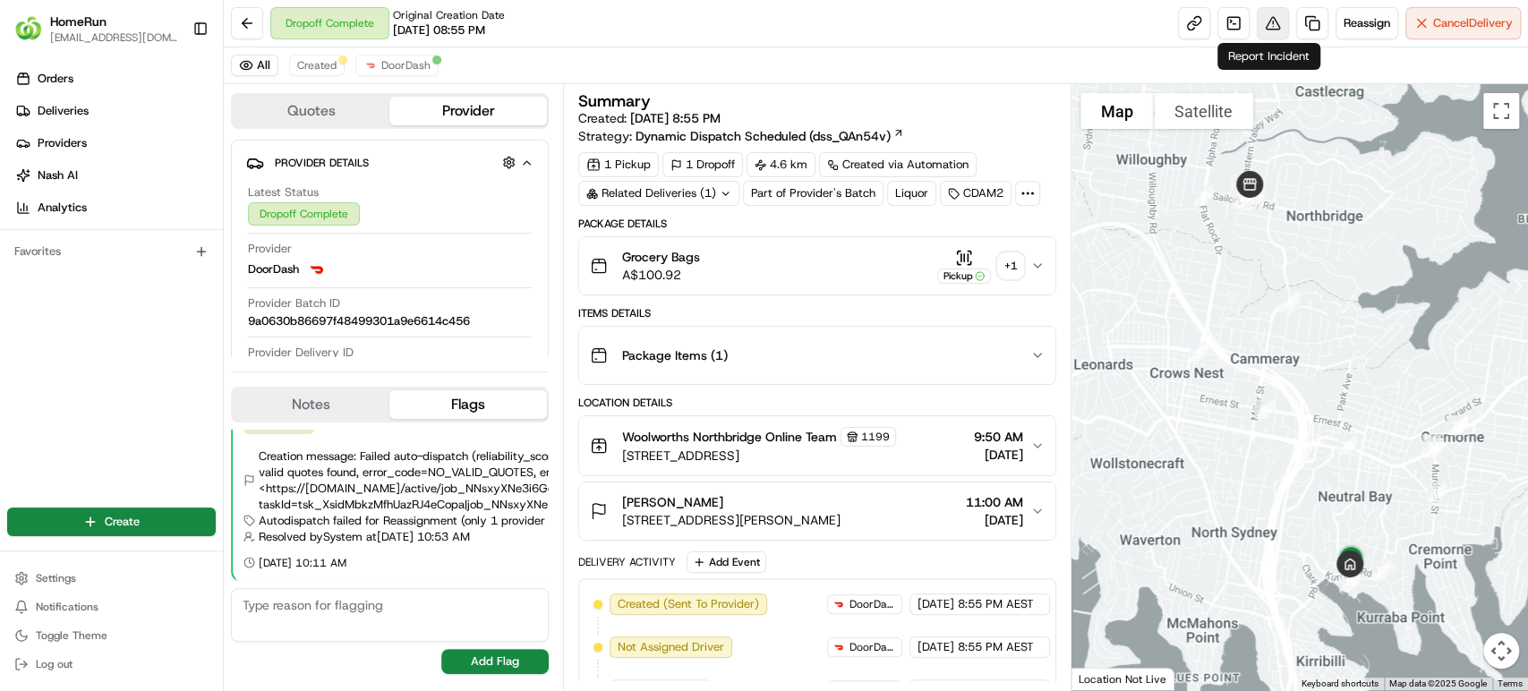
click at [1261, 18] on button at bounding box center [1273, 23] width 32 height 32
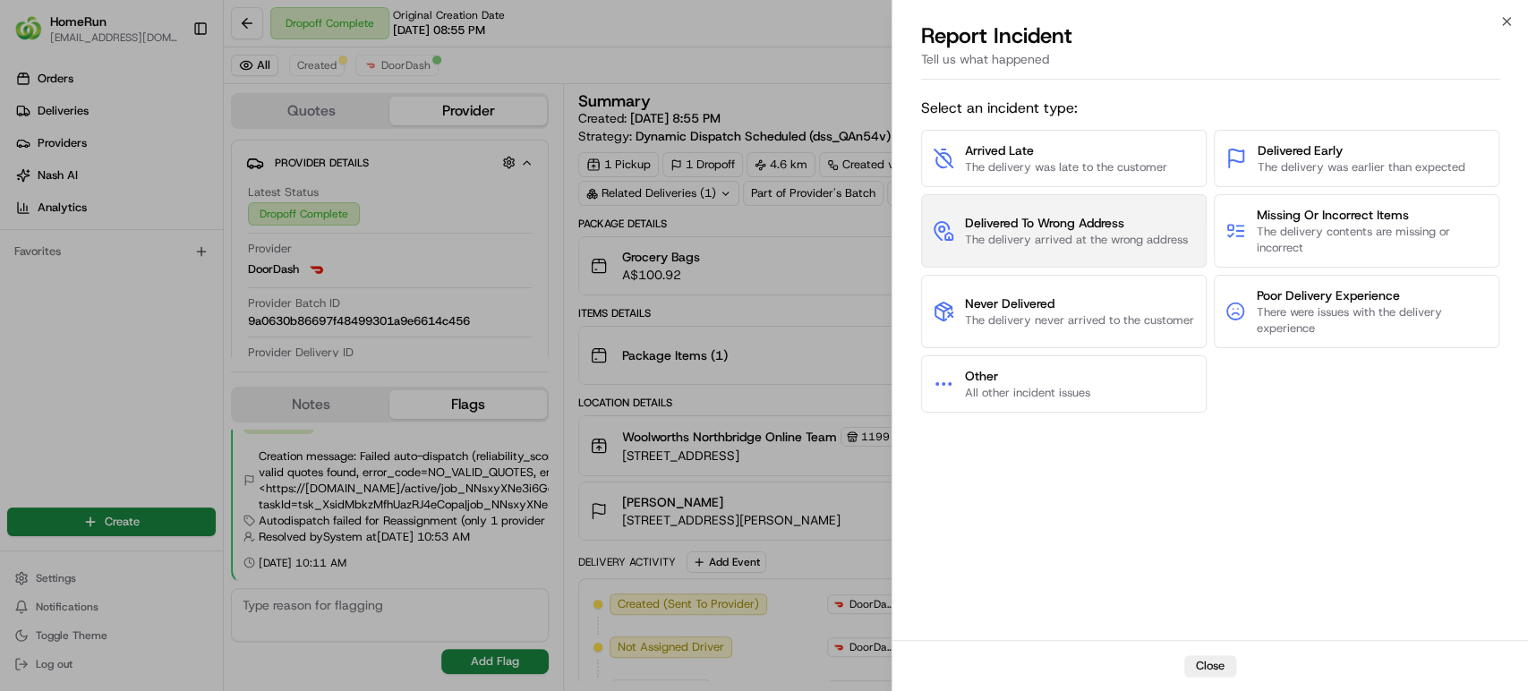
click at [1055, 232] on span "The delivery arrived at the wrong address" at bounding box center [1076, 240] width 223 height 16
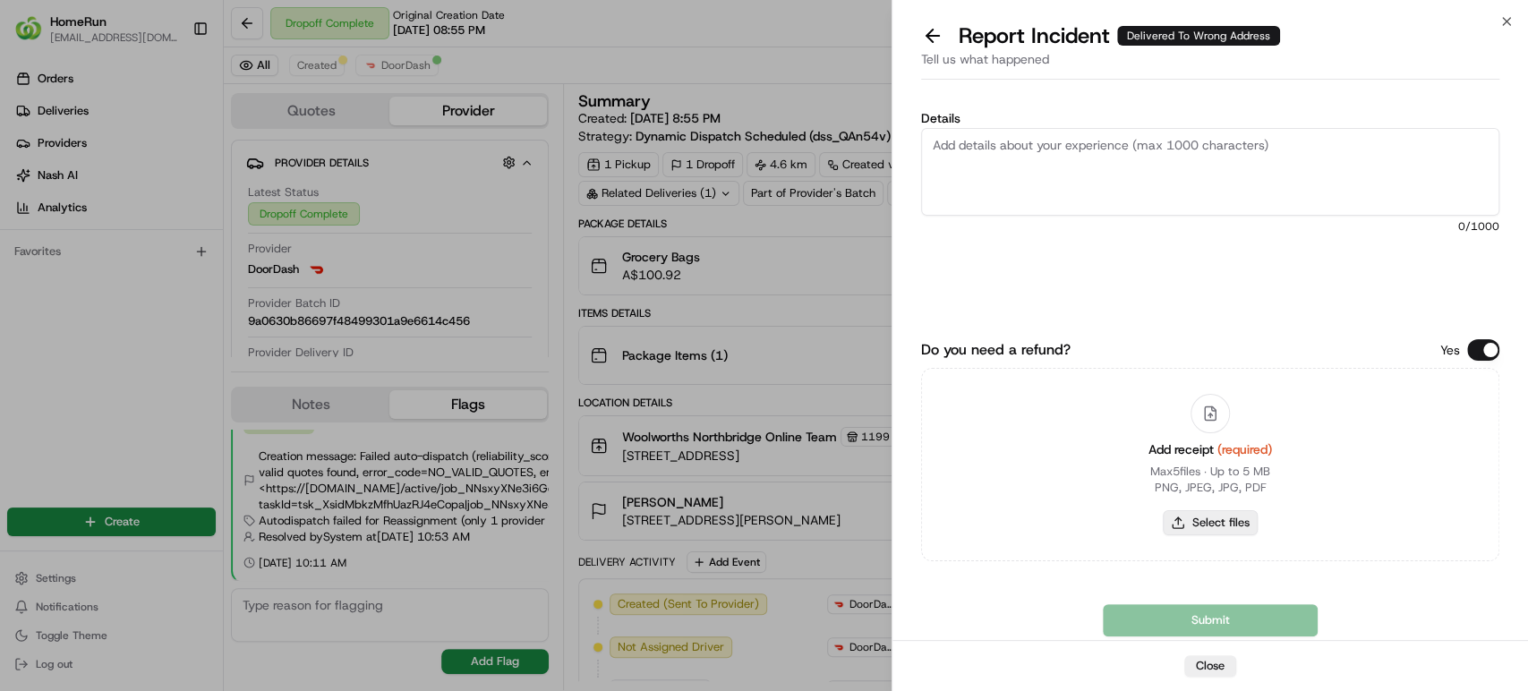
click at [1212, 528] on button "Select files" at bounding box center [1210, 522] width 95 height 25
type input "C:\fakepath\265086745.pdf"
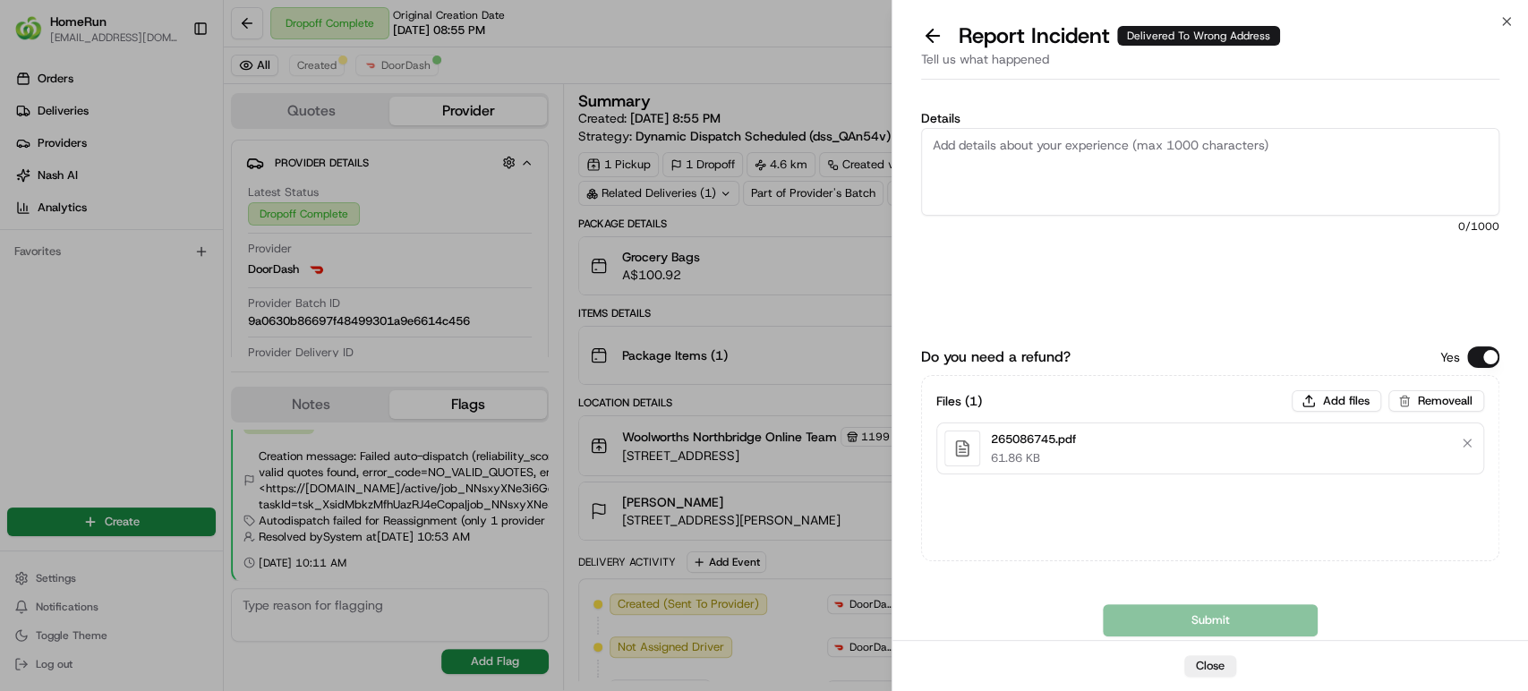
click at [1085, 160] on textarea "Details" at bounding box center [1210, 172] width 578 height 88
paste textarea "Delivered to incorrect address POD does not match previous pics."
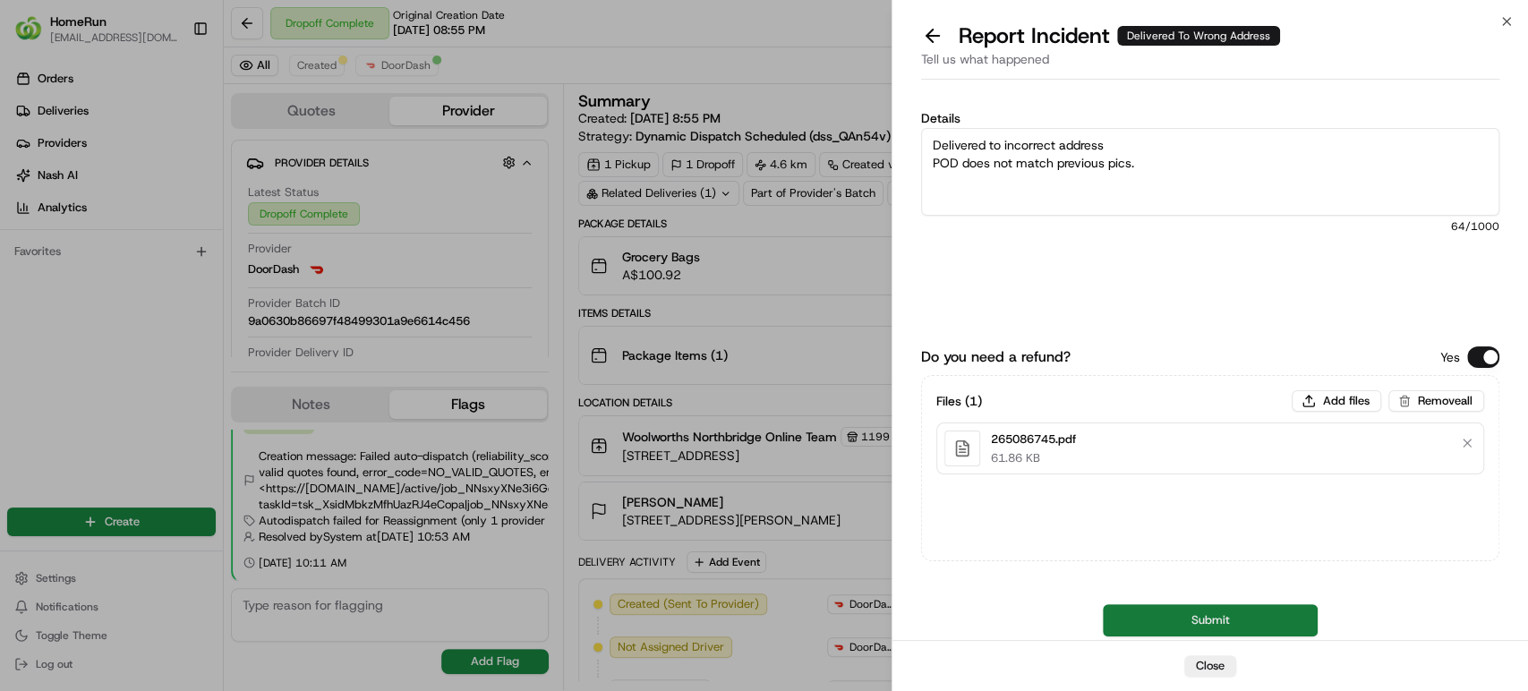
type textarea "Delivered to incorrect address POD does not match previous pics."
click at [1209, 625] on button "Submit" at bounding box center [1210, 620] width 215 height 32
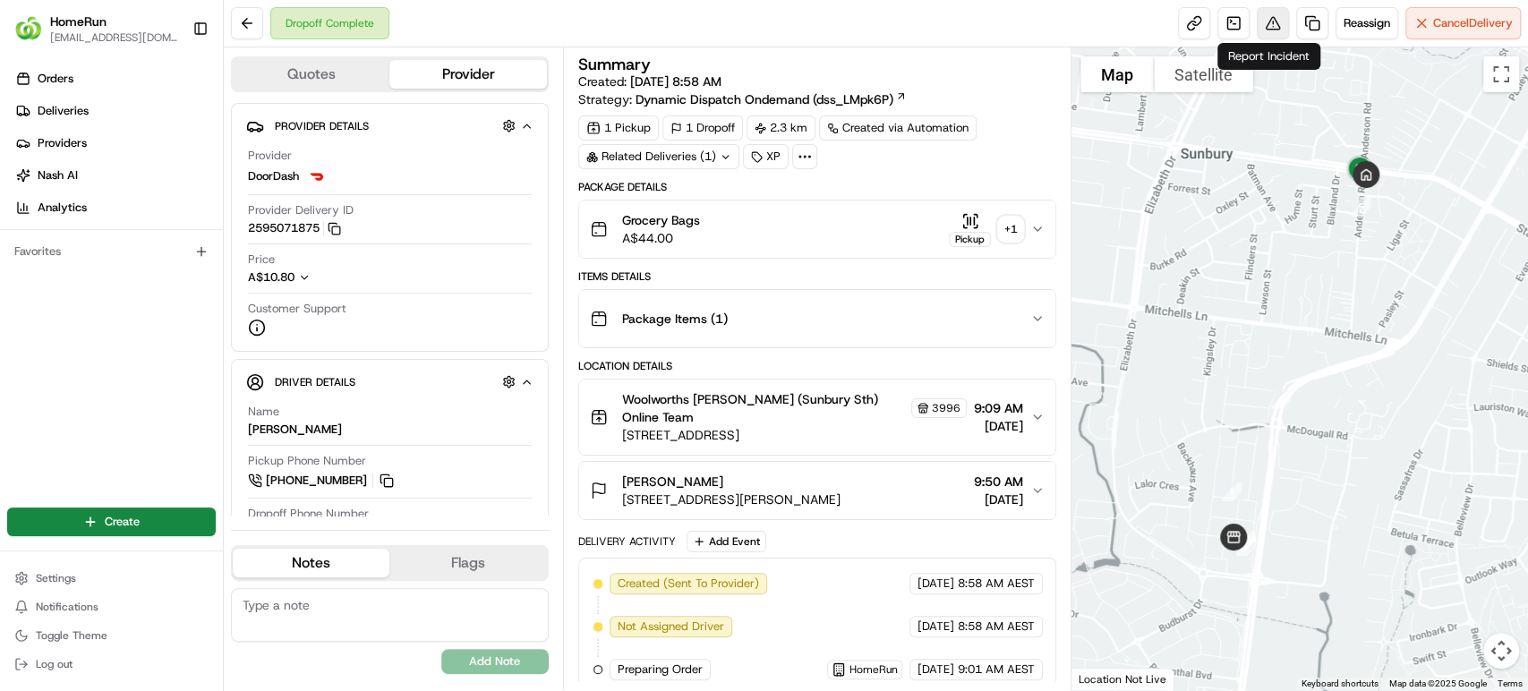
click at [1269, 24] on button at bounding box center [1273, 23] width 32 height 32
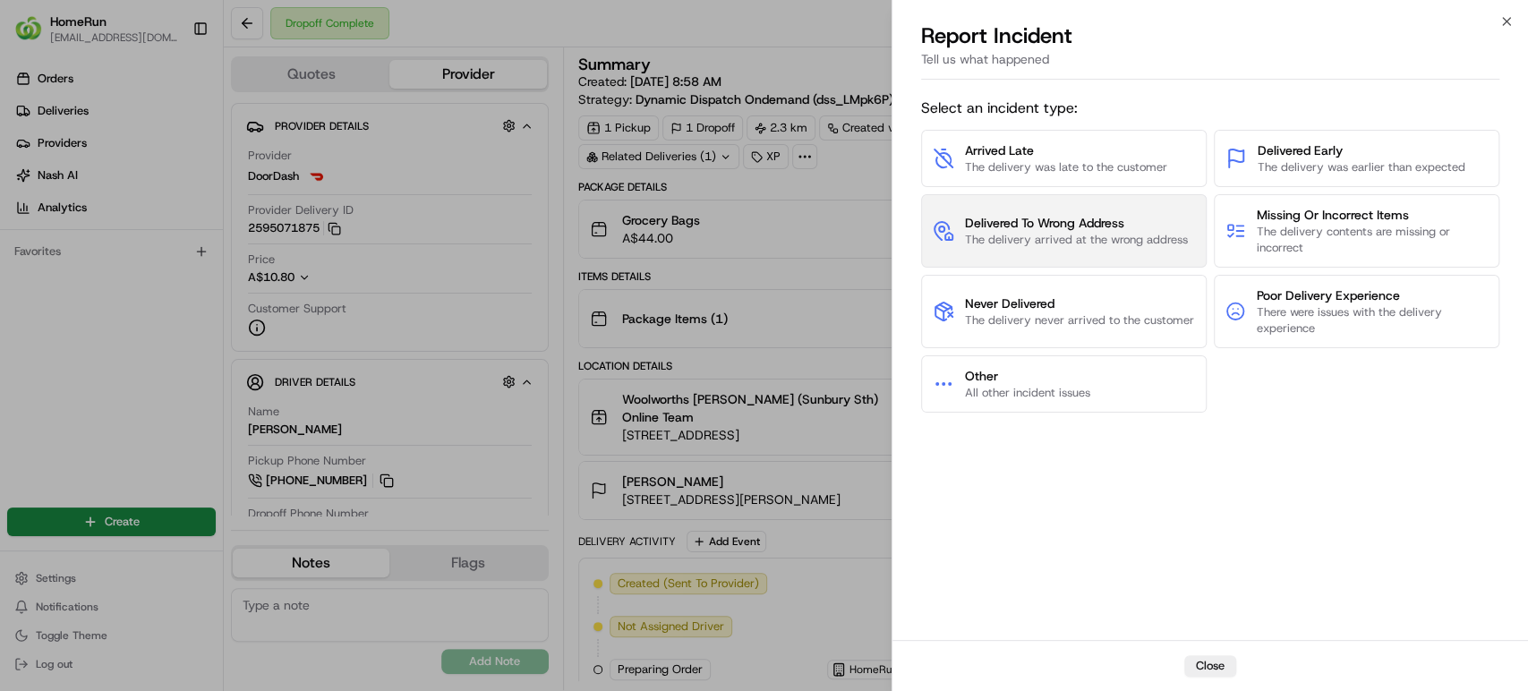
click at [1038, 225] on span "Delivered To Wrong Address" at bounding box center [1076, 223] width 223 height 18
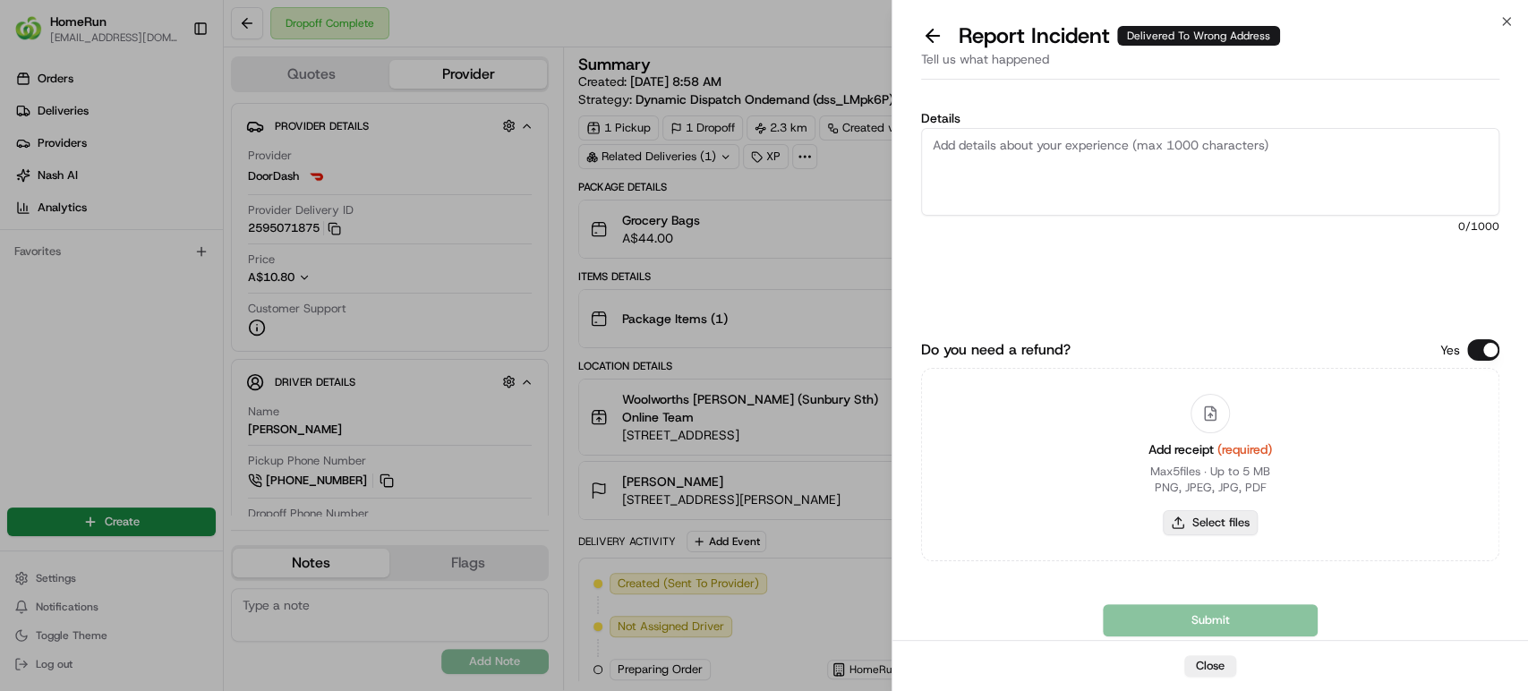
click at [1184, 526] on button "Select files" at bounding box center [1210, 522] width 95 height 25
type input "C:\fakepath\265720000.pdf"
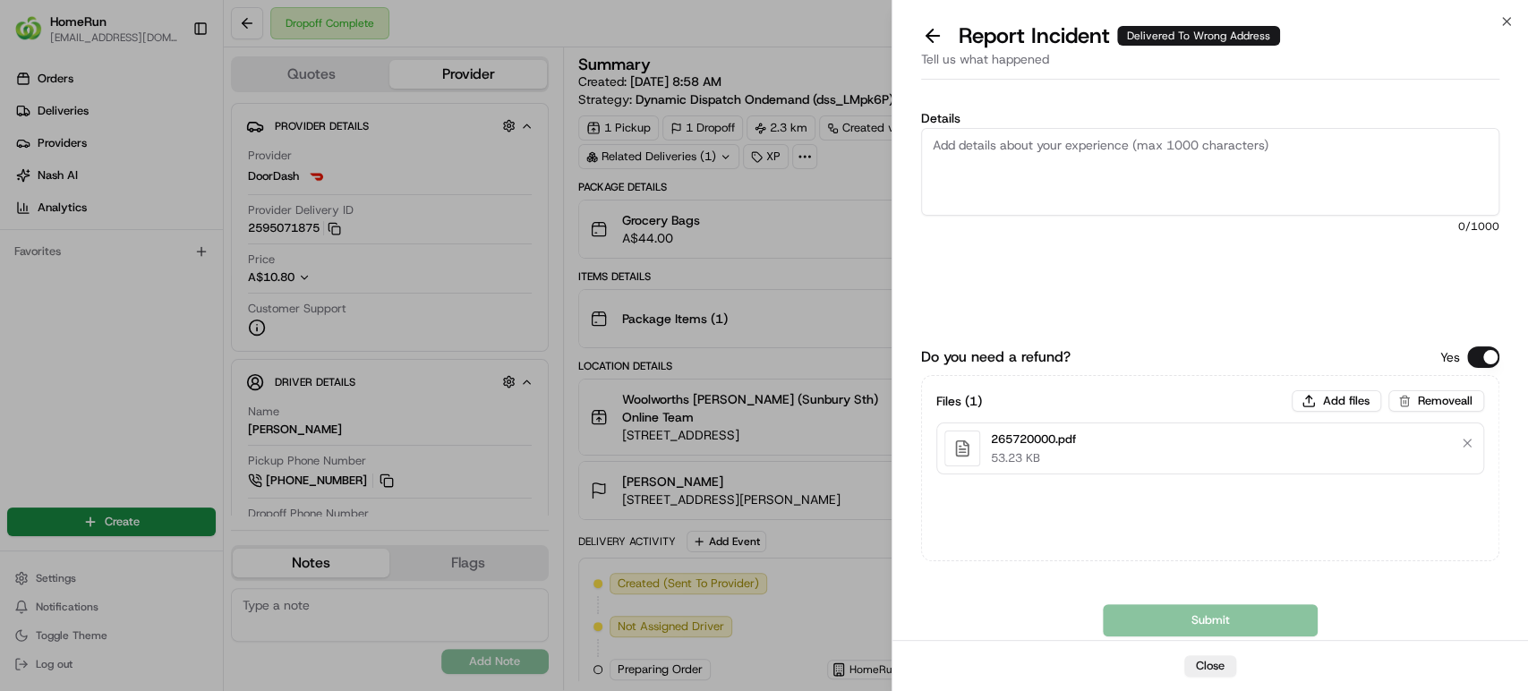
click at [1008, 167] on textarea "Details" at bounding box center [1210, 172] width 578 height 88
paste textarea "Delivered to incorrect address POD does not match previous pics."
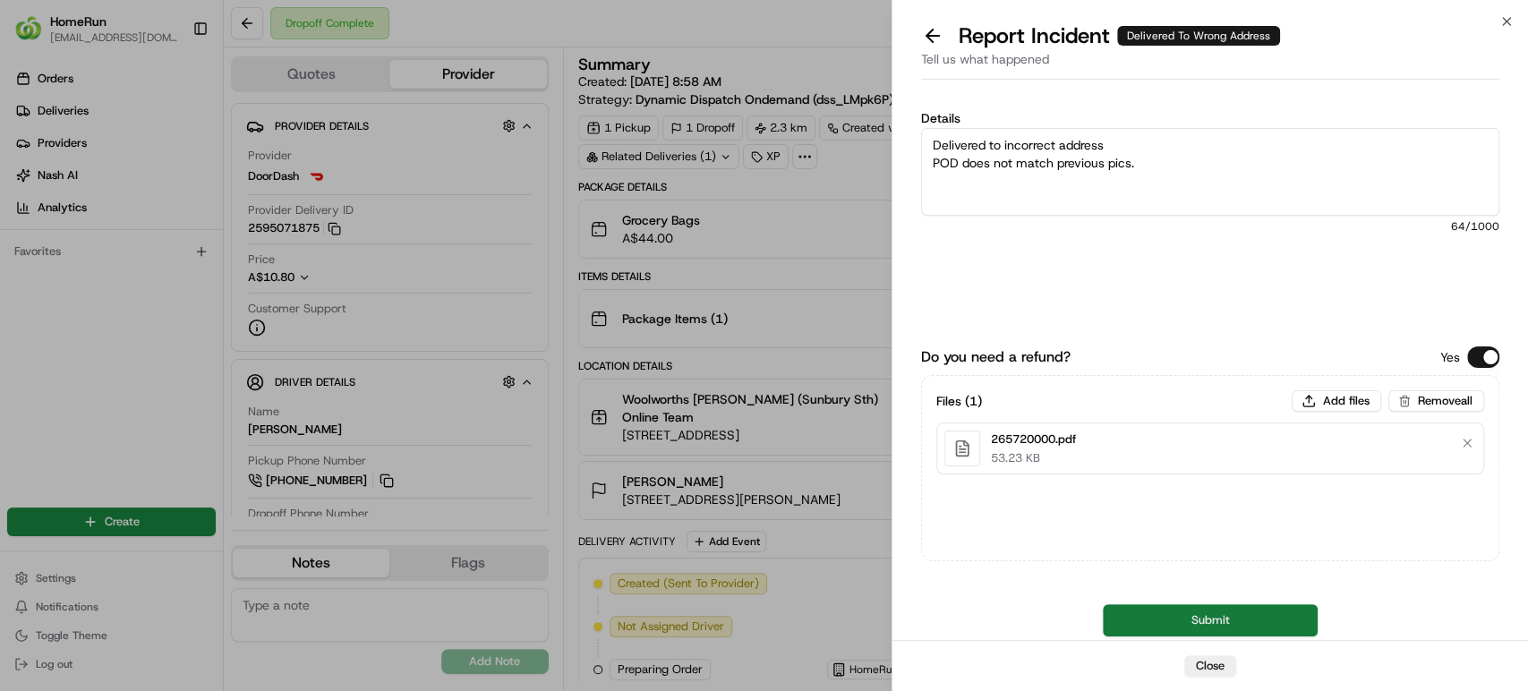
type textarea "Delivered to incorrect address POD does not match previous pics."
click at [1185, 610] on button "Submit" at bounding box center [1210, 620] width 215 height 32
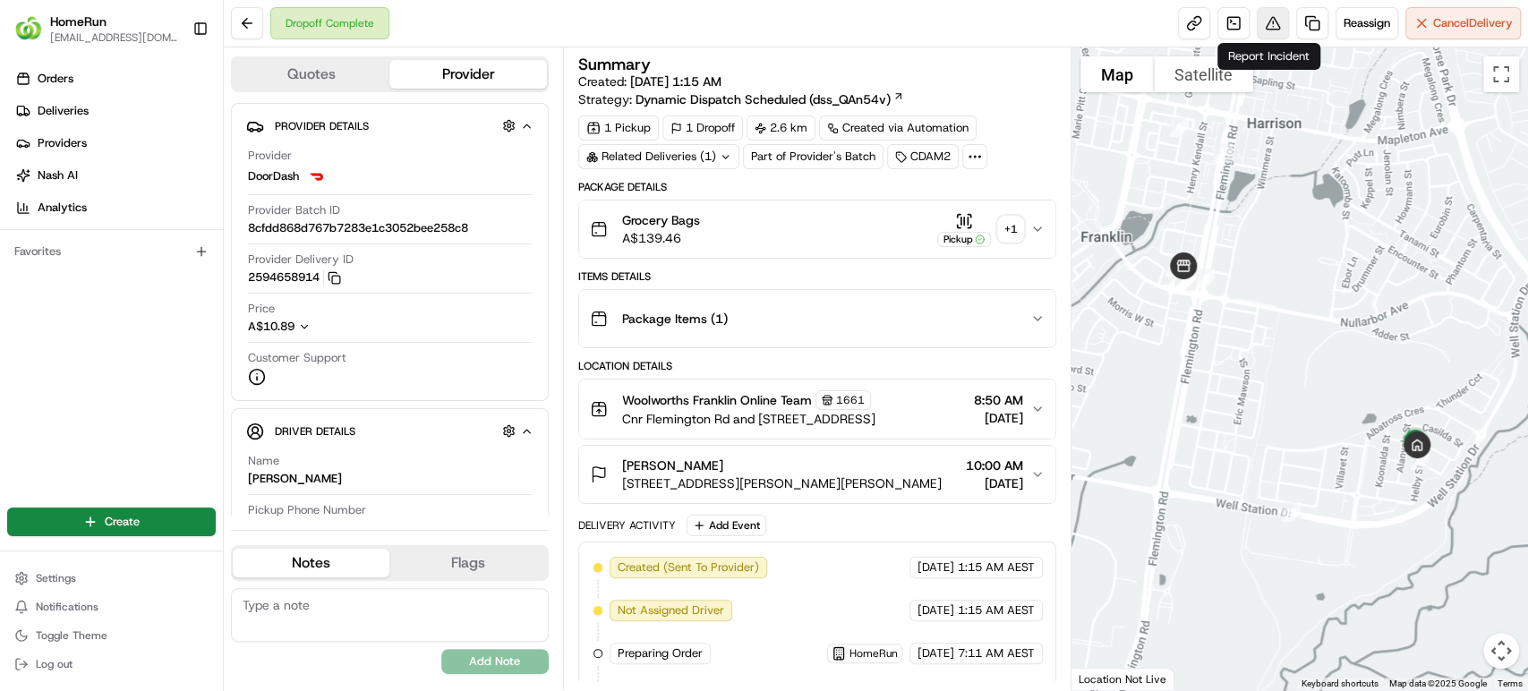
click at [1263, 14] on button at bounding box center [1273, 23] width 32 height 32
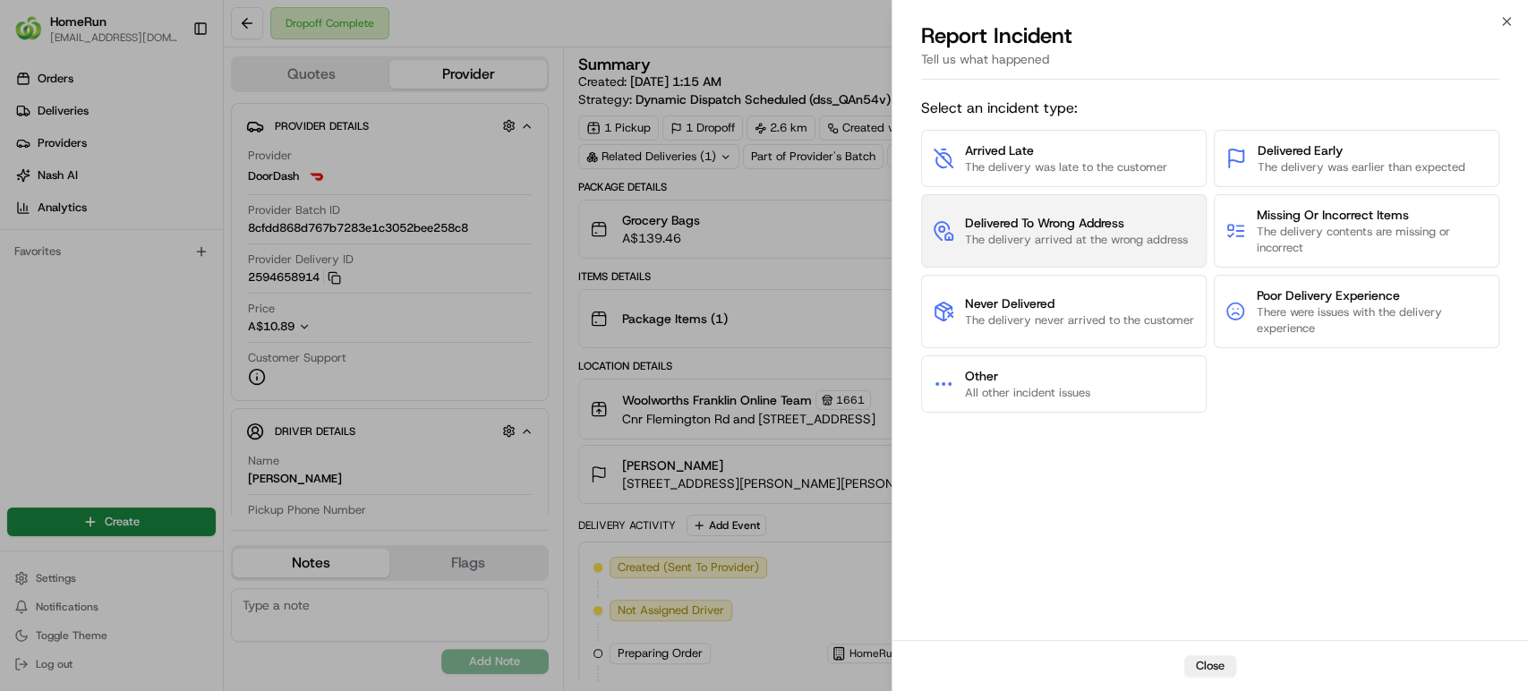
click at [1159, 235] on span "The delivery arrived at the wrong address" at bounding box center [1076, 240] width 223 height 16
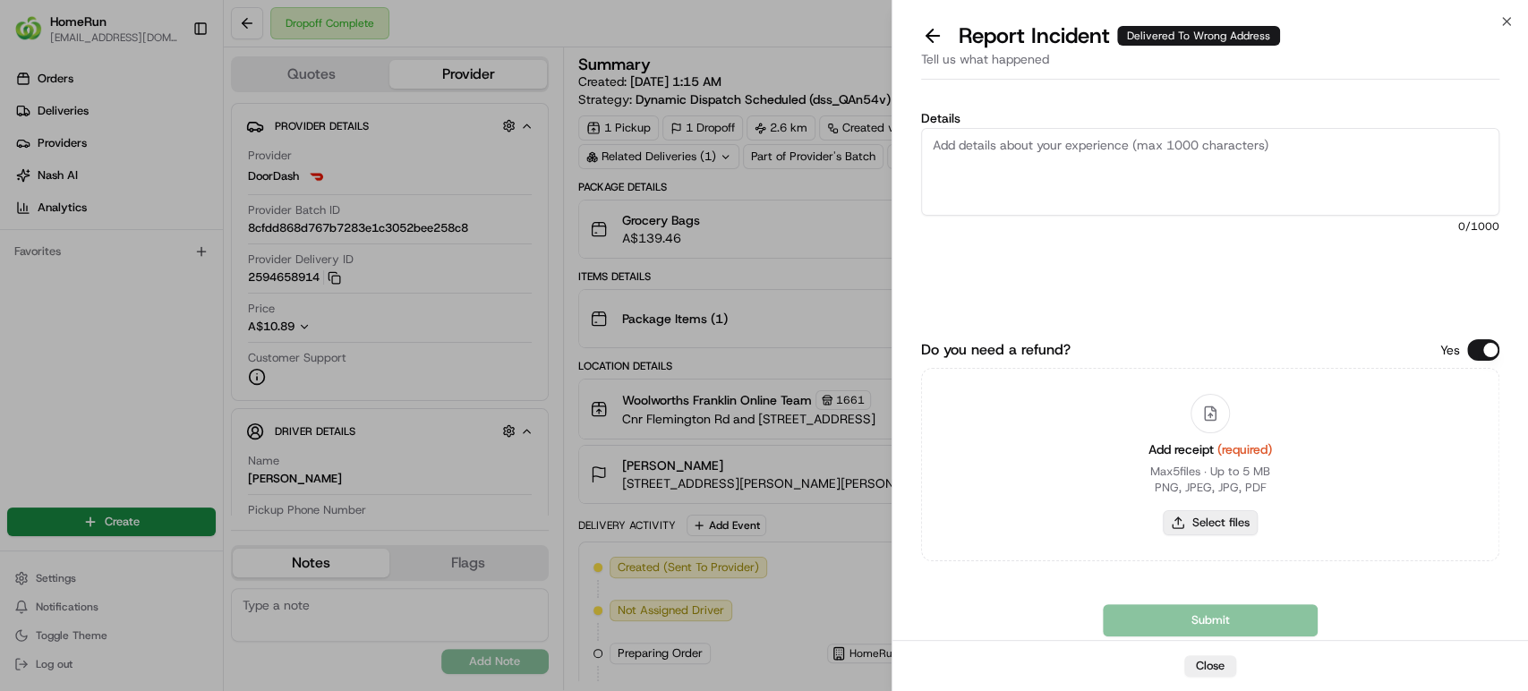
click at [1214, 526] on button "Select files" at bounding box center [1210, 522] width 95 height 25
type input "C:\fakepath\265669459.pdf"
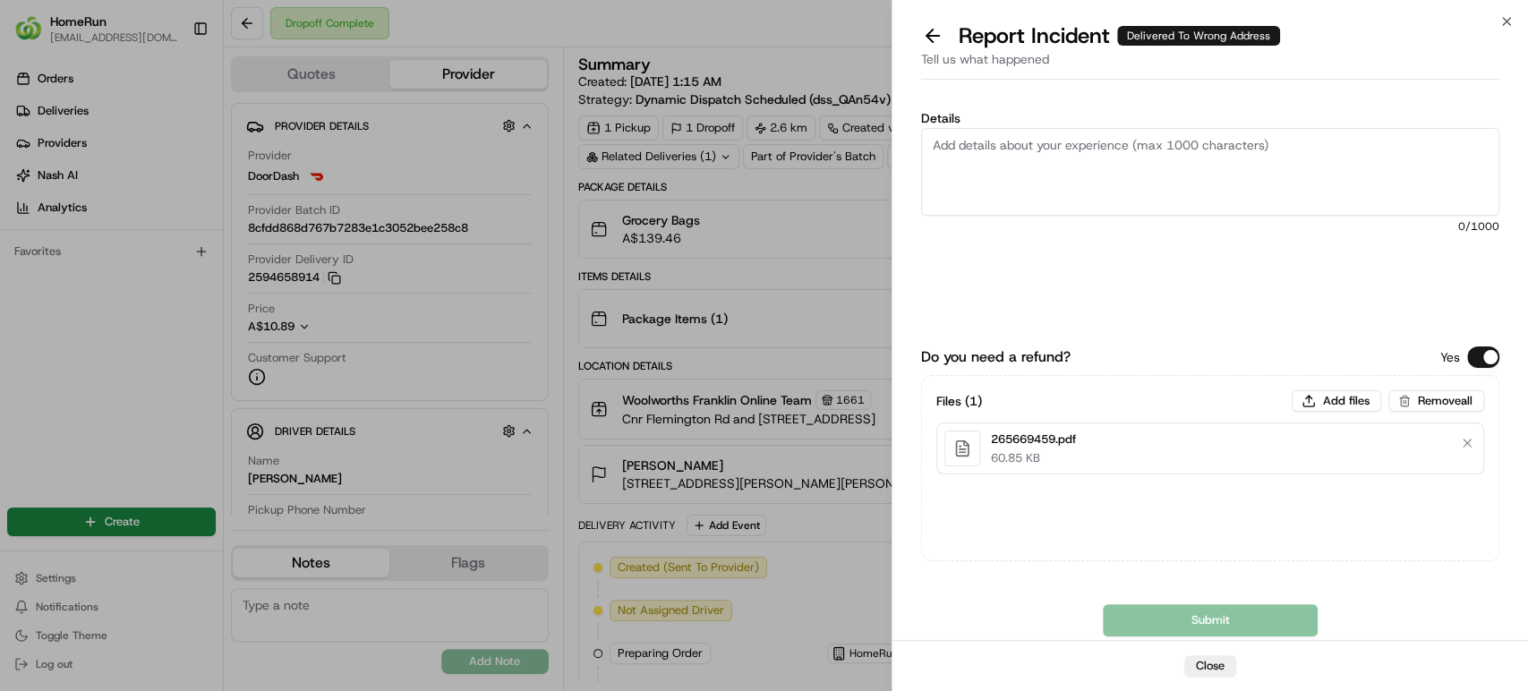
click at [1165, 184] on textarea "Details" at bounding box center [1210, 172] width 578 height 88
paste textarea "Delivered to incorrect address POD does not match previous pics."
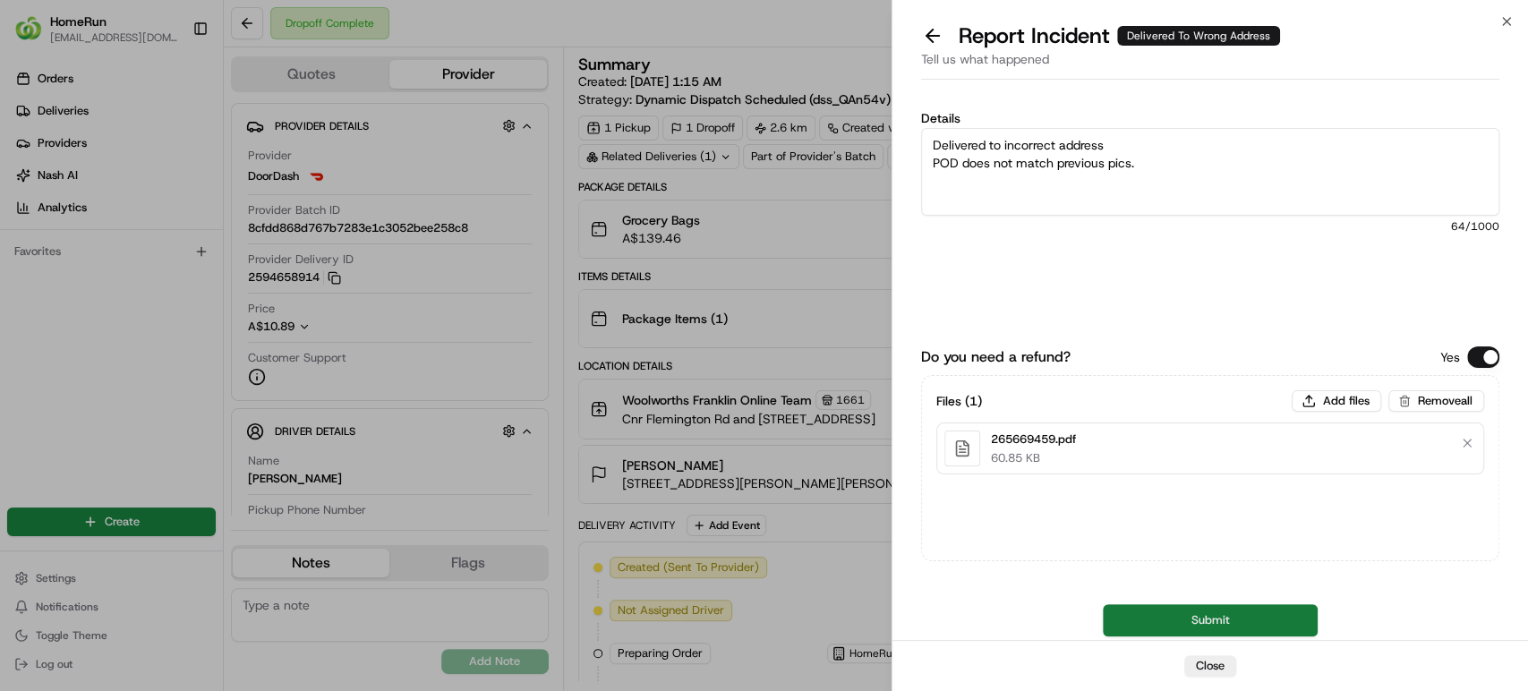
type textarea "Delivered to incorrect address POD does not match previous pics."
click at [1182, 625] on button "Submit" at bounding box center [1210, 620] width 215 height 32
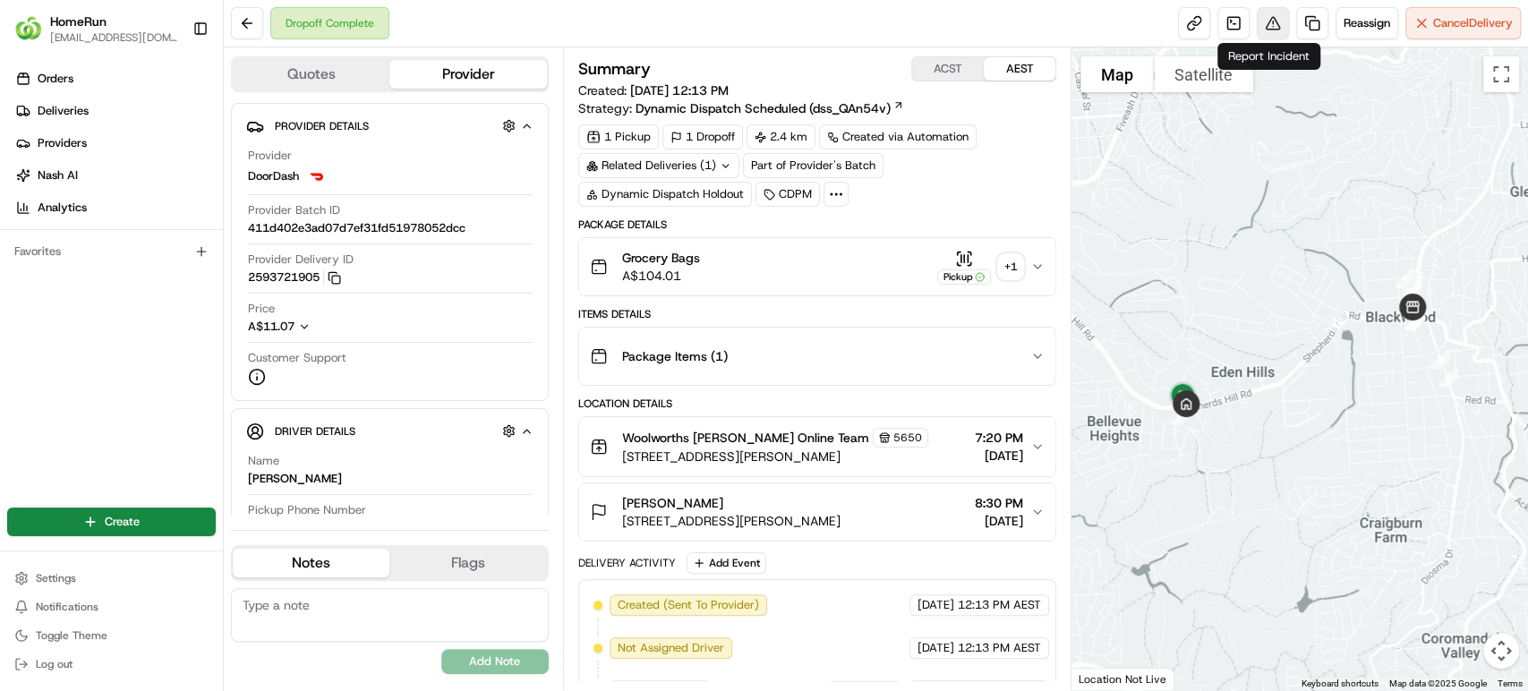
click at [1268, 20] on button at bounding box center [1273, 23] width 32 height 32
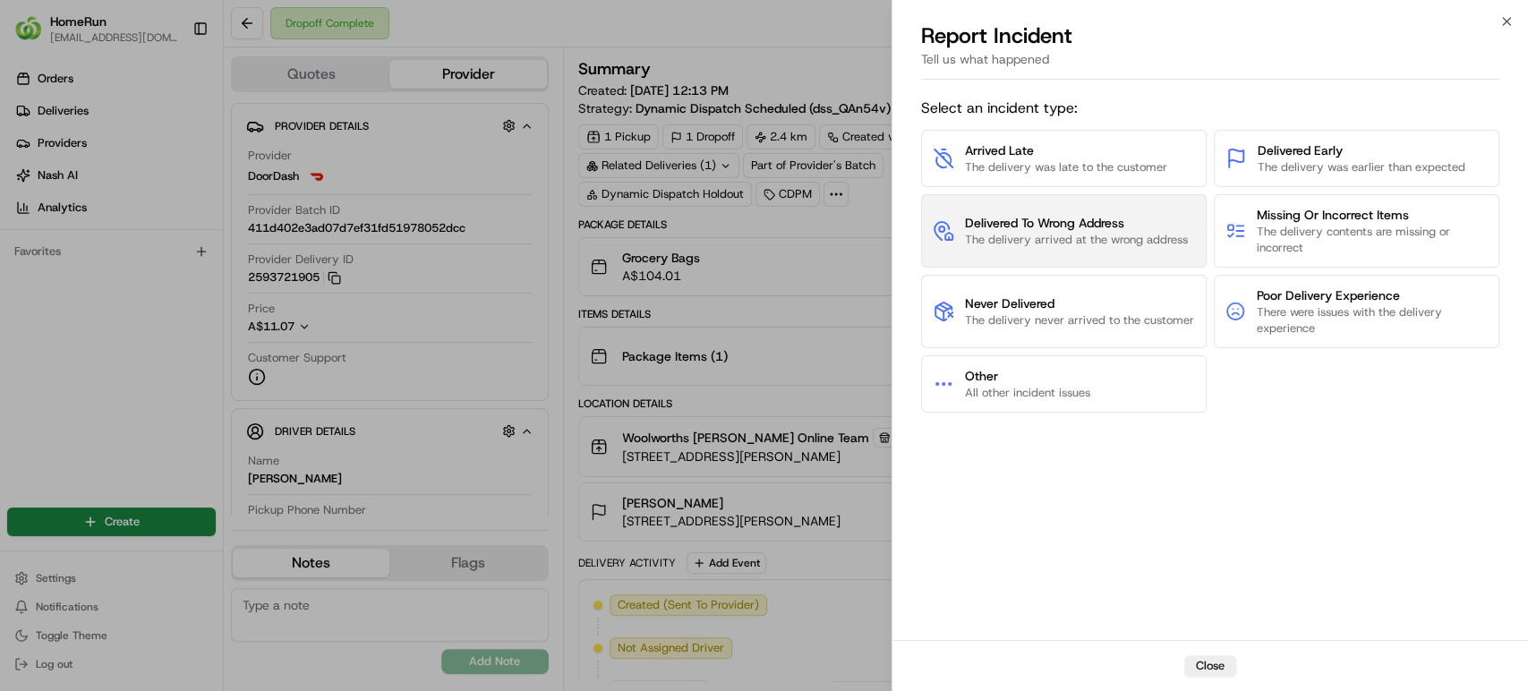
click at [1023, 232] on span "The delivery arrived at the wrong address" at bounding box center [1076, 240] width 223 height 16
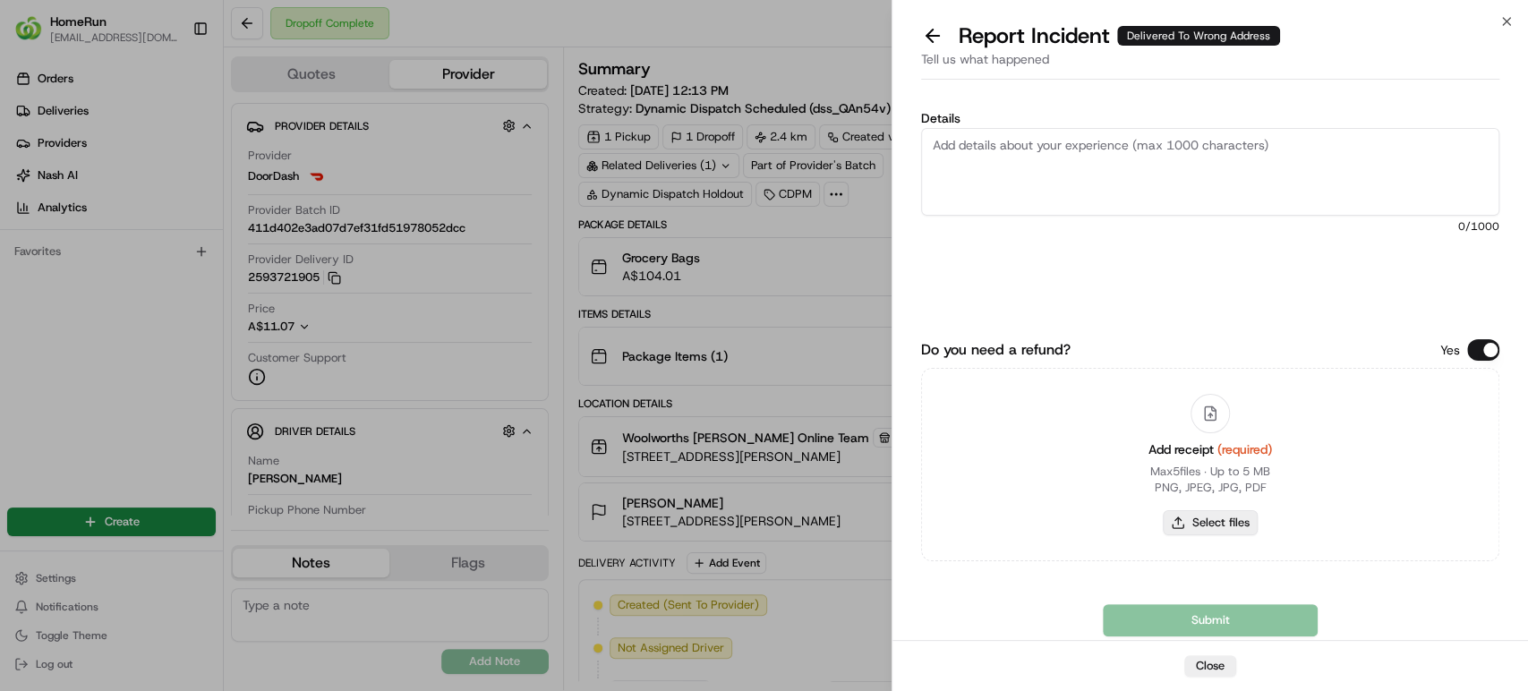
click at [1184, 530] on button "Select files" at bounding box center [1210, 522] width 95 height 25
type input "C:\fakepath\265466163.pdf"
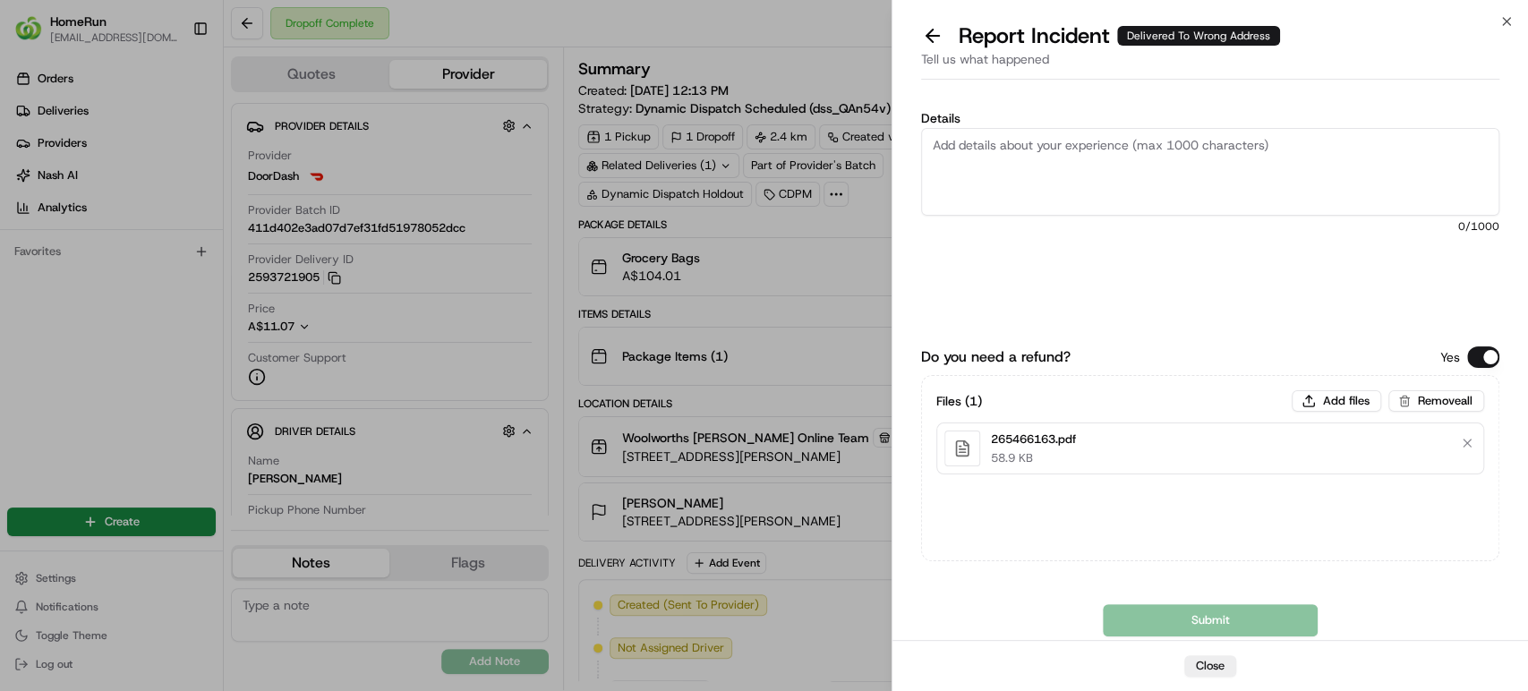
click at [1155, 187] on textarea "Details" at bounding box center [1210, 172] width 578 height 88
paste textarea "Delivered to incorrect address POD does not match previous pics."
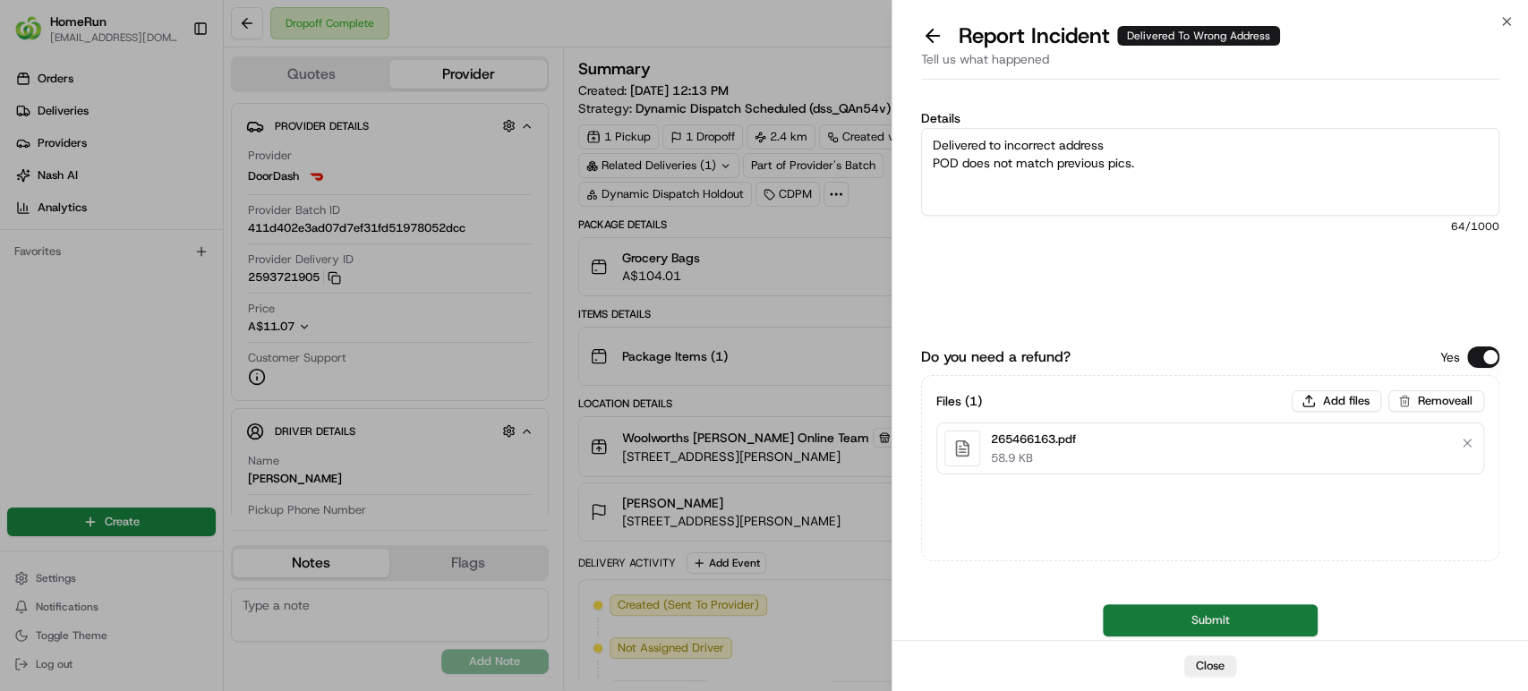
type textarea "Delivered to incorrect address POD does not match previous pics."
click at [1181, 628] on button "Submit" at bounding box center [1210, 620] width 215 height 32
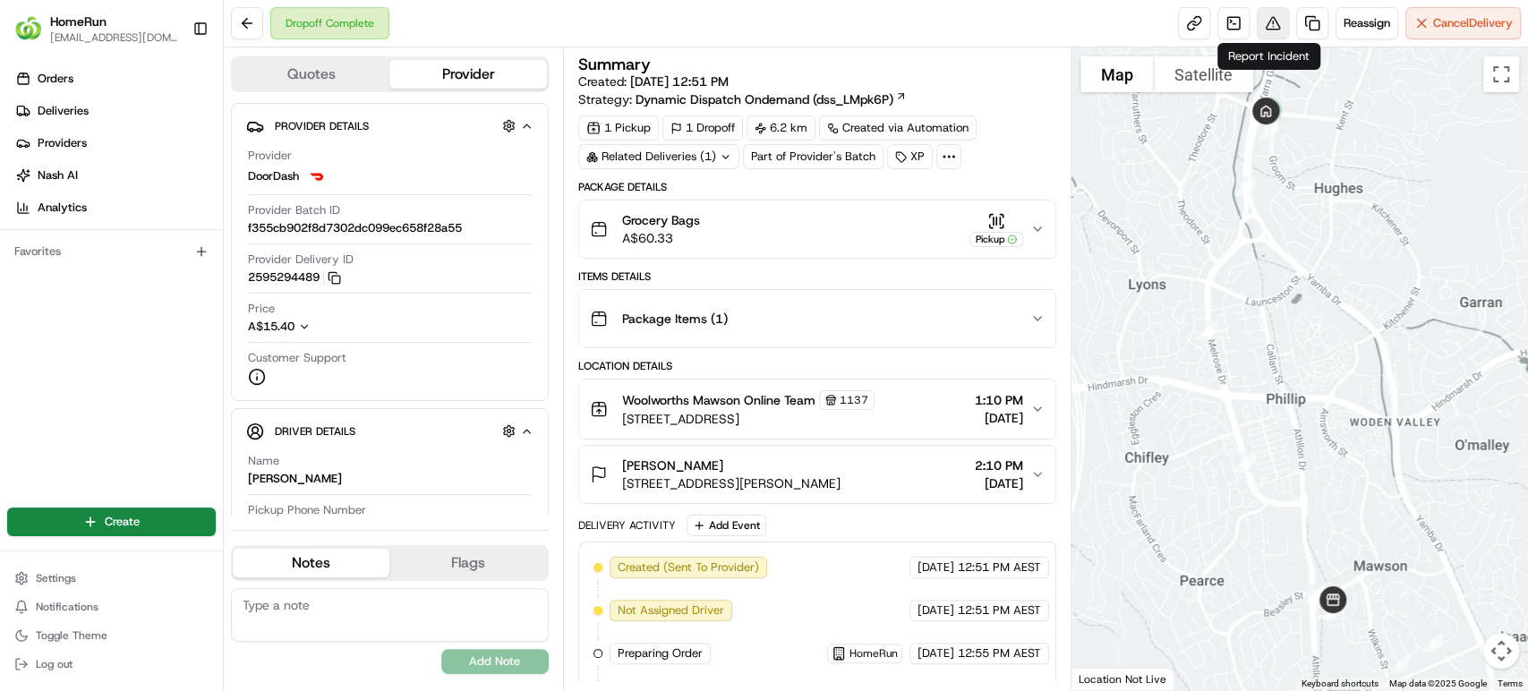
click at [1261, 21] on button at bounding box center [1273, 23] width 32 height 32
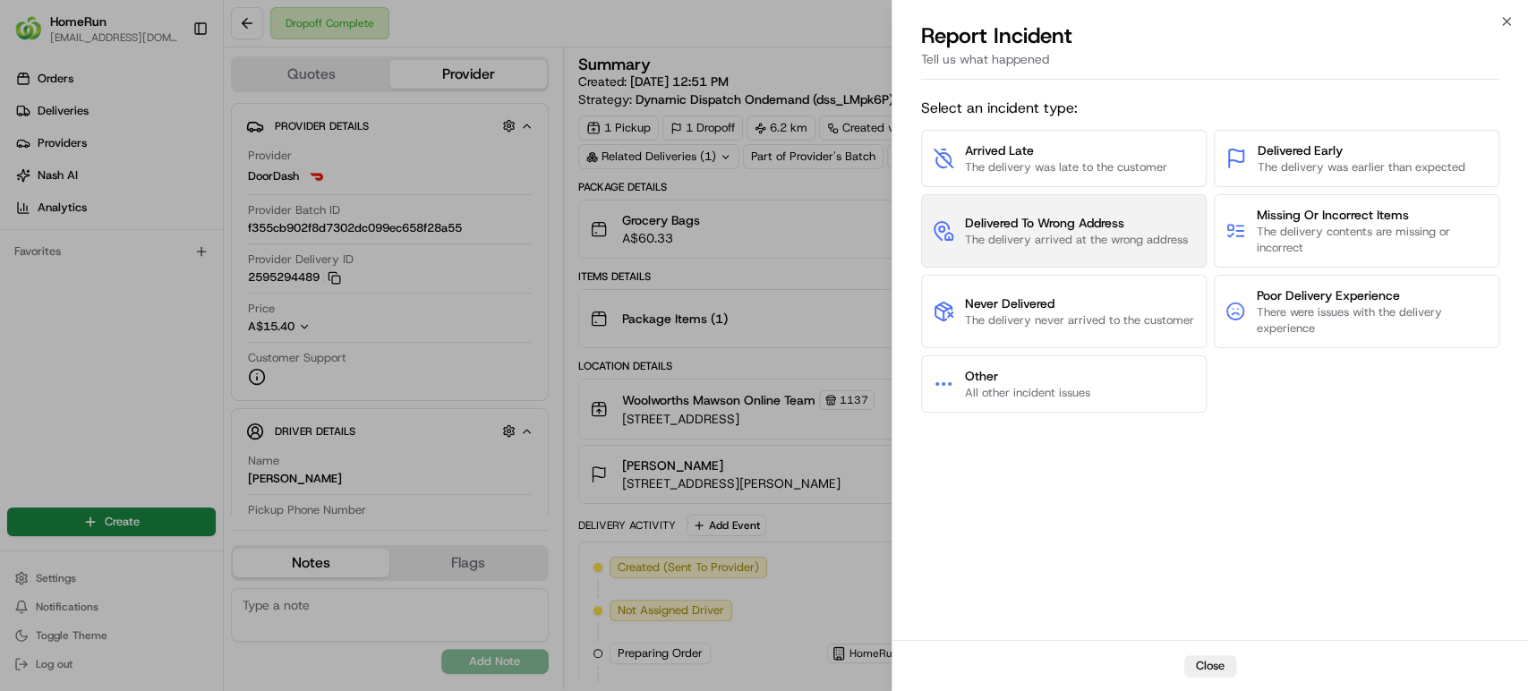
click at [1024, 227] on span "Delivered To Wrong Address" at bounding box center [1076, 223] width 223 height 18
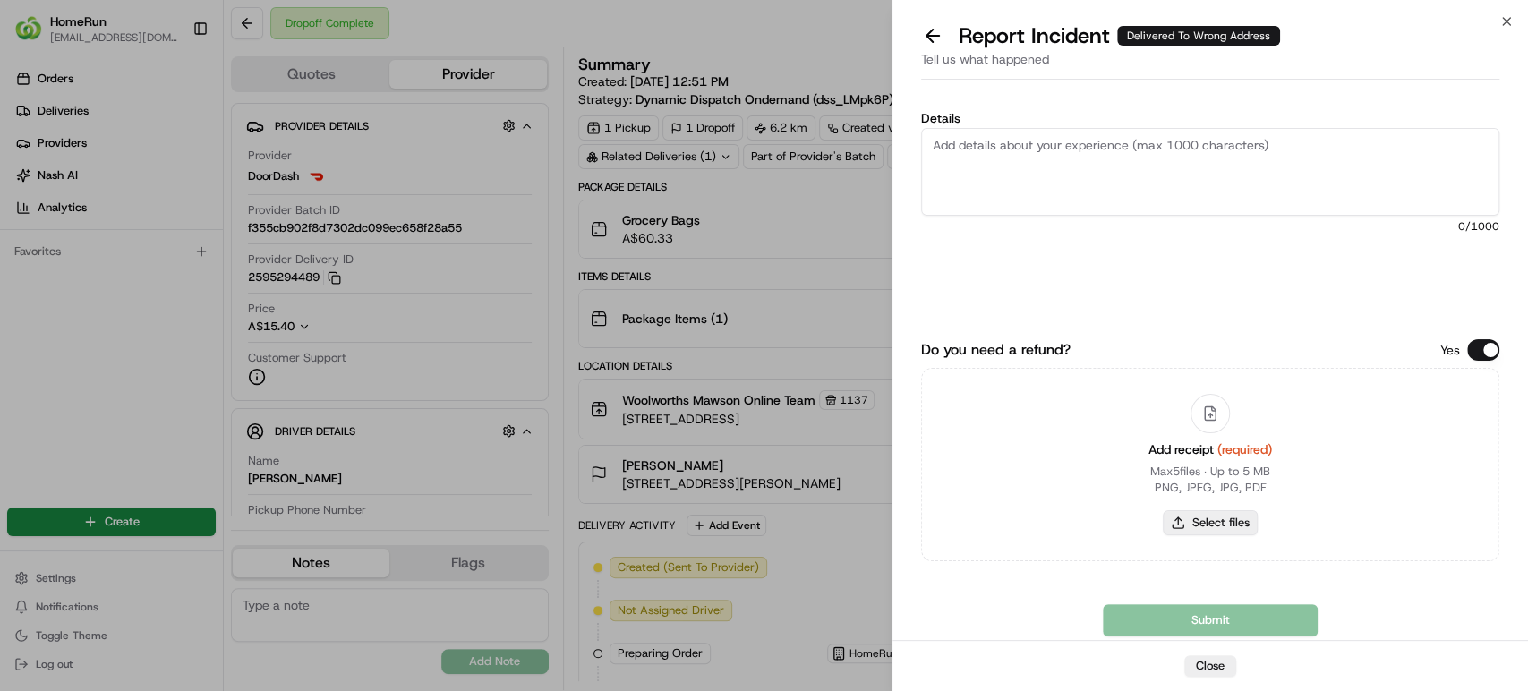
click at [1190, 517] on button "Select files" at bounding box center [1210, 522] width 95 height 25
type input "C:\fakepath\Invoices (3).pdf"
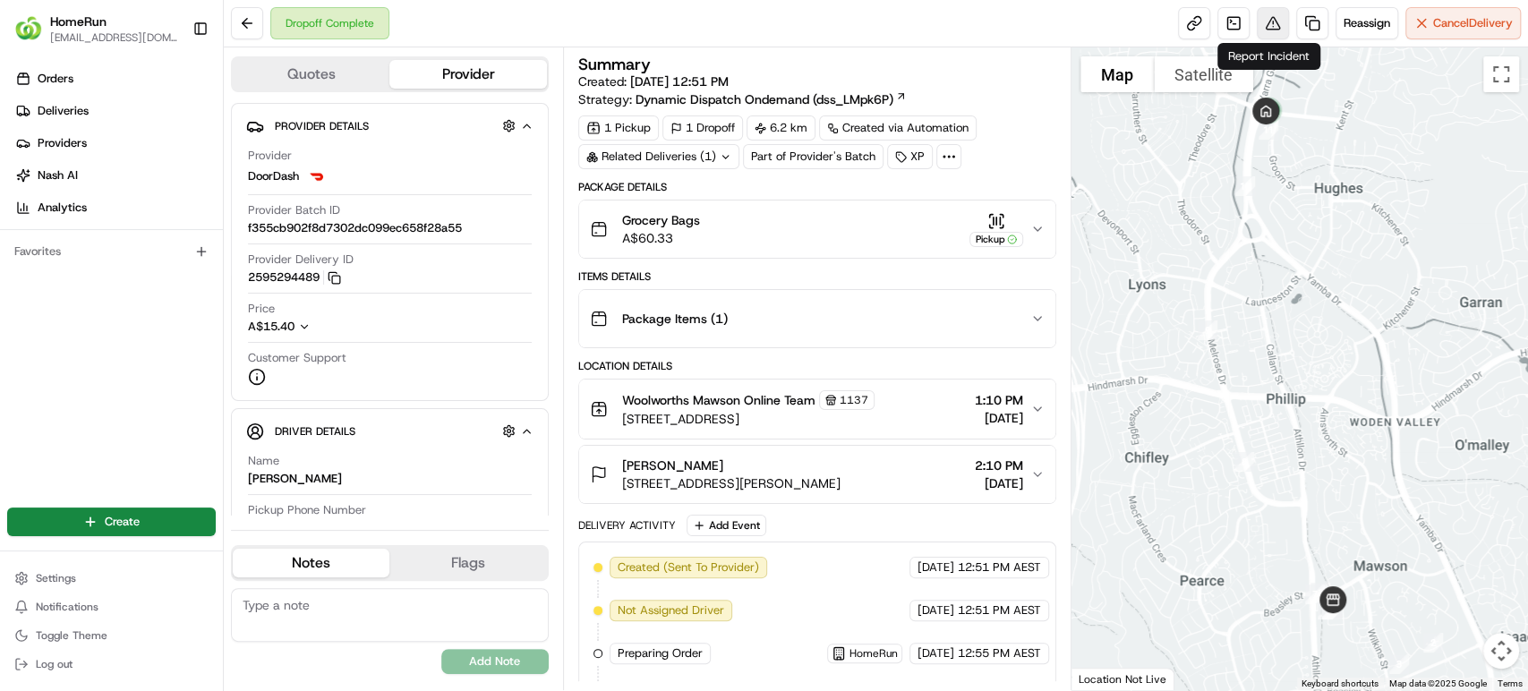
click at [1262, 23] on button at bounding box center [1273, 23] width 32 height 32
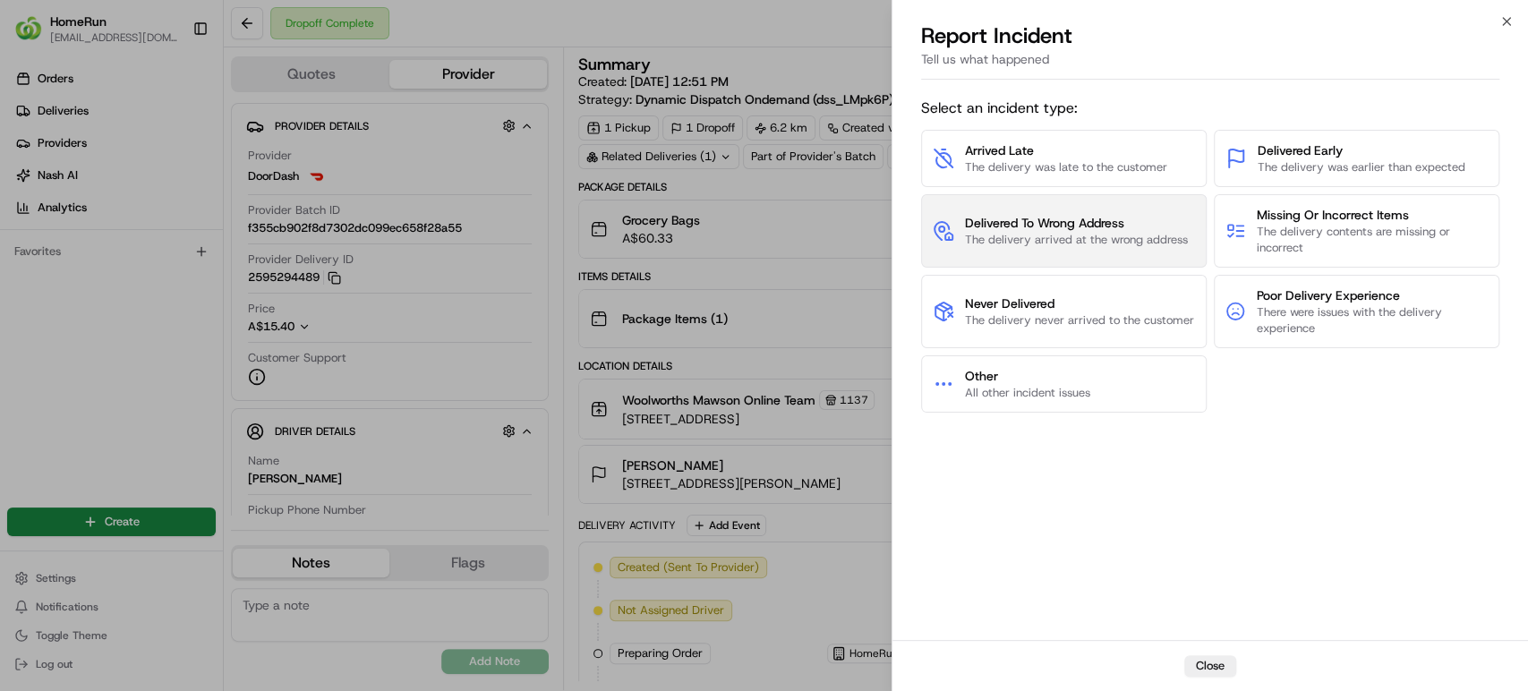
click at [997, 236] on span "The delivery arrived at the wrong address" at bounding box center [1076, 240] width 223 height 16
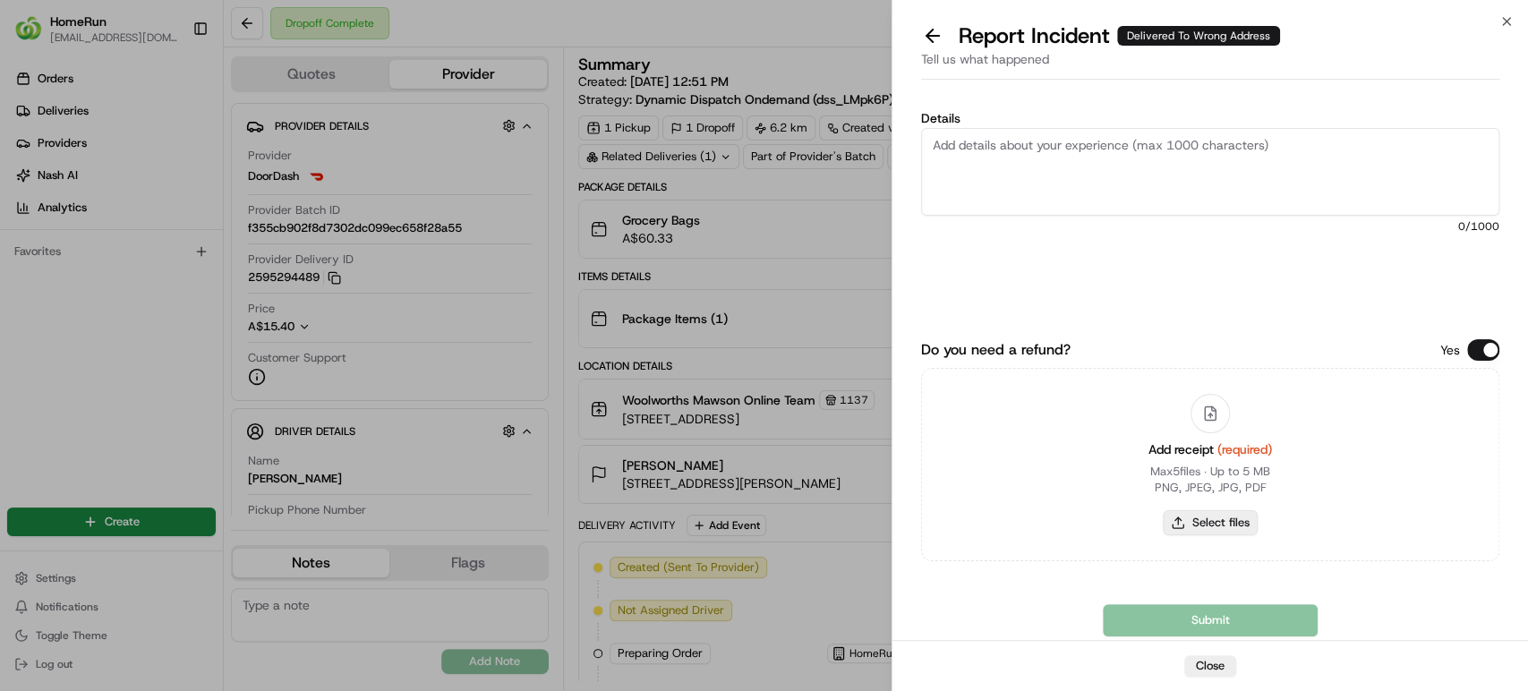
click at [1199, 525] on button "Select files" at bounding box center [1210, 522] width 95 height 25
type input "C:\fakepath\Invoices (3).pdf"
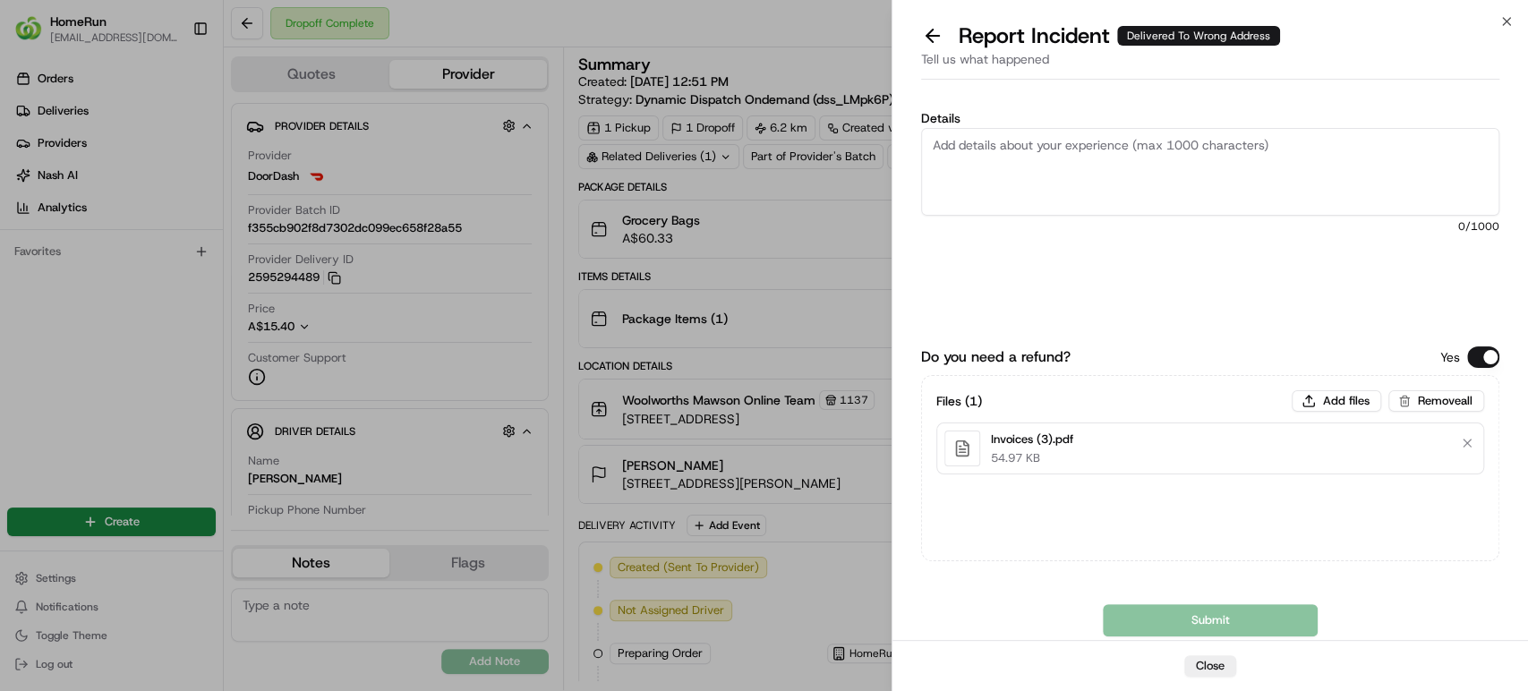
click at [1060, 150] on textarea "Details" at bounding box center [1210, 172] width 578 height 88
paste textarea "Delivered to incorrect address No POD provided"
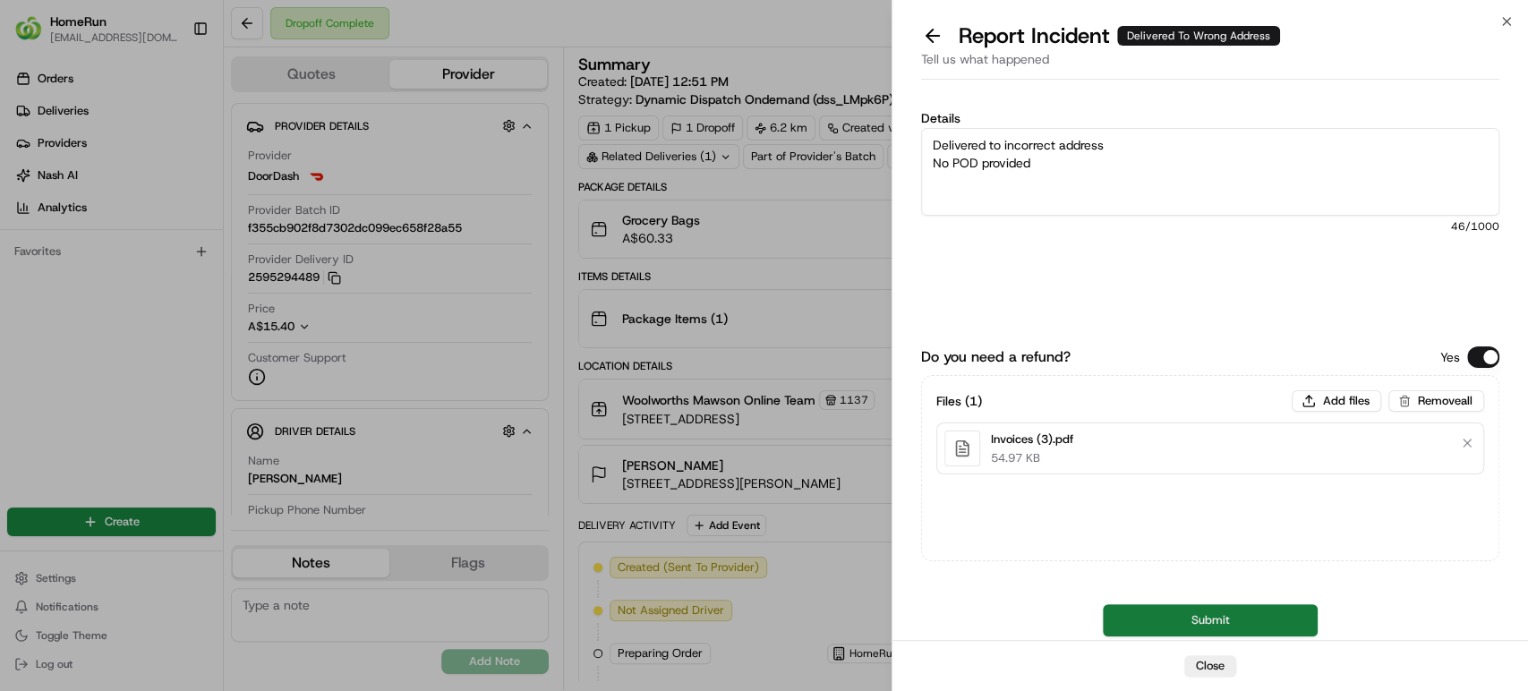
type textarea "Delivered to incorrect address No POD provided"
click at [1226, 611] on button "Submit" at bounding box center [1210, 620] width 215 height 32
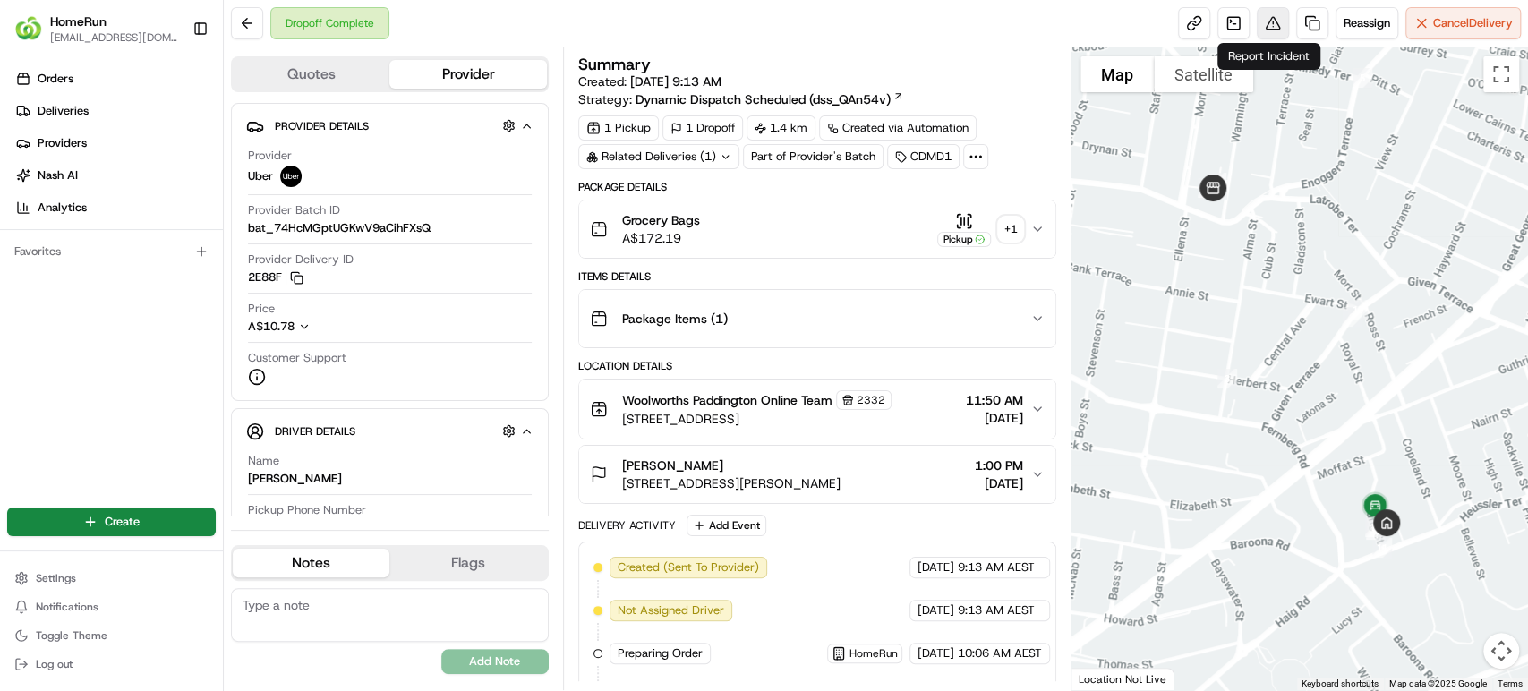
click at [1268, 35] on button at bounding box center [1273, 23] width 32 height 32
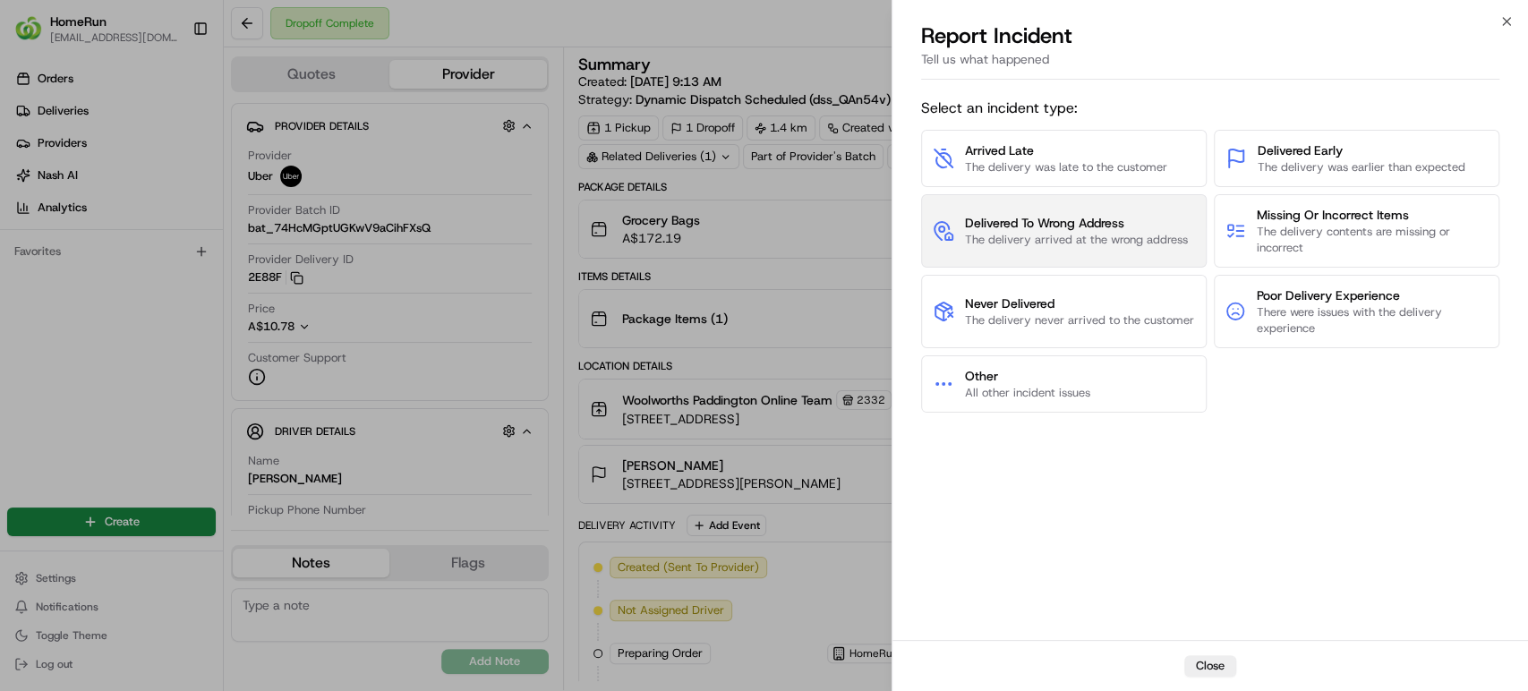
click at [1104, 227] on span "Delivered To Wrong Address" at bounding box center [1076, 223] width 223 height 18
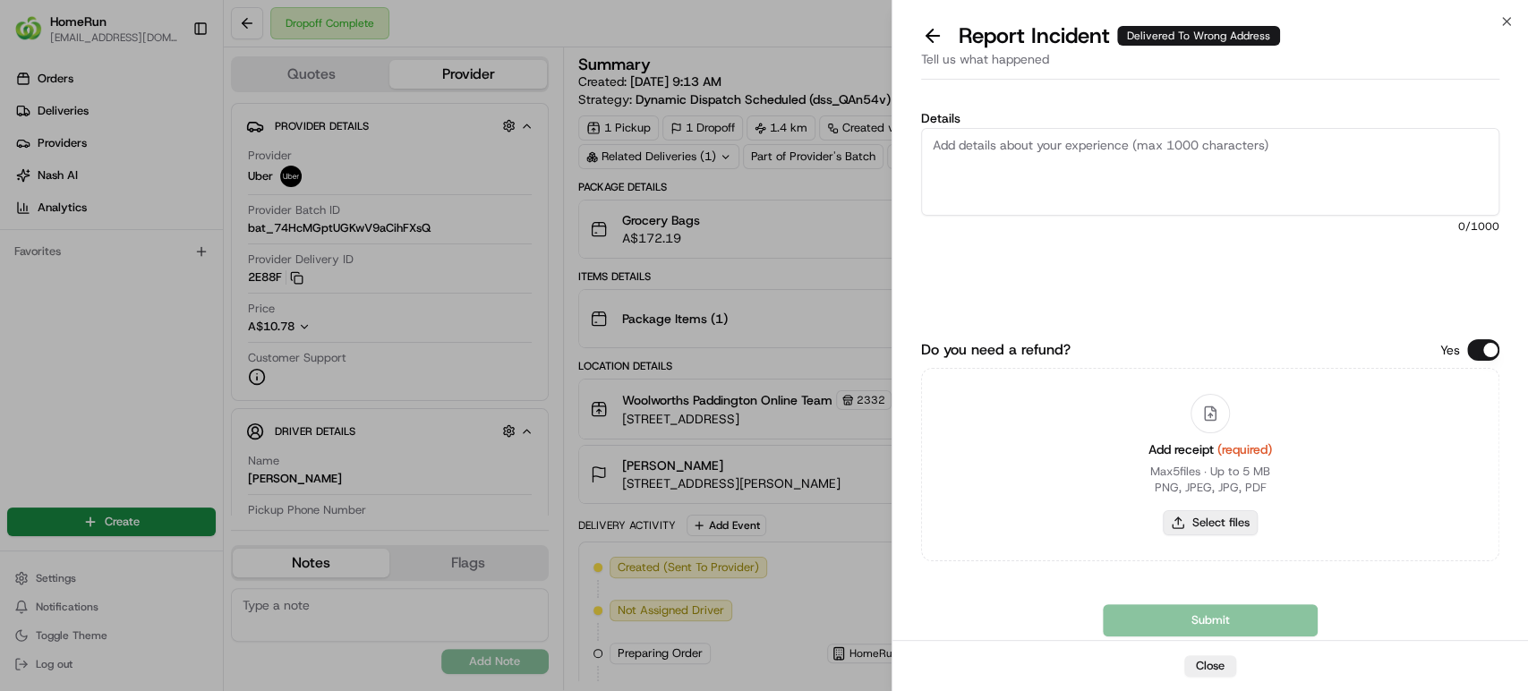
click at [1205, 532] on button "Select files" at bounding box center [1210, 522] width 95 height 25
type input "C:\fakepath\265721266.pdf"
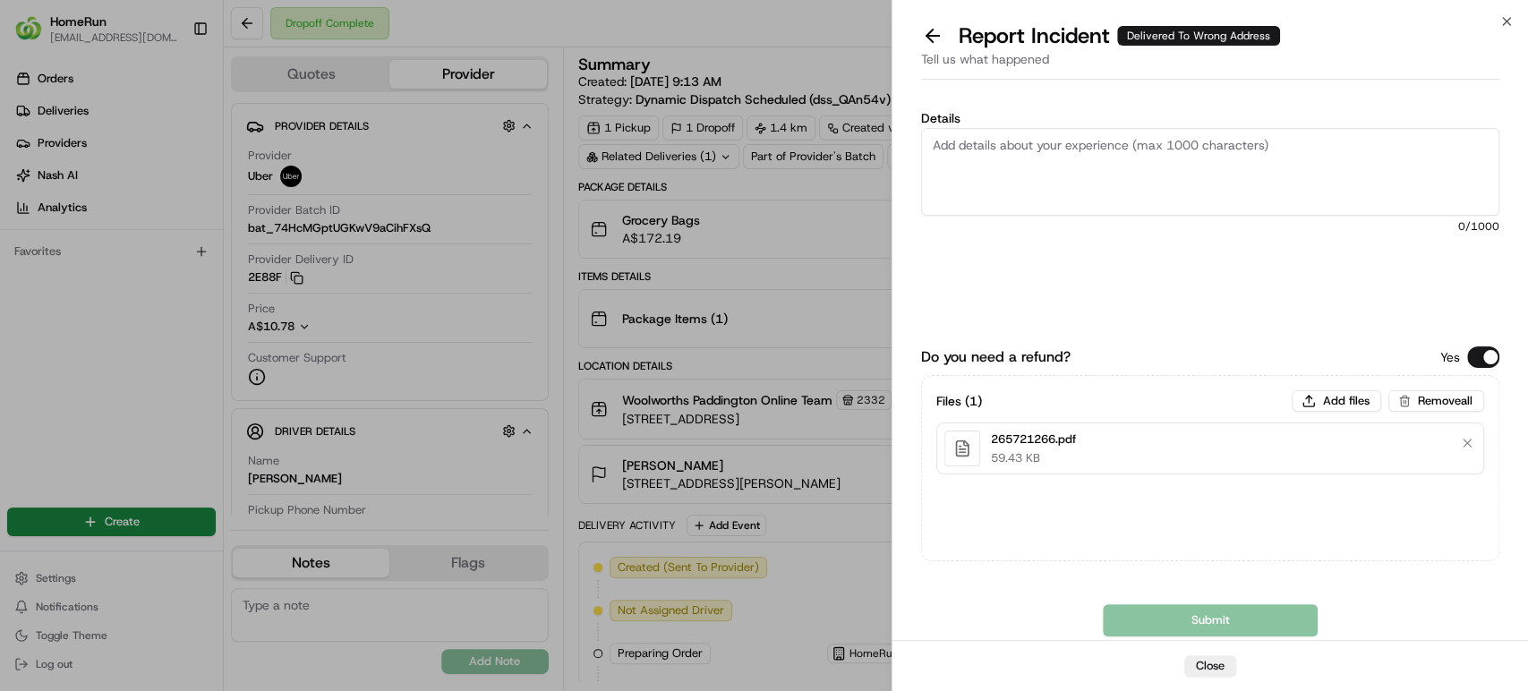
click at [1155, 184] on textarea "Details" at bounding box center [1210, 172] width 578 height 88
paste textarea "Delivered to incorrect address POD does not match previous pics."
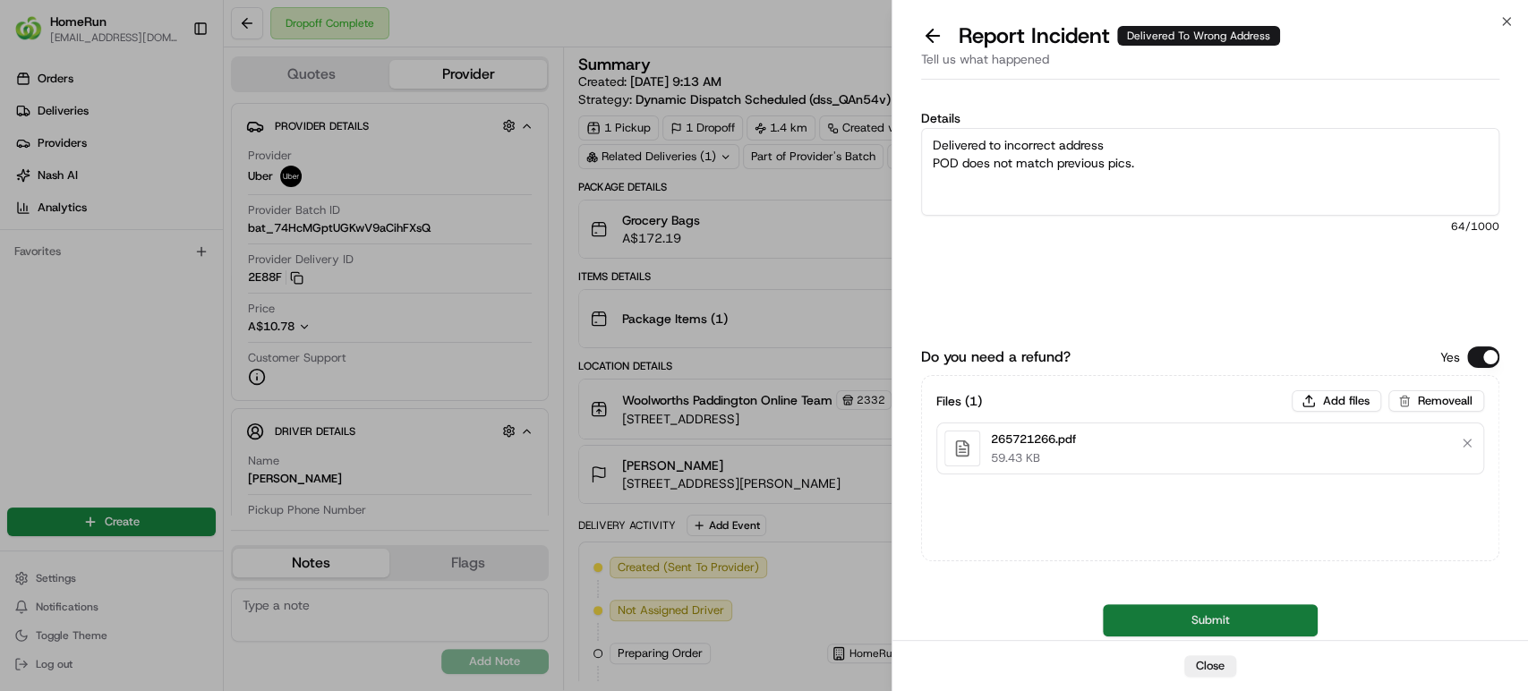
type textarea "Delivered to incorrect address POD does not match previous pics."
click at [1196, 635] on button "Submit" at bounding box center [1210, 620] width 215 height 32
